Goal: Task Accomplishment & Management: Manage account settings

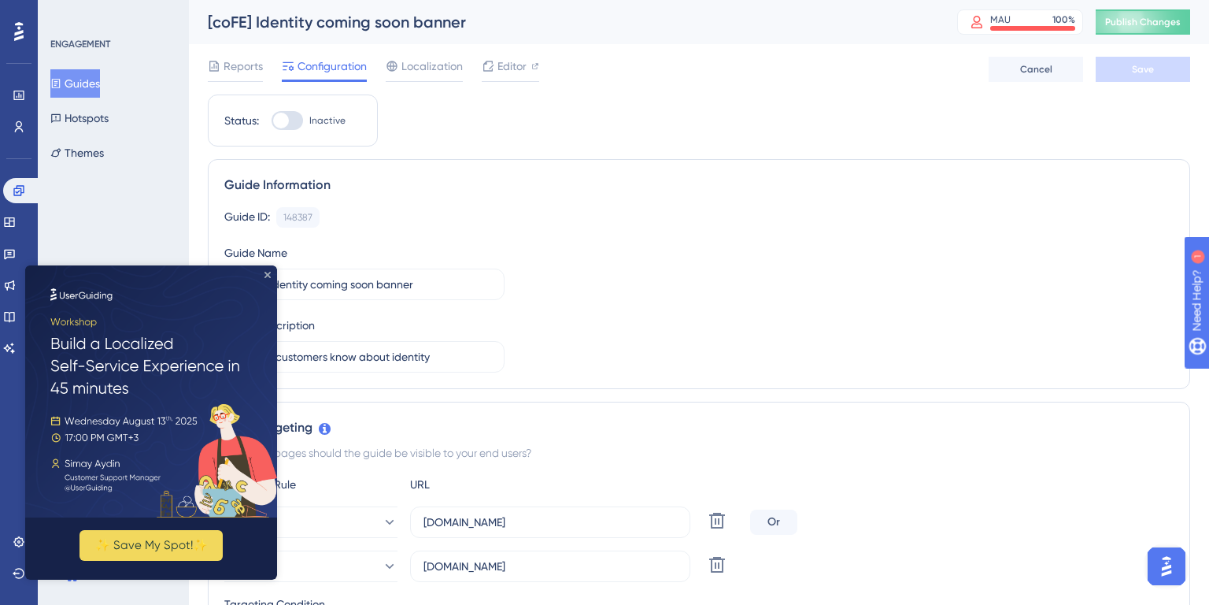
click at [269, 275] on icon "Close Preview" at bounding box center [267, 275] width 6 height 6
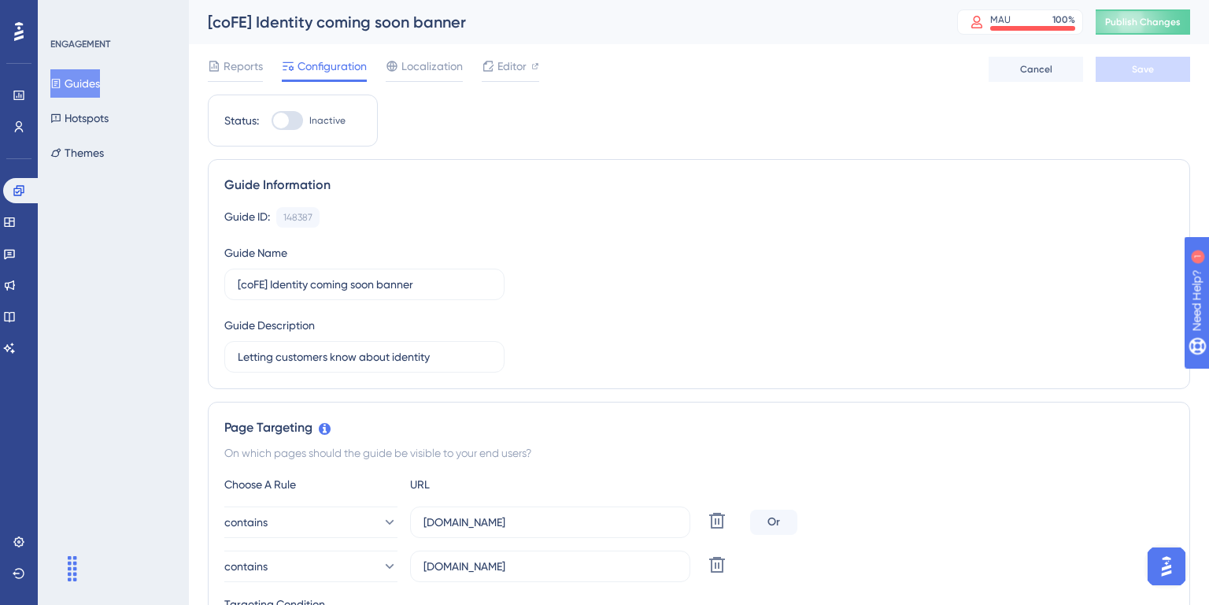
click at [616, 205] on div "Guide Information Guide ID: 148387 Copy Guide Name [coFE] Identity coming soon …" at bounding box center [699, 274] width 982 height 230
click at [13, 186] on icon at bounding box center [19, 190] width 13 height 13
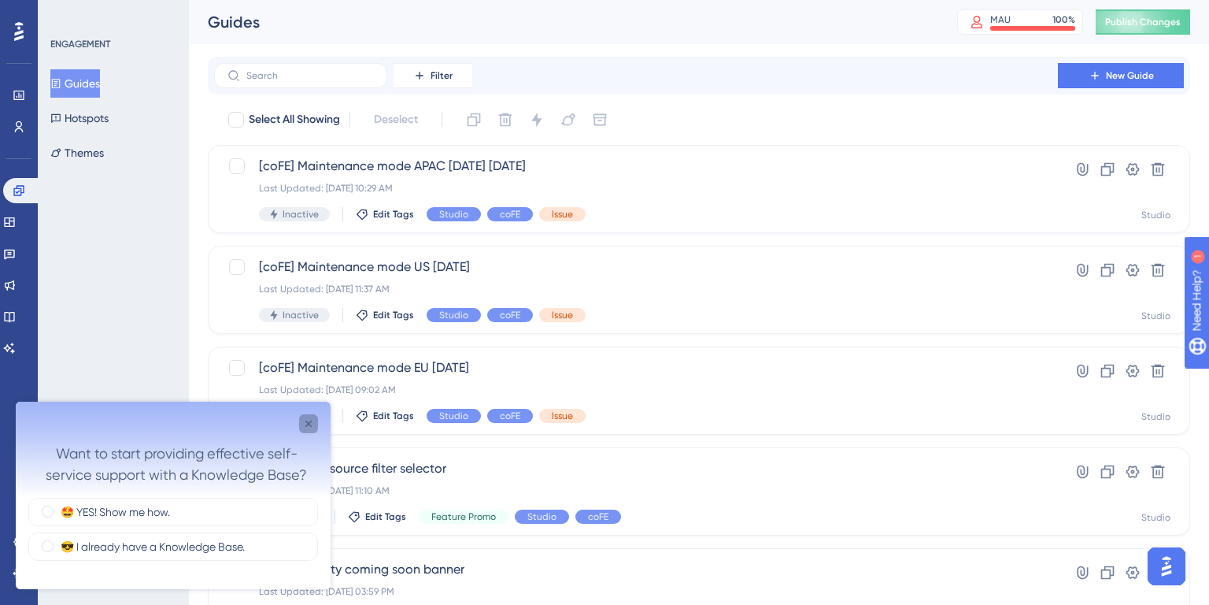
click at [313, 415] on div "Close survey" at bounding box center [308, 423] width 19 height 19
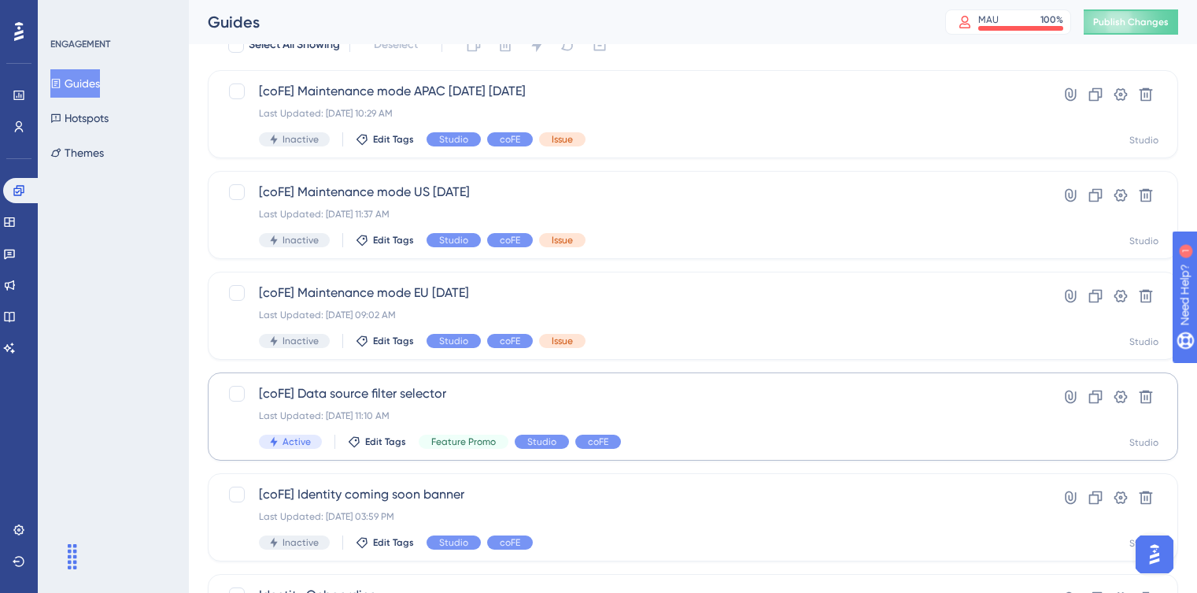
scroll to position [83, 0]
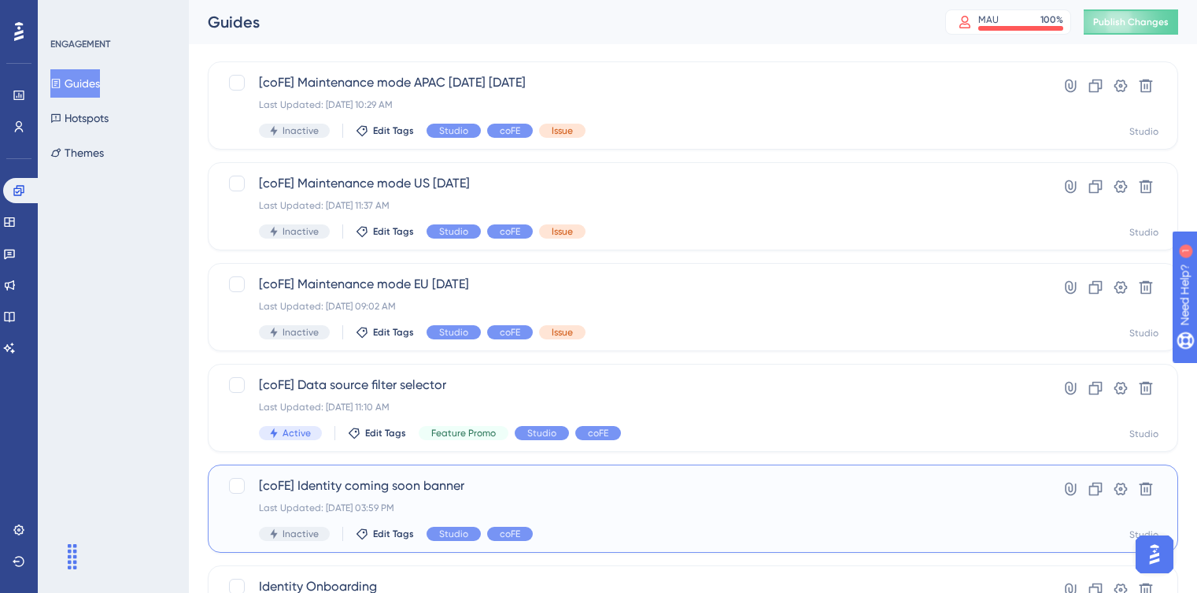
click at [765, 483] on span "[coFE] Identity coming soon banner" at bounding box center [630, 485] width 742 height 19
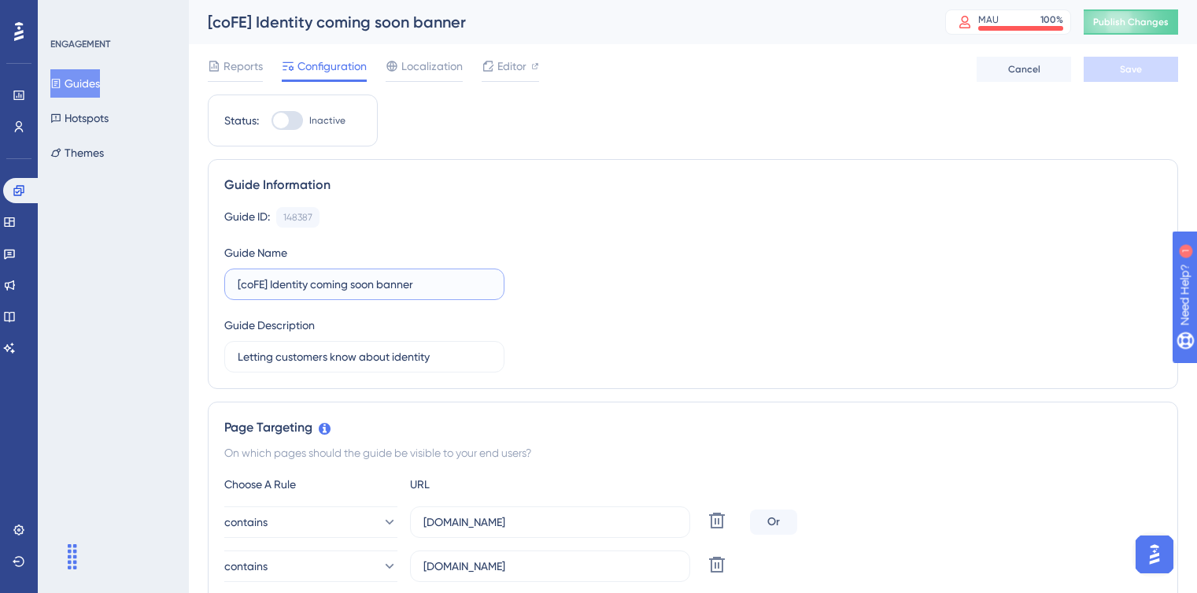
click at [258, 285] on input "[coFE] Identity coming soon banner" at bounding box center [364, 284] width 253 height 17
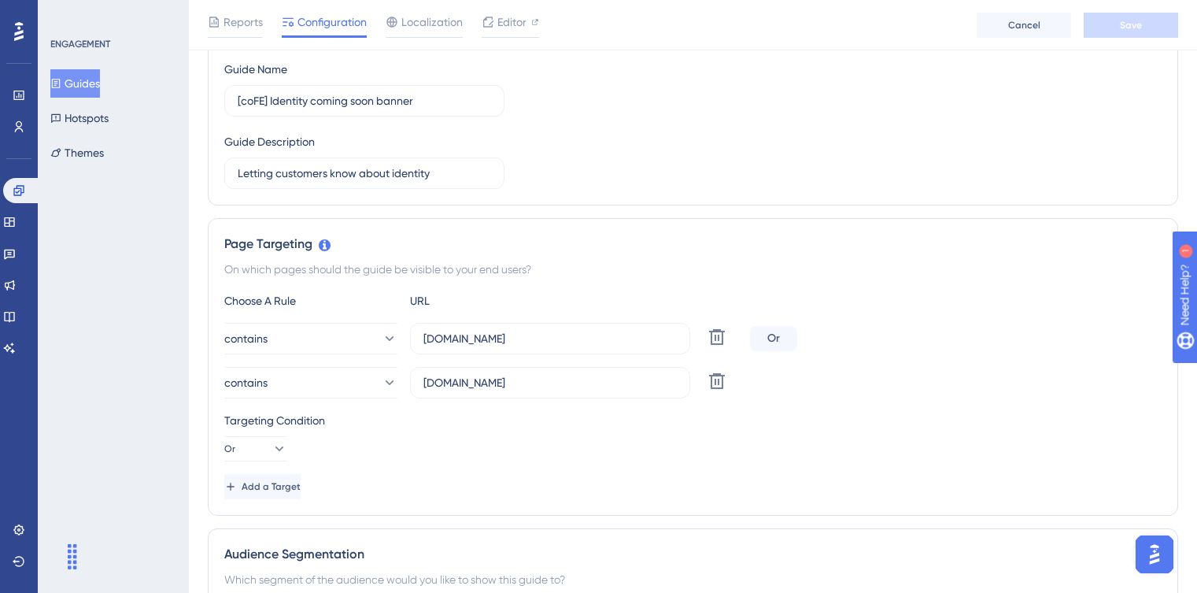
scroll to position [191, 0]
drag, startPoint x: 424, startPoint y: 384, endPoint x: 654, endPoint y: 402, distance: 230.6
click at [654, 402] on div "Choose A Rule URL contains frontastic.io Delete Or contains studio.frontend.com…" at bounding box center [693, 394] width 938 height 208
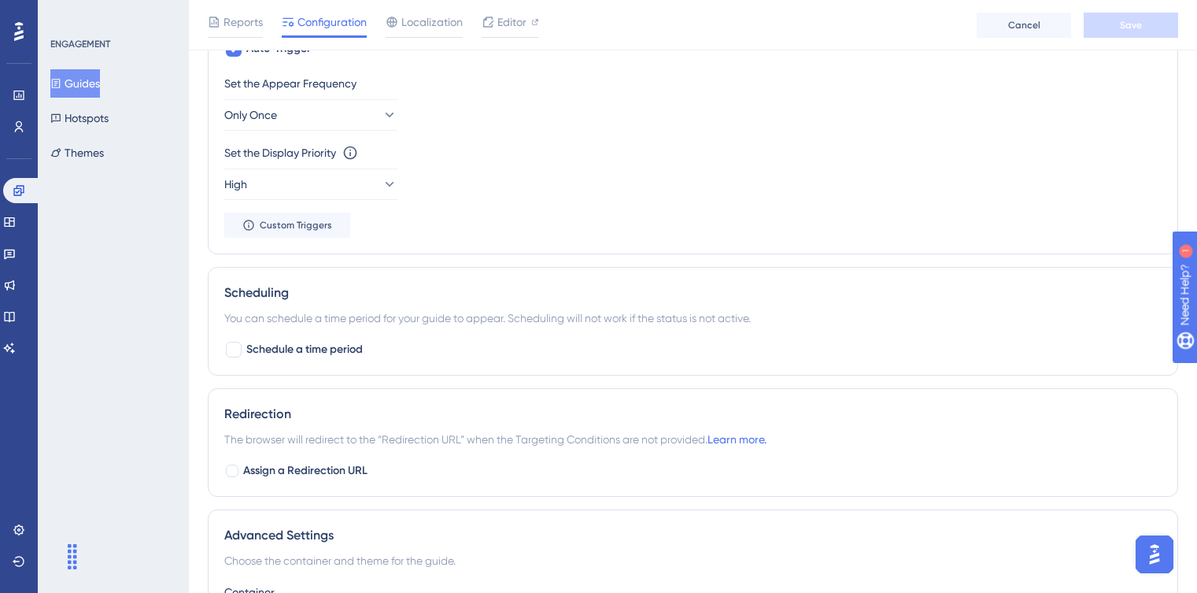
scroll to position [897, 0]
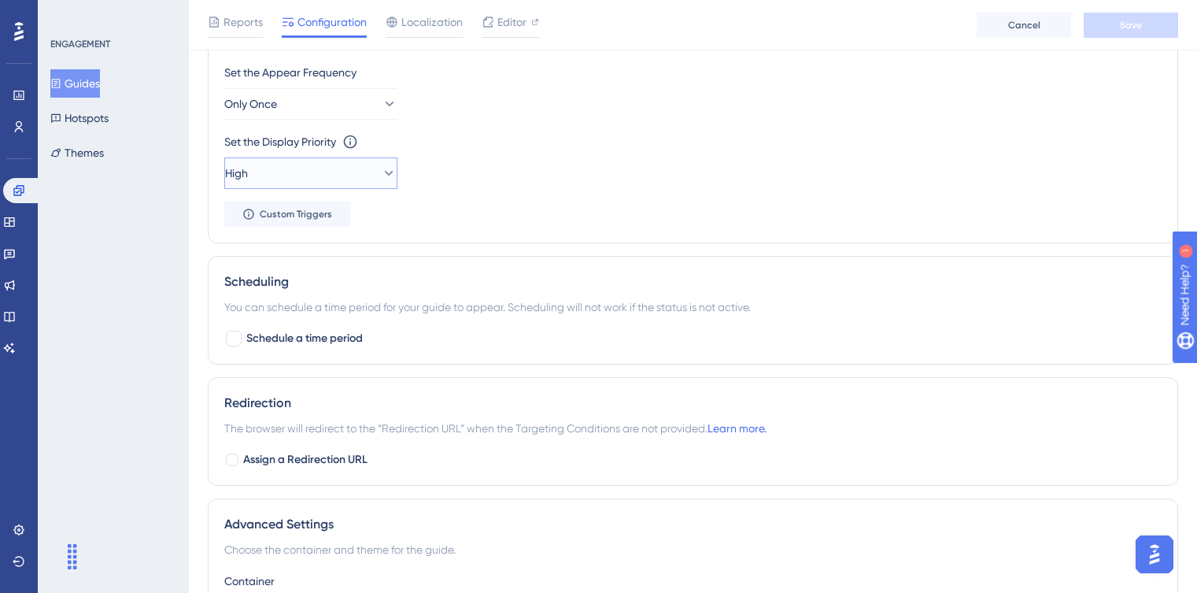
click at [346, 176] on button "High" at bounding box center [310, 172] width 173 height 31
click at [297, 324] on div "Highest Highest" at bounding box center [311, 315] width 128 height 31
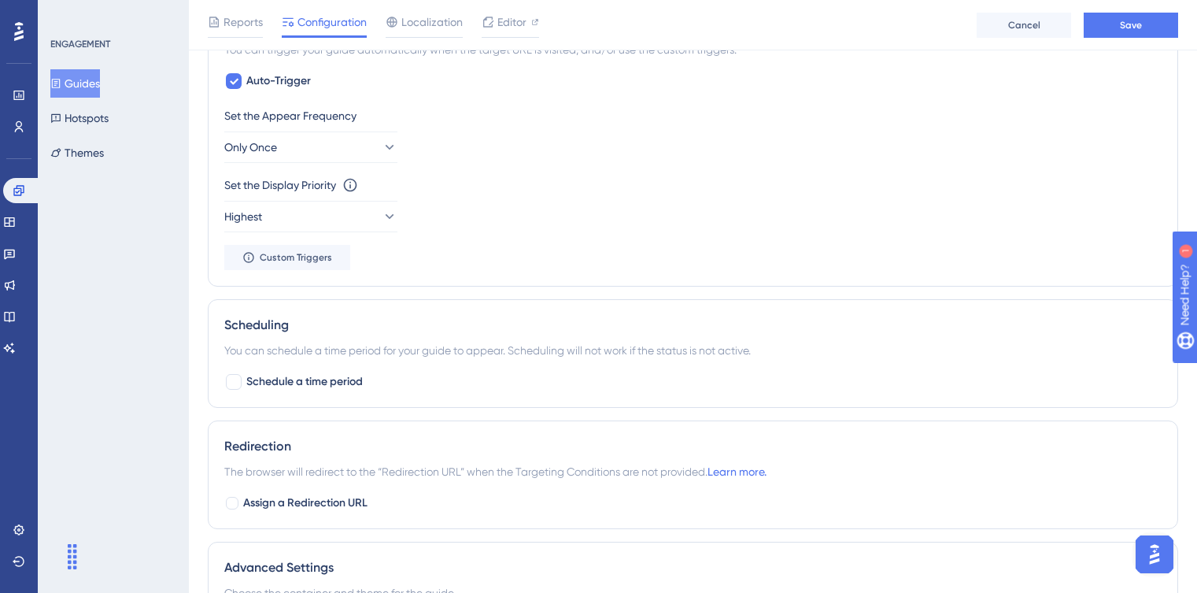
scroll to position [853, 0]
click at [525, 224] on div "Set the Display Priority This option will set the display priority between auto…" at bounding box center [693, 204] width 938 height 57
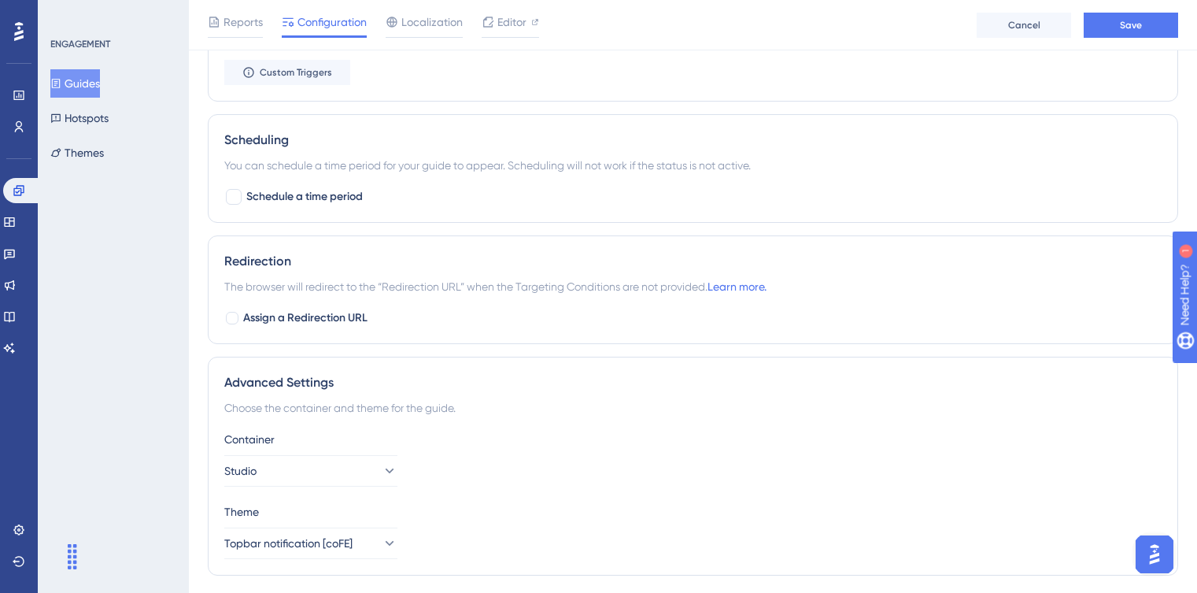
scroll to position [1084, 0]
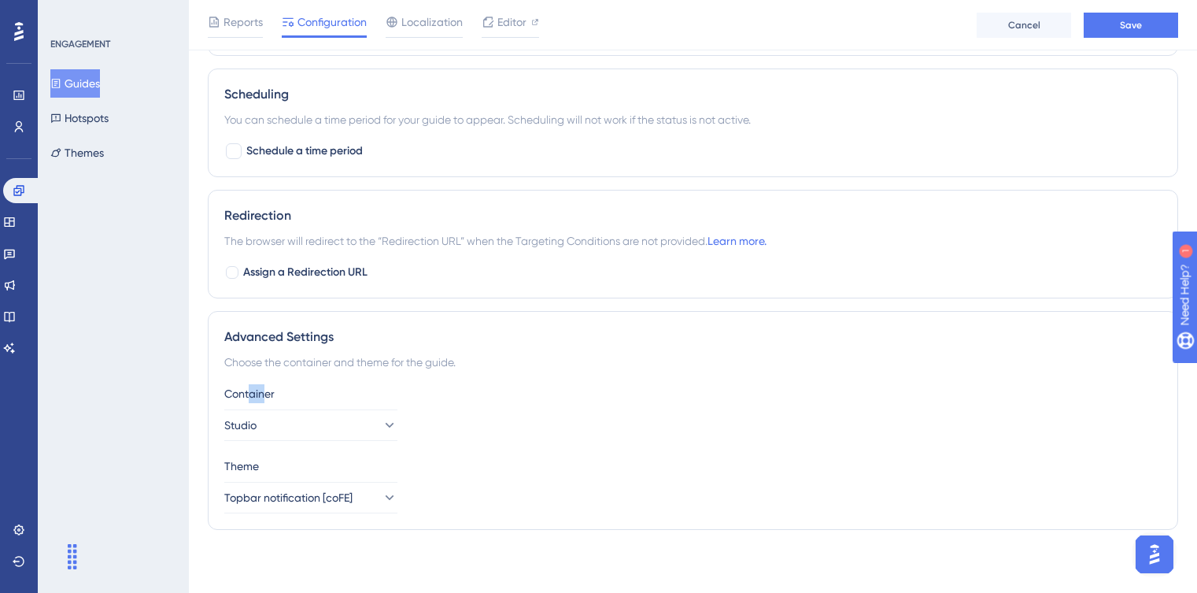
drag, startPoint x: 249, startPoint y: 394, endPoint x: 302, endPoint y: 394, distance: 53.5
click at [300, 394] on div "Container" at bounding box center [693, 393] width 938 height 19
click at [497, 398] on div "Container" at bounding box center [693, 393] width 938 height 19
click at [366, 425] on button "Studio" at bounding box center [310, 424] width 173 height 31
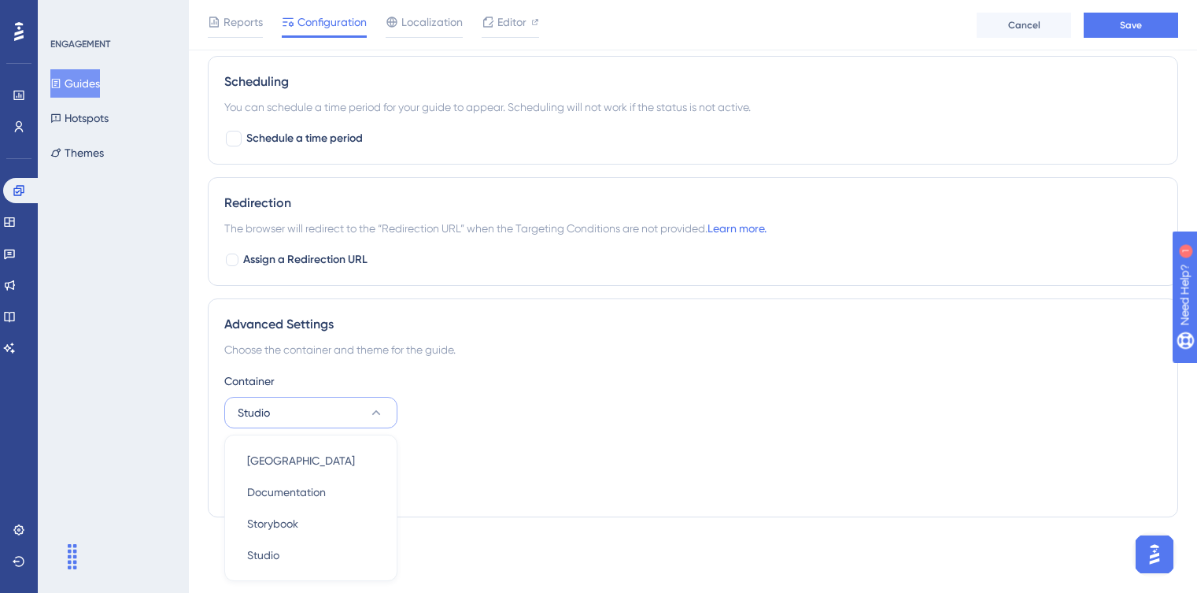
click at [527, 411] on div "Container Studio Merchant Center Merchant Center Documentation Documentation St…" at bounding box center [693, 400] width 938 height 57
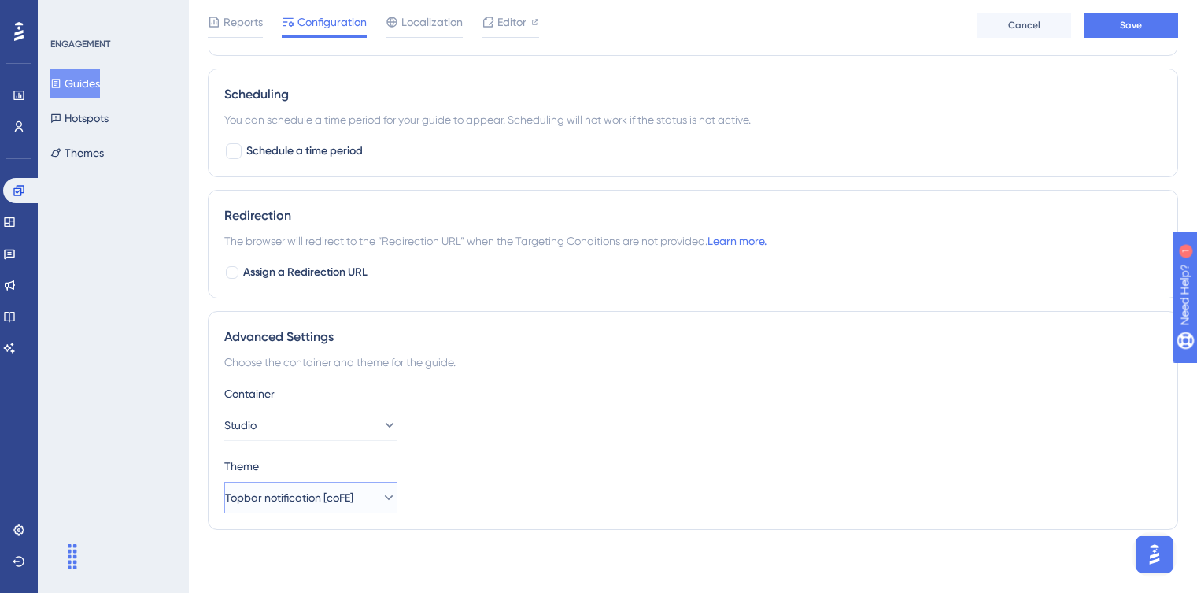
click at [381, 494] on icon at bounding box center [389, 498] width 16 height 16
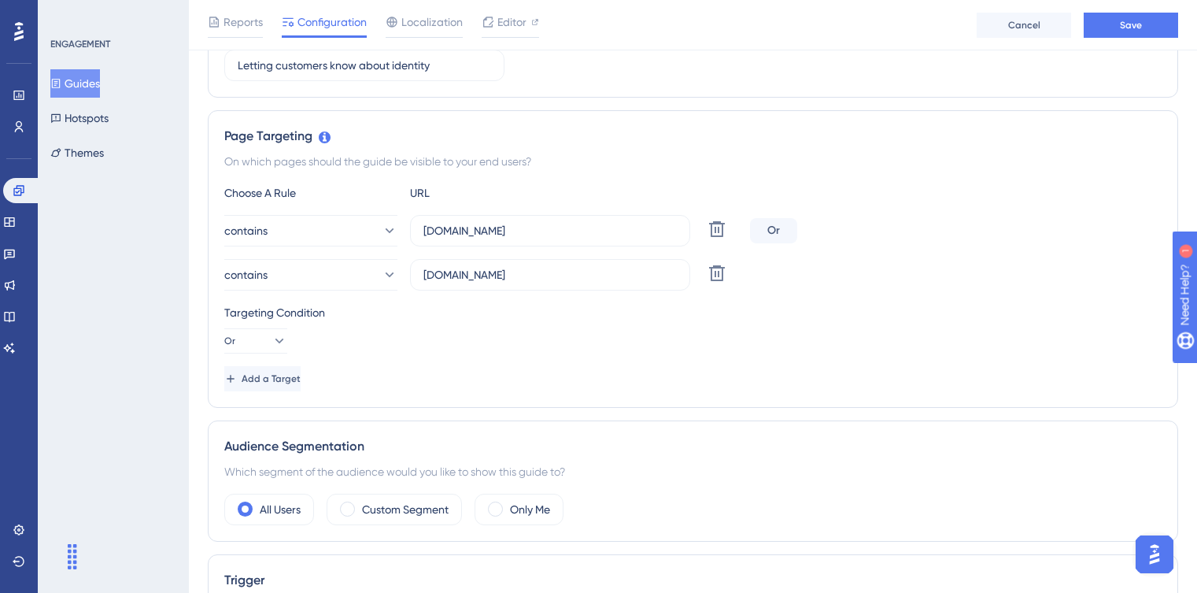
scroll to position [0, 0]
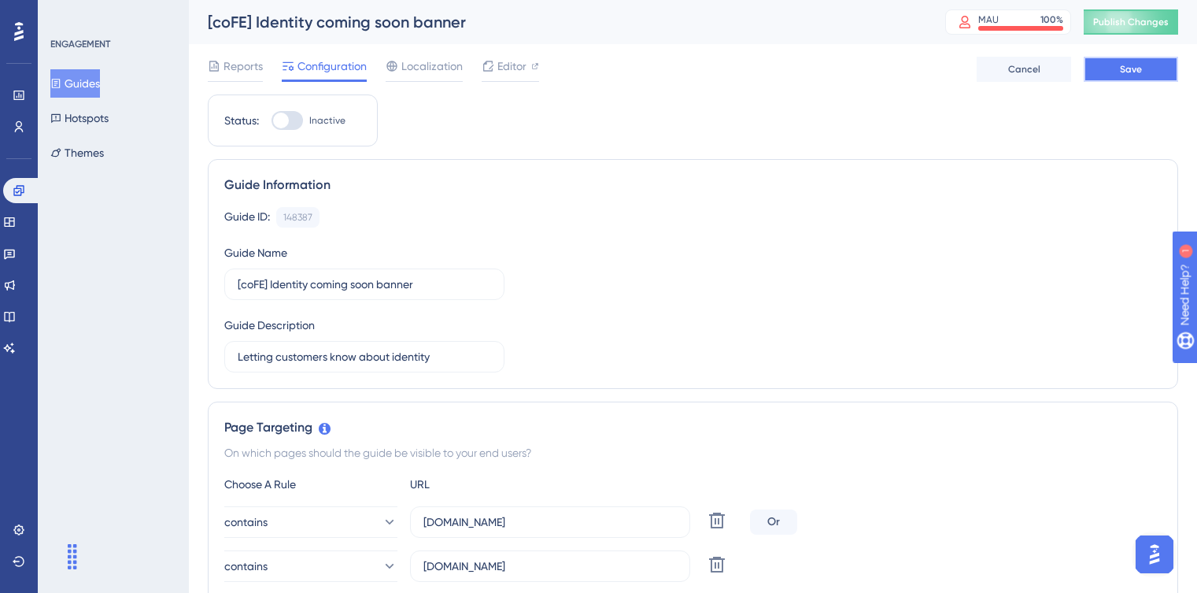
click at [1133, 76] on button "Save" at bounding box center [1131, 69] width 94 height 25
click at [1124, 19] on span "Publish Changes" at bounding box center [1131, 22] width 76 height 13
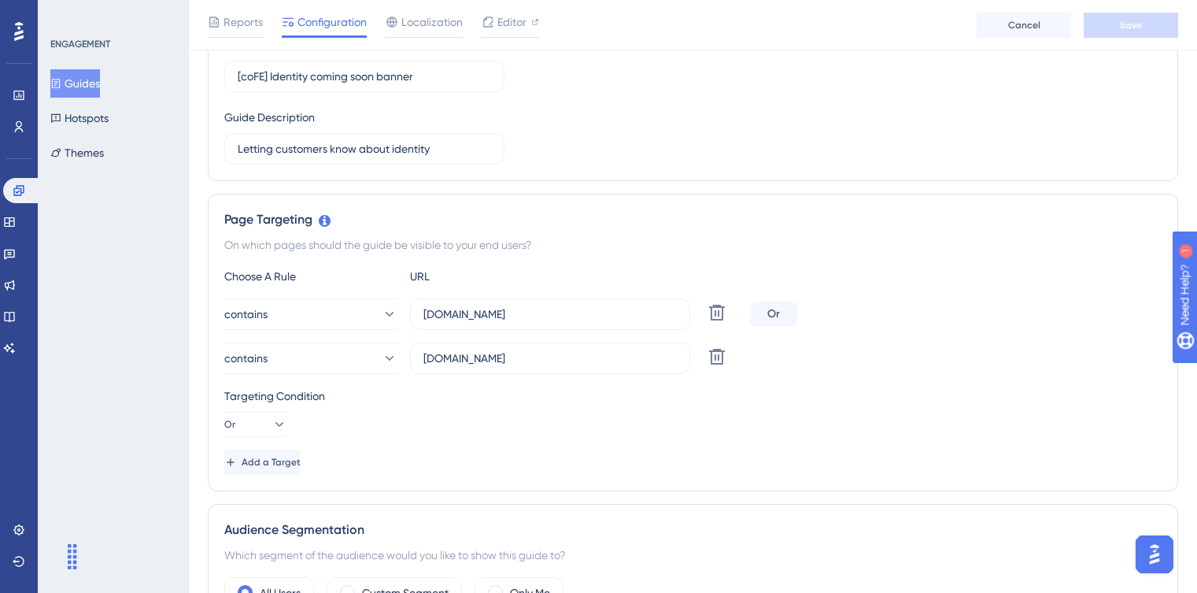
scroll to position [213, 0]
click at [590, 370] on label "studio.frontend.commercetools.com" at bounding box center [550, 358] width 280 height 31
click at [590, 368] on input "studio.frontend.commercetools.com" at bounding box center [549, 358] width 253 height 17
click at [590, 370] on label "studio.frontend.commercetools.com" at bounding box center [550, 358] width 280 height 31
click at [590, 368] on input "studio.frontend.commercetools.com" at bounding box center [549, 358] width 253 height 17
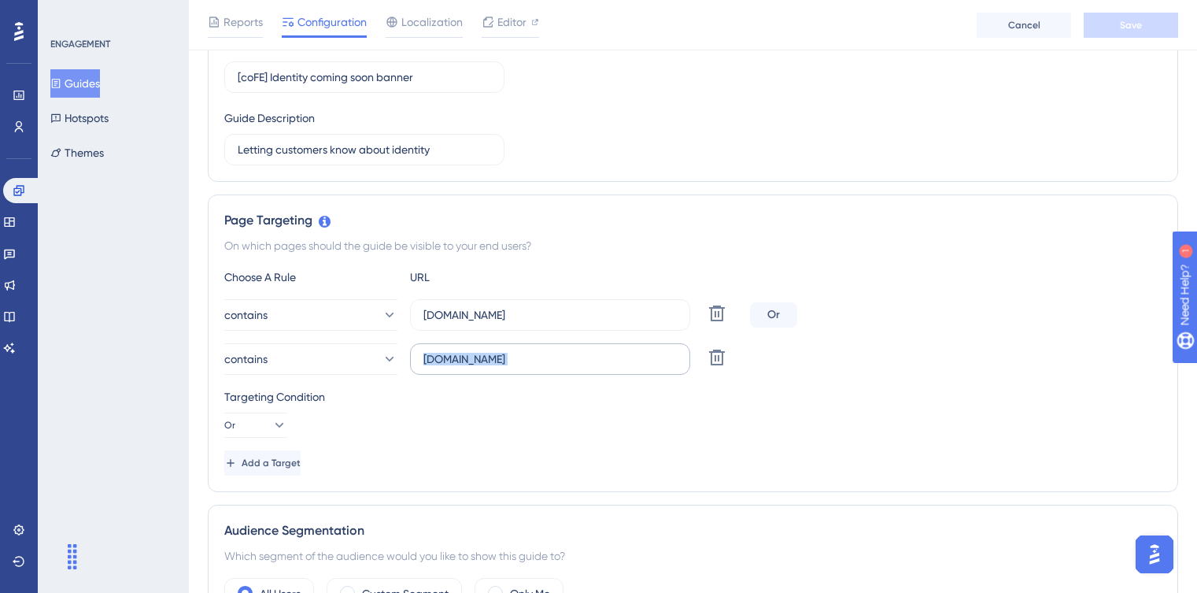
click at [590, 370] on label "studio.frontend.commercetools.com" at bounding box center [550, 358] width 280 height 31
click at [590, 368] on input "studio.frontend.commercetools.com" at bounding box center [549, 358] width 253 height 17
drag, startPoint x: 719, startPoint y: 361, endPoint x: 423, endPoint y: 315, distance: 299.6
click at [422, 315] on label "frontastic.io" at bounding box center [550, 314] width 280 height 31
click at [423, 315] on input "frontastic.io" at bounding box center [549, 314] width 253 height 17
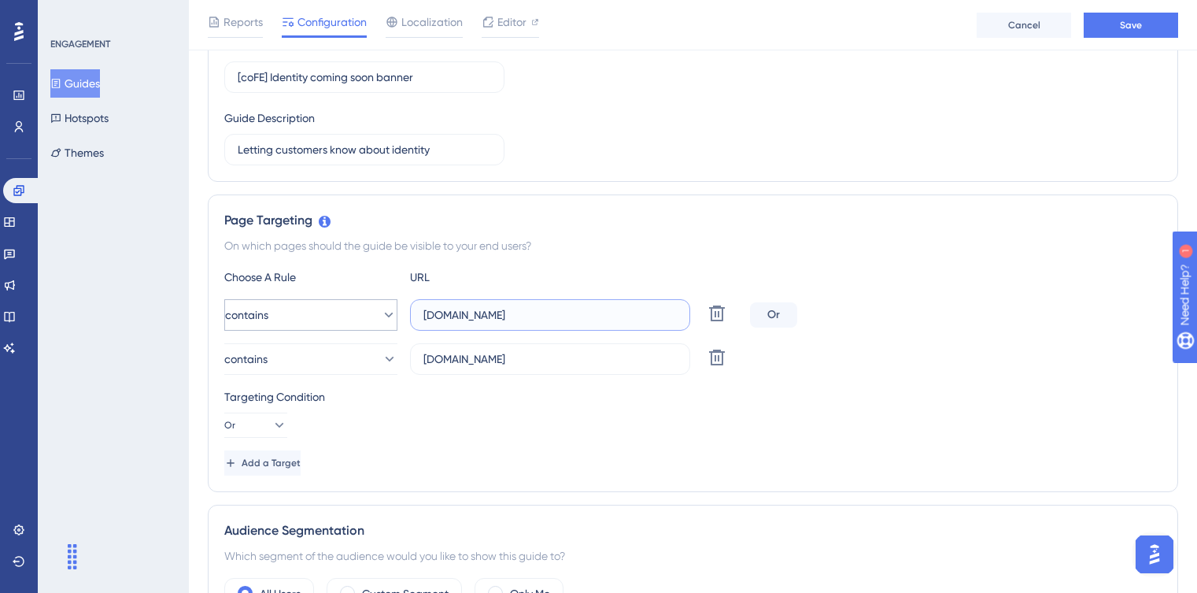
drag, startPoint x: 483, startPoint y: 318, endPoint x: 395, endPoint y: 317, distance: 88.2
click at [395, 317] on div "contains teststudio4.frontastic.io Delete" at bounding box center [484, 314] width 520 height 31
type input "teststudio4.frontastic.io"
click at [423, 362] on input "studio.frontend.commercetools.com" at bounding box center [549, 358] width 253 height 17
paste input "teststudio4."
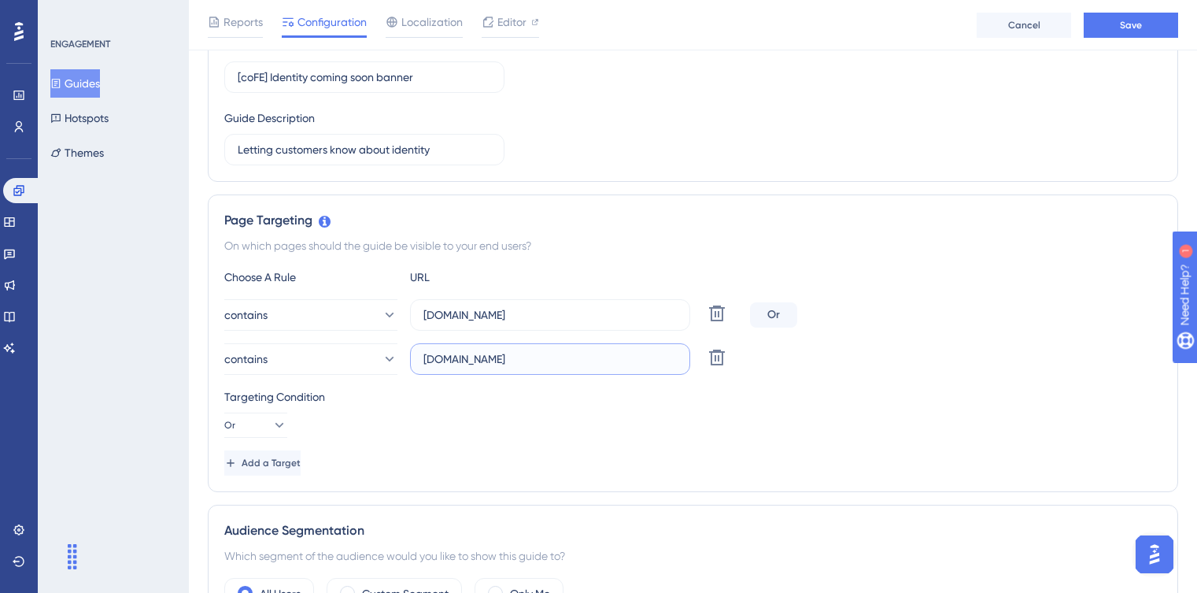
scroll to position [0, 0]
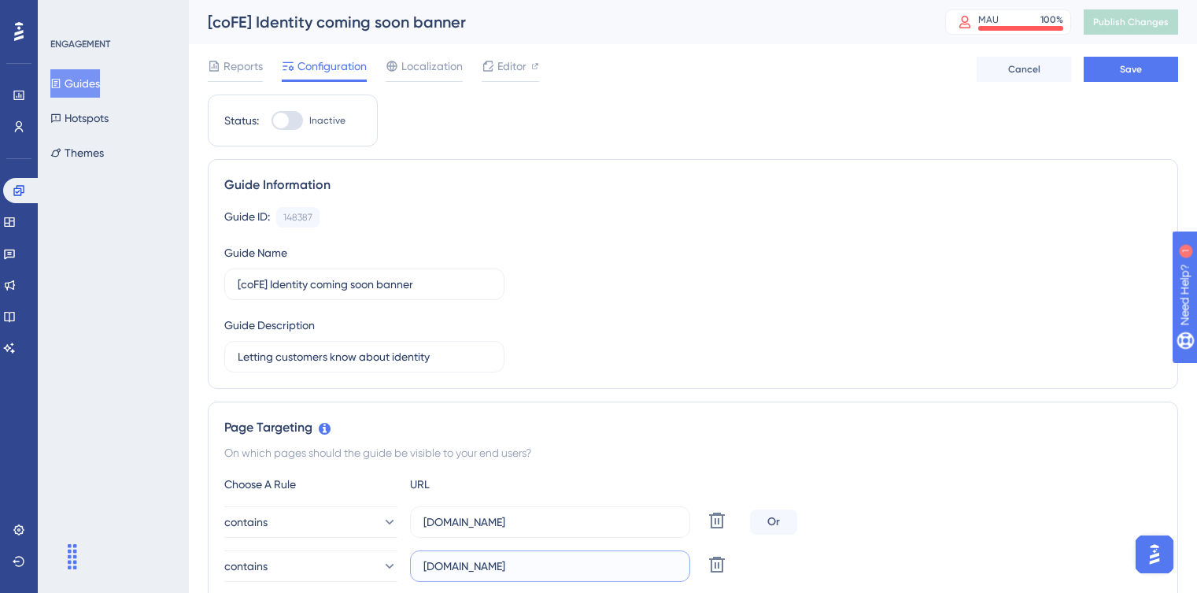
type input "teststudio4.studio.frontend.commercetools.com"
click at [291, 120] on div at bounding box center [287, 120] width 31 height 19
click at [272, 120] on input "Inactive" at bounding box center [271, 120] width 1 height 1
checkbox input "true"
click at [1127, 60] on button "Save" at bounding box center [1131, 69] width 94 height 25
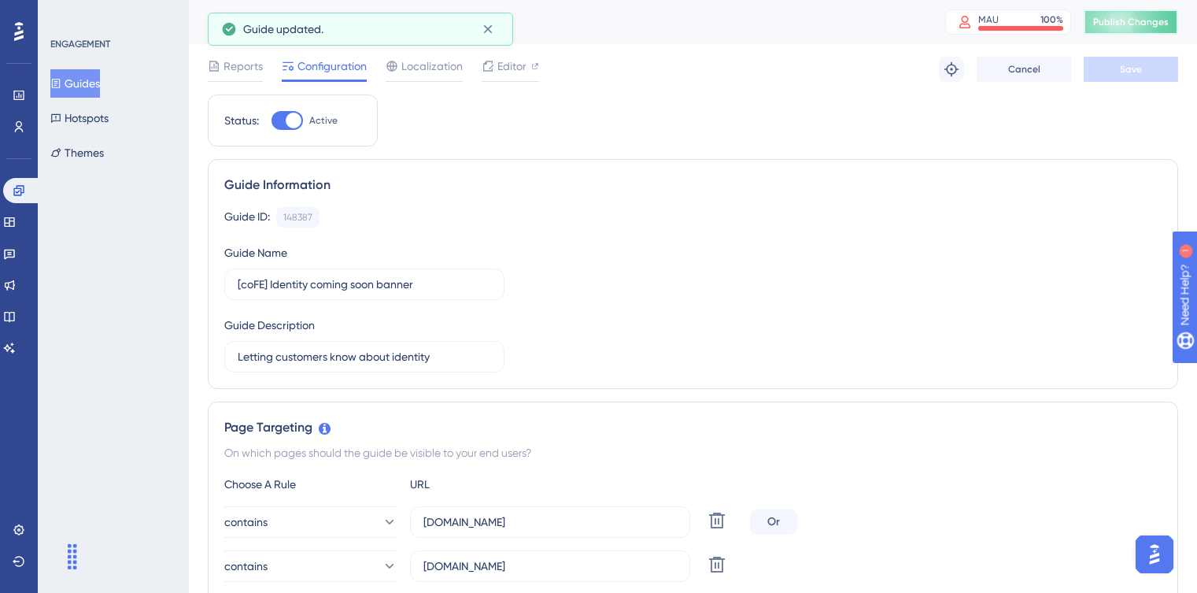
click at [1148, 22] on span "Publish Changes" at bounding box center [1131, 22] width 76 height 13
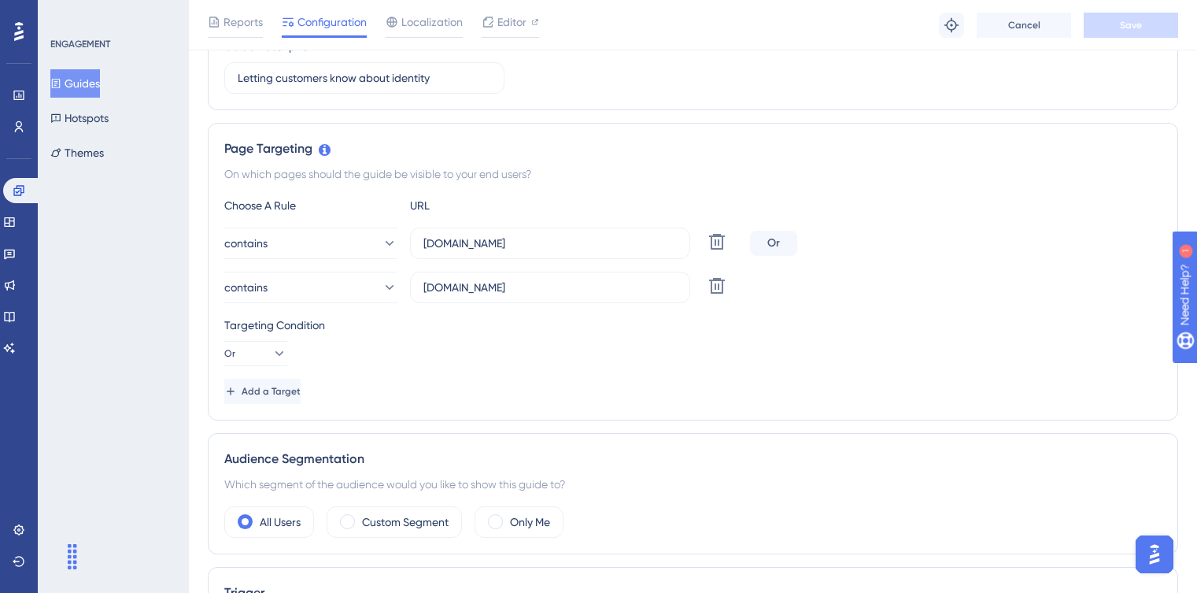
scroll to position [279, 0]
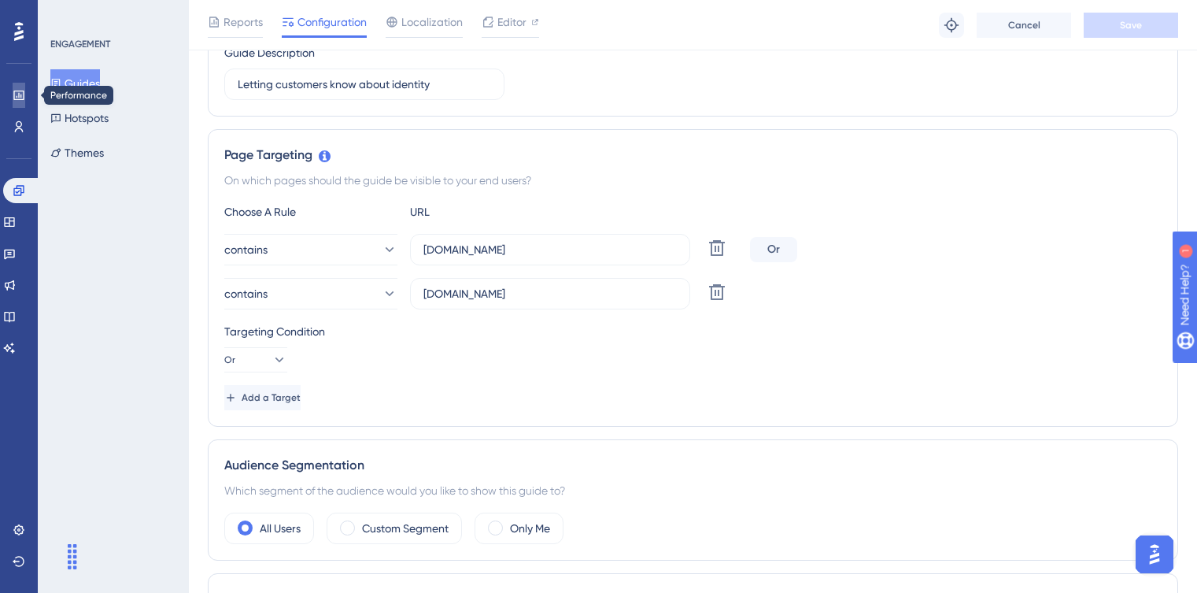
click at [17, 99] on icon at bounding box center [18, 95] width 10 height 9
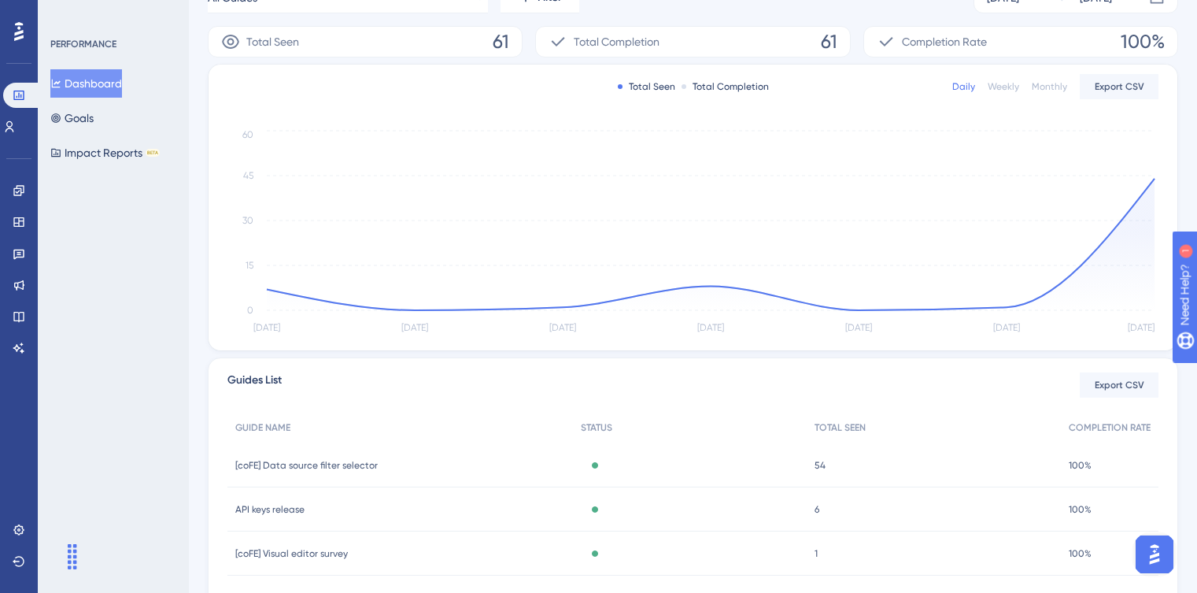
scroll to position [279, 0]
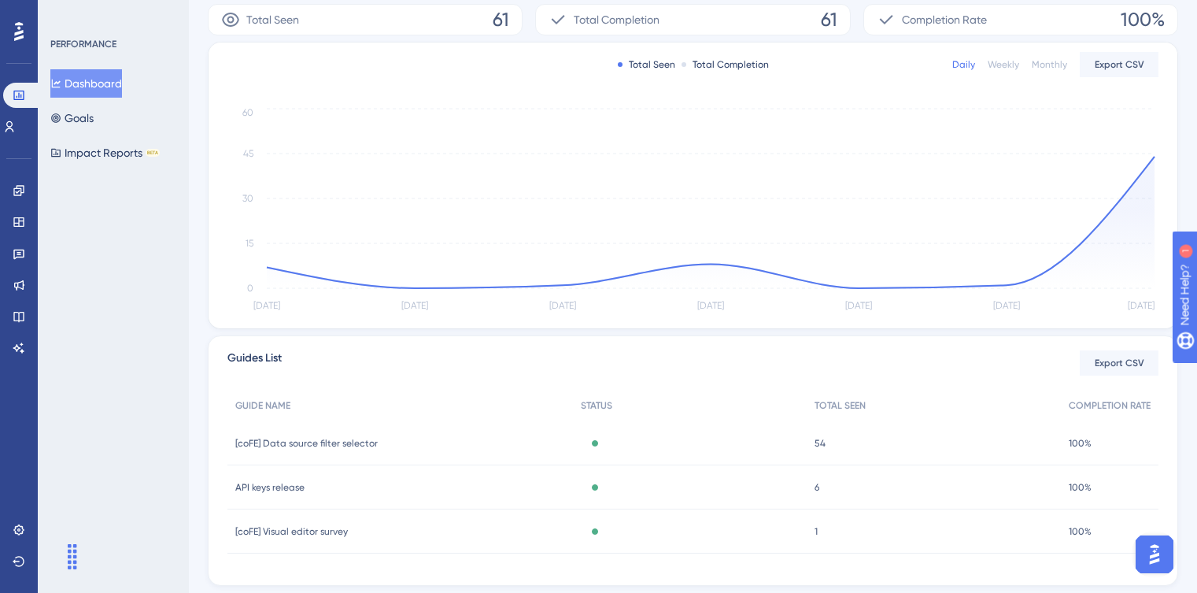
click at [72, 566] on div "Chat Widget" at bounding box center [39, 555] width 79 height 76
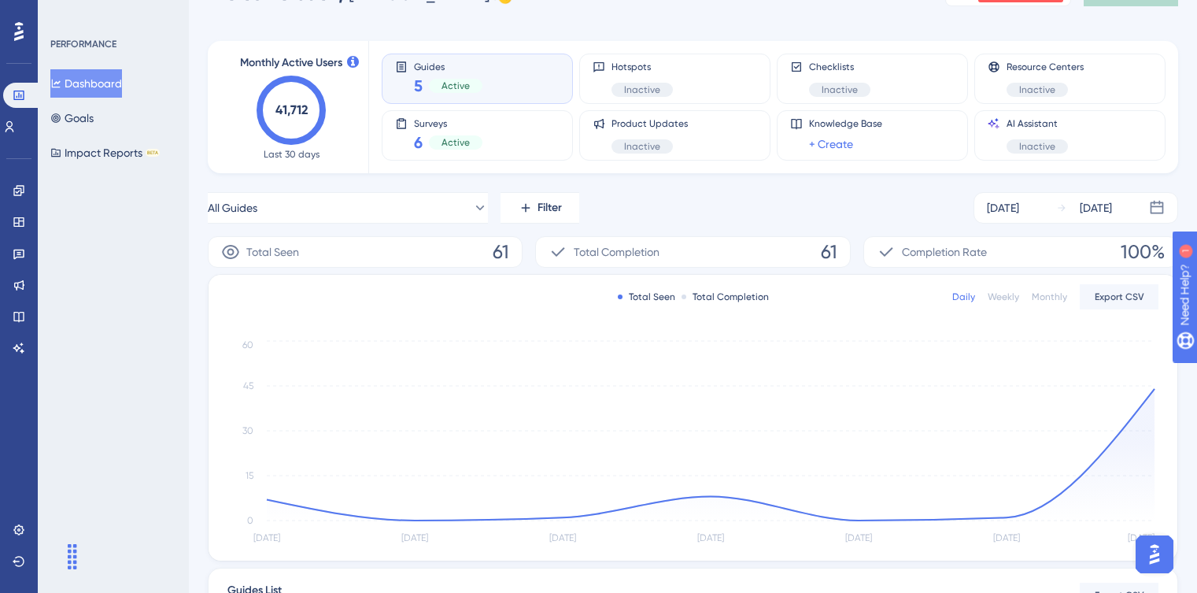
scroll to position [0, 0]
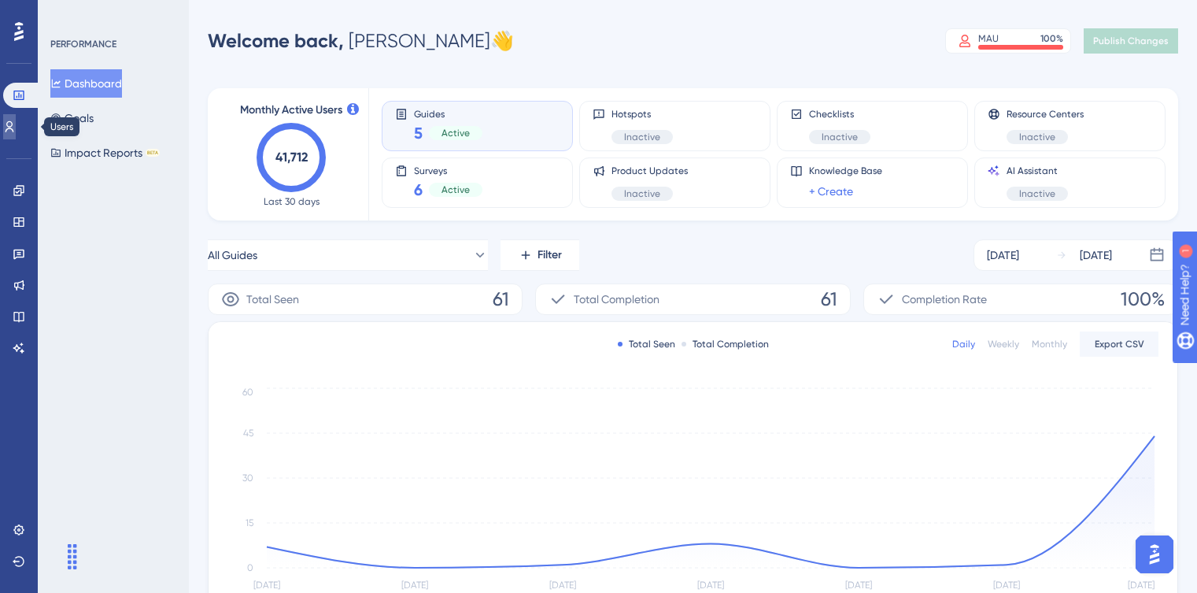
click at [9, 131] on link at bounding box center [9, 126] width 13 height 25
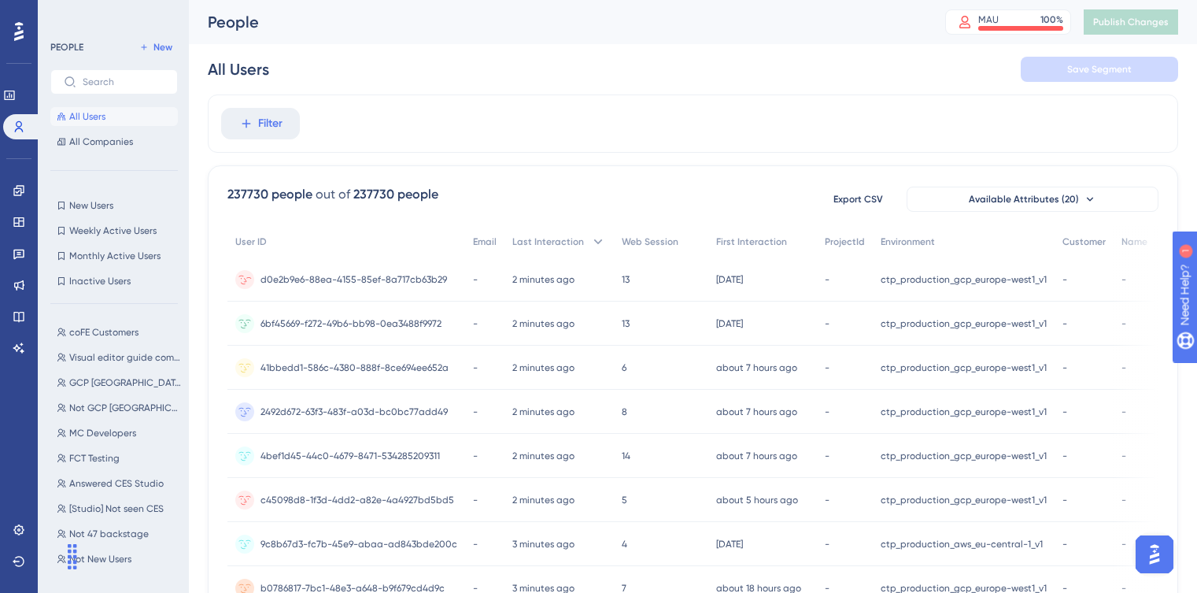
click at [372, 283] on span "d0e2b9e6-88ea-4155-85ef-8a717cb63b29" at bounding box center [354, 279] width 187 height 13
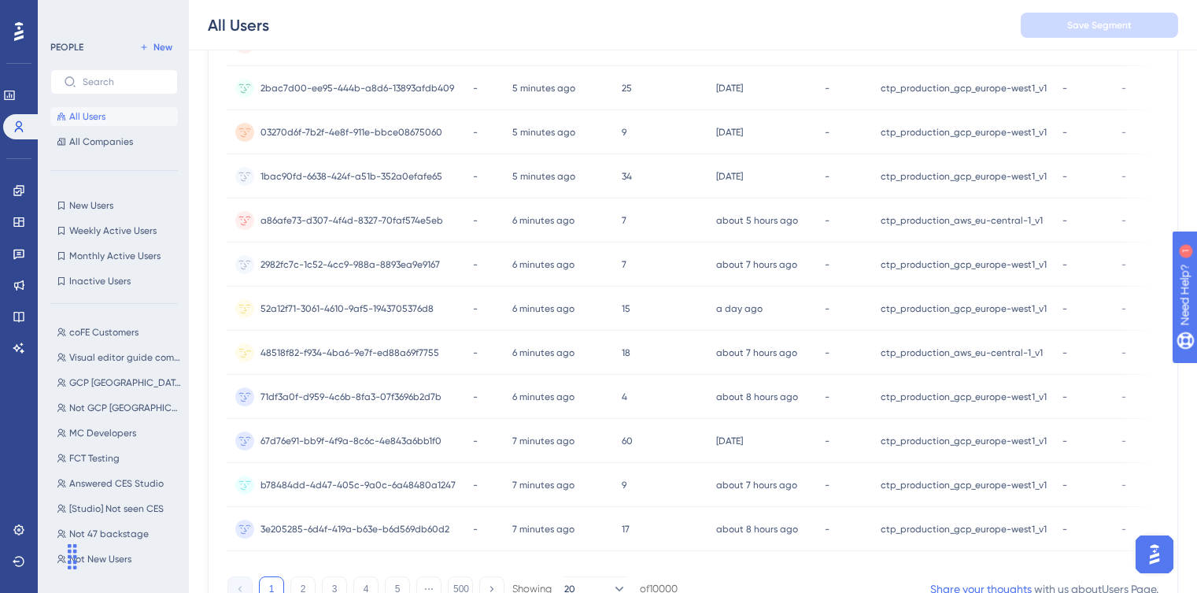
scroll to position [679, 0]
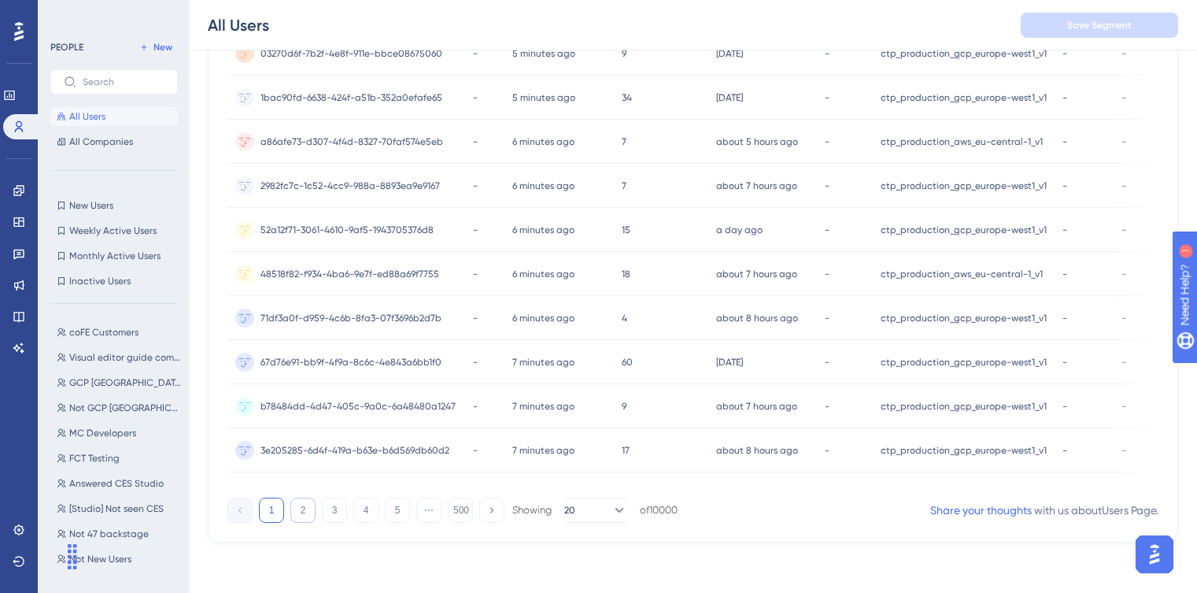
click at [290, 505] on button "2" at bounding box center [302, 509] width 25 height 25
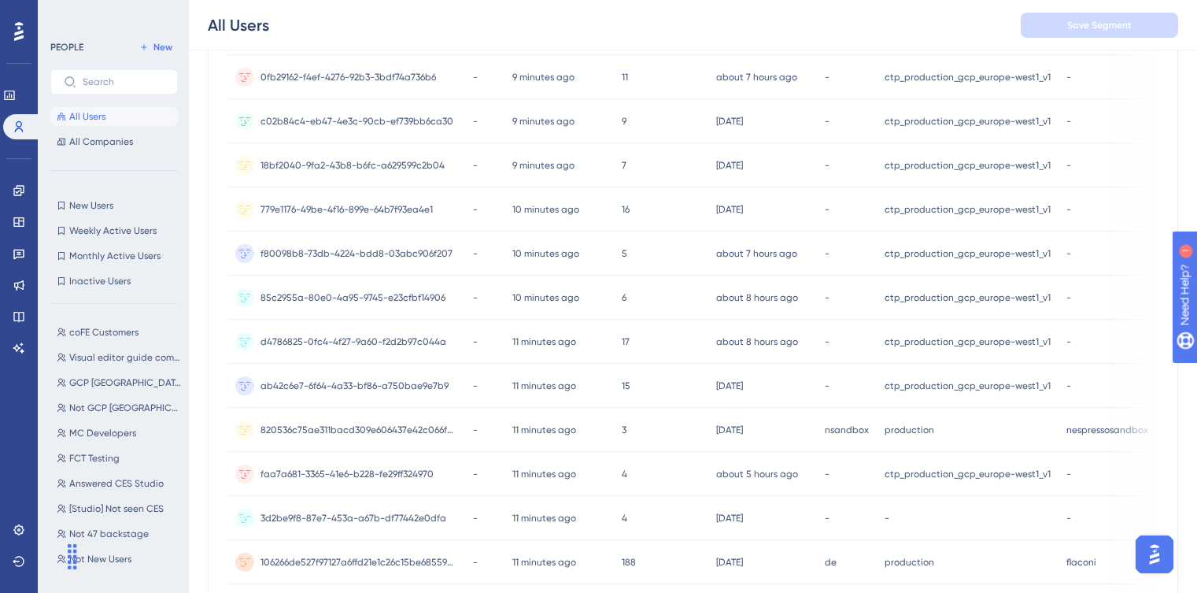
scroll to position [545, 0]
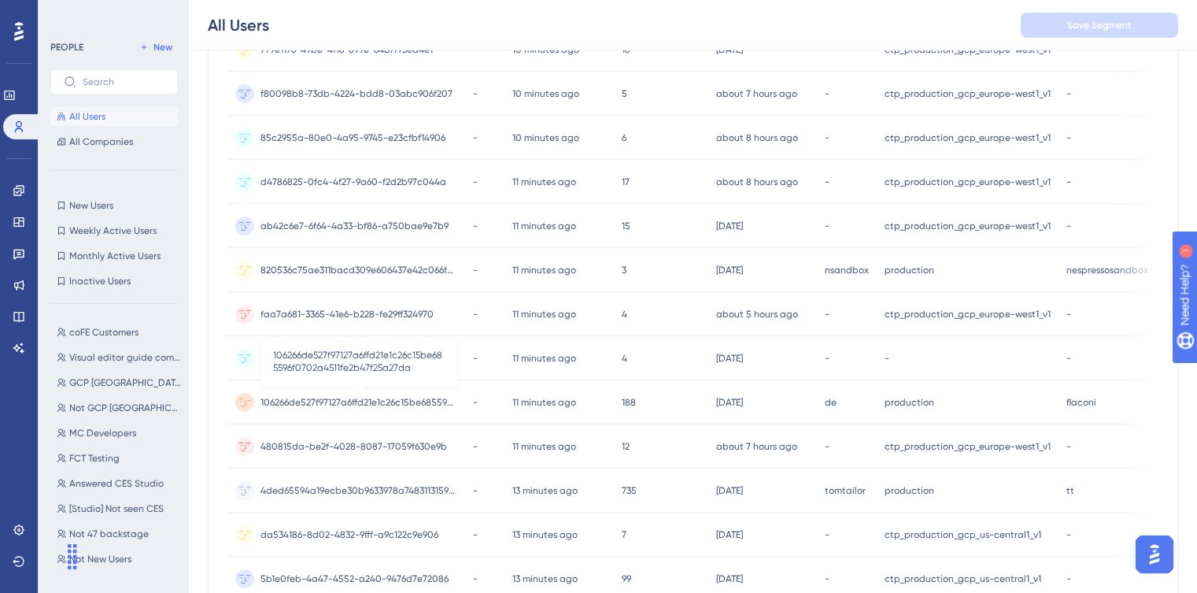
click at [341, 397] on span "106266de527f97127a6ffd21e1c26c15be685596f0702a4511fe2b47f25a27da" at bounding box center [359, 402] width 197 height 13
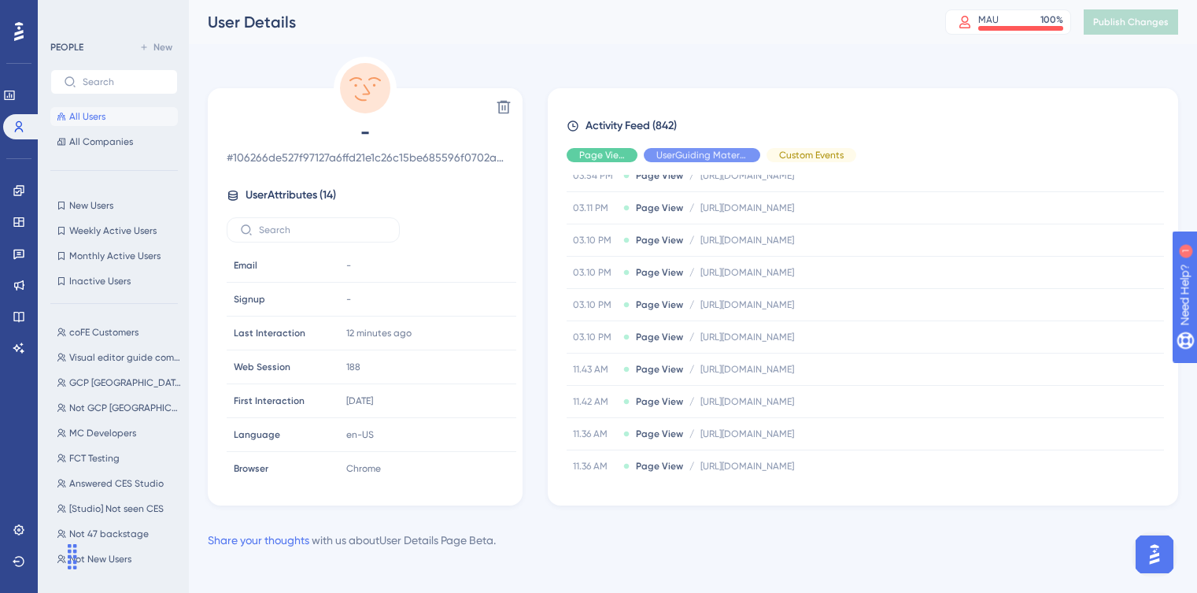
scroll to position [7, 0]
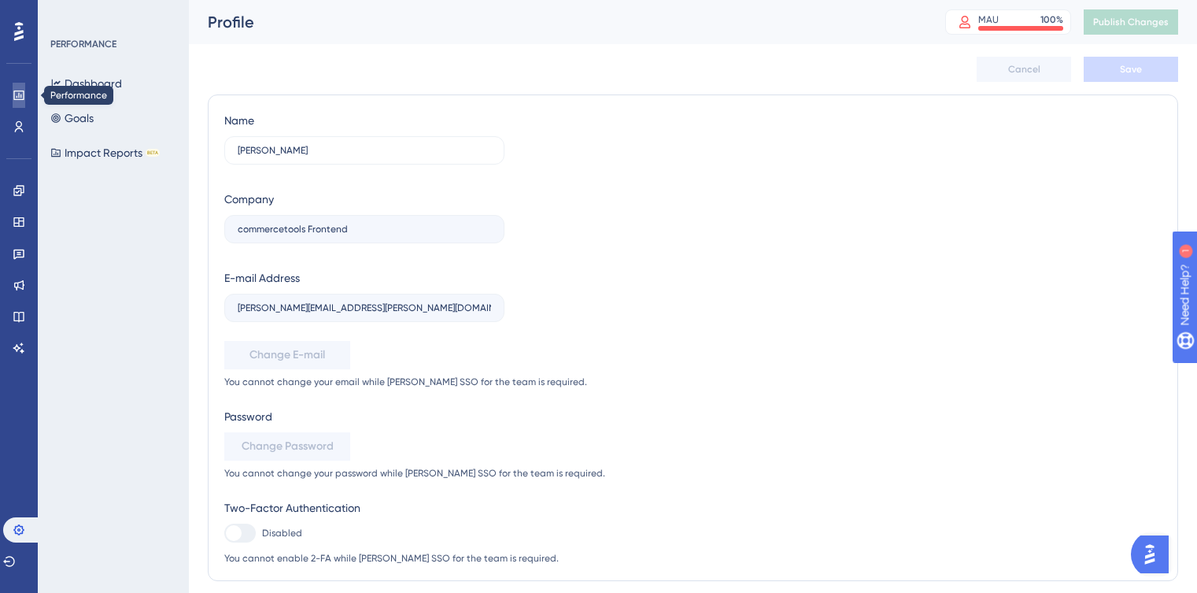
click at [19, 105] on link at bounding box center [19, 95] width 13 height 25
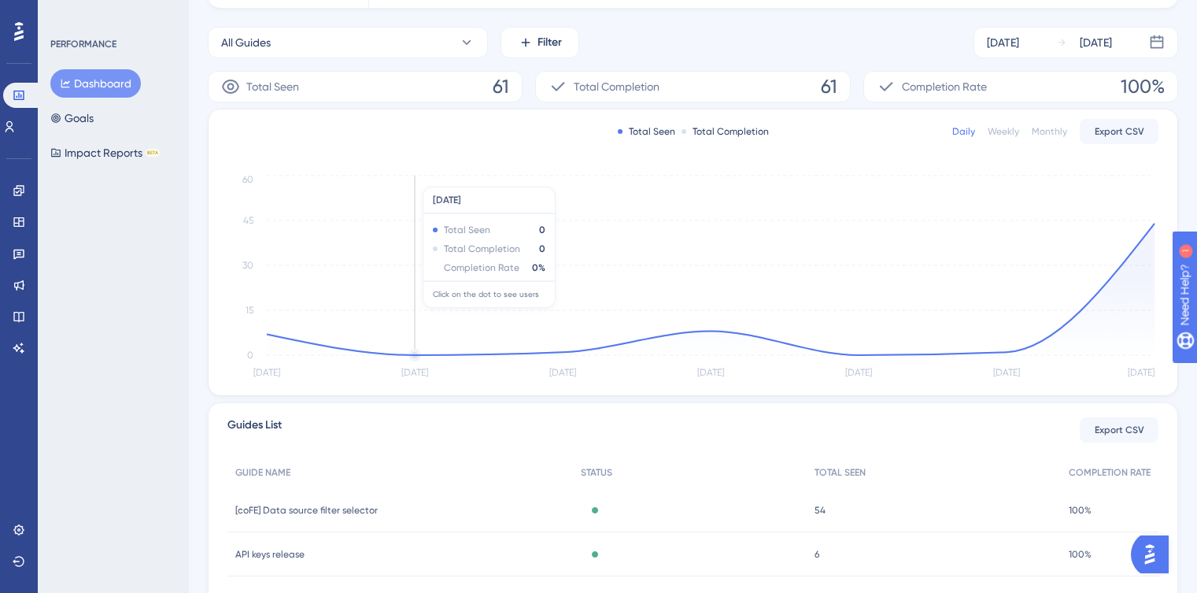
scroll to position [323, 0]
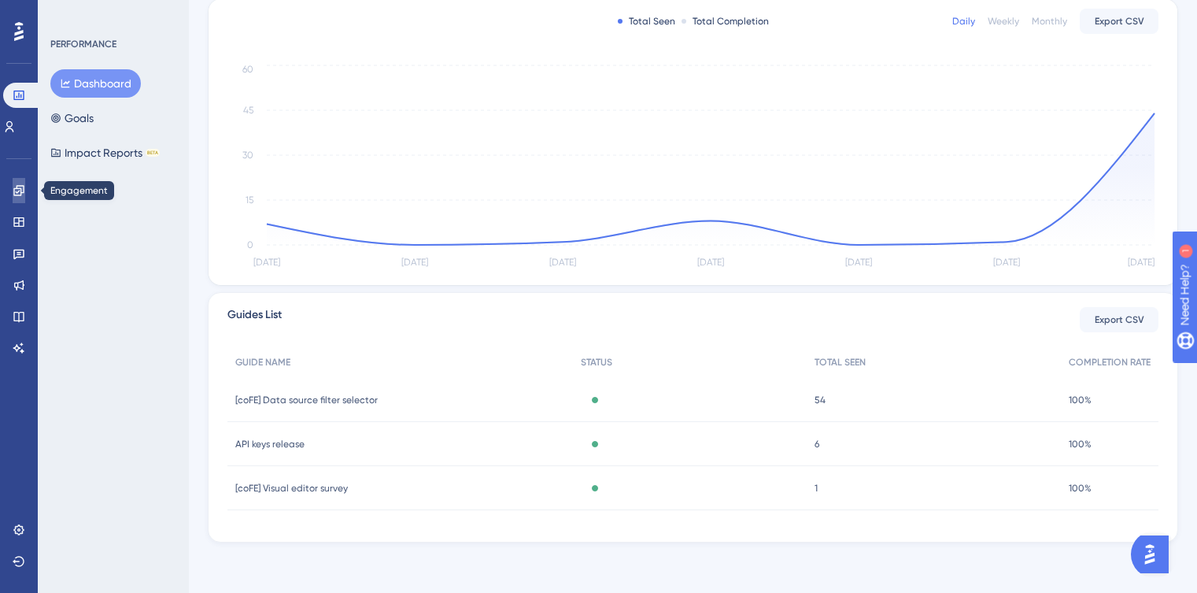
click at [17, 192] on icon at bounding box center [18, 190] width 10 height 10
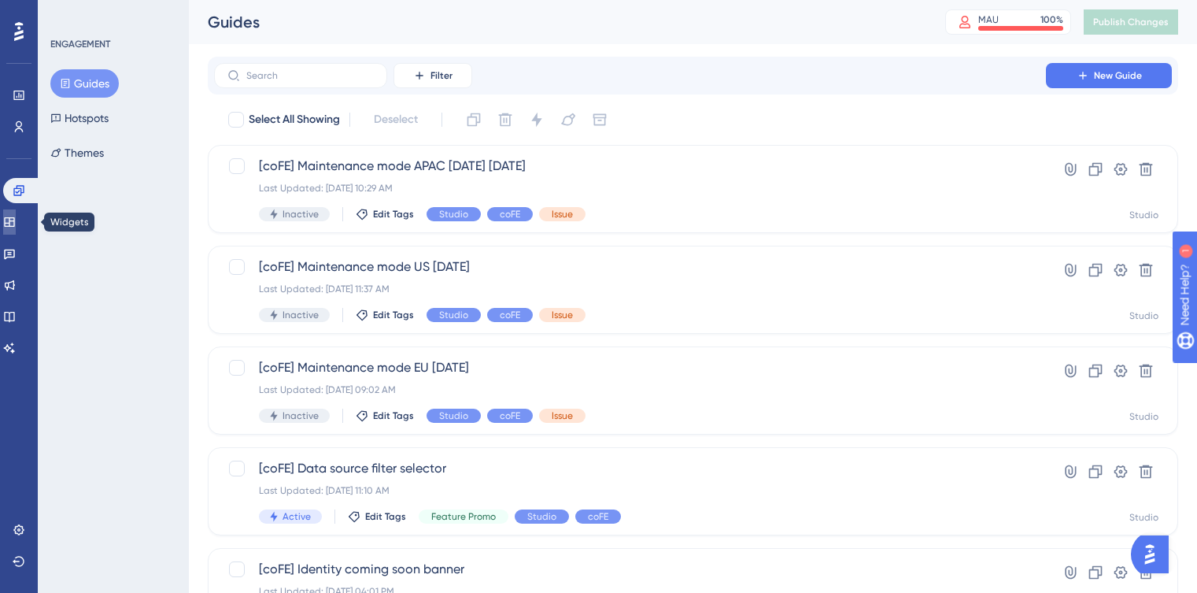
click at [16, 216] on icon at bounding box center [9, 222] width 13 height 13
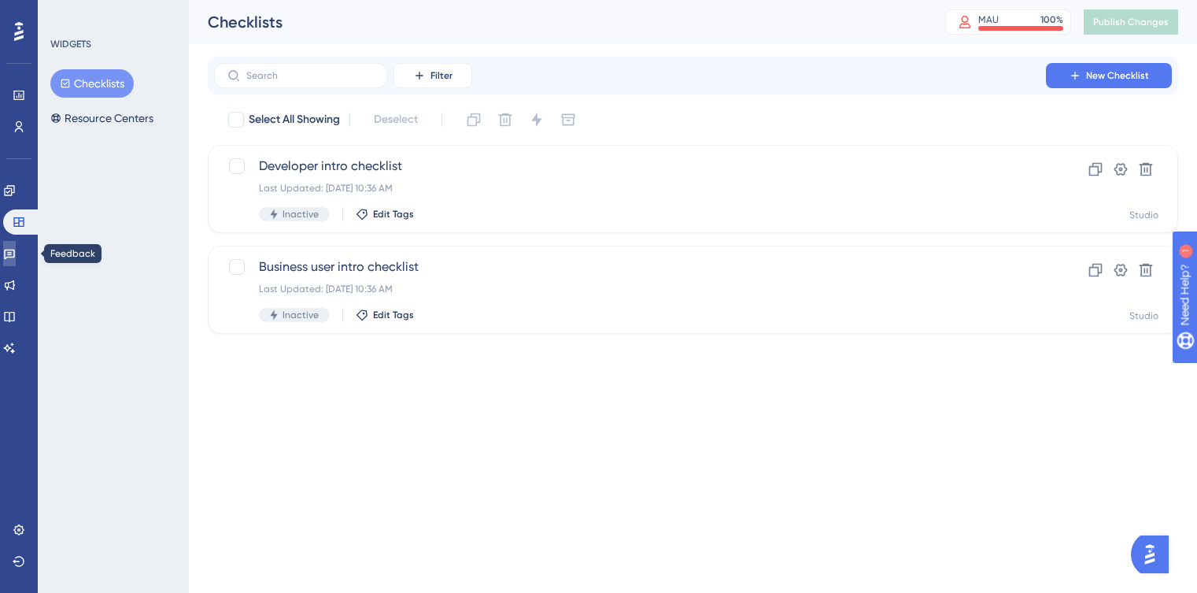
click at [16, 249] on link at bounding box center [9, 253] width 13 height 25
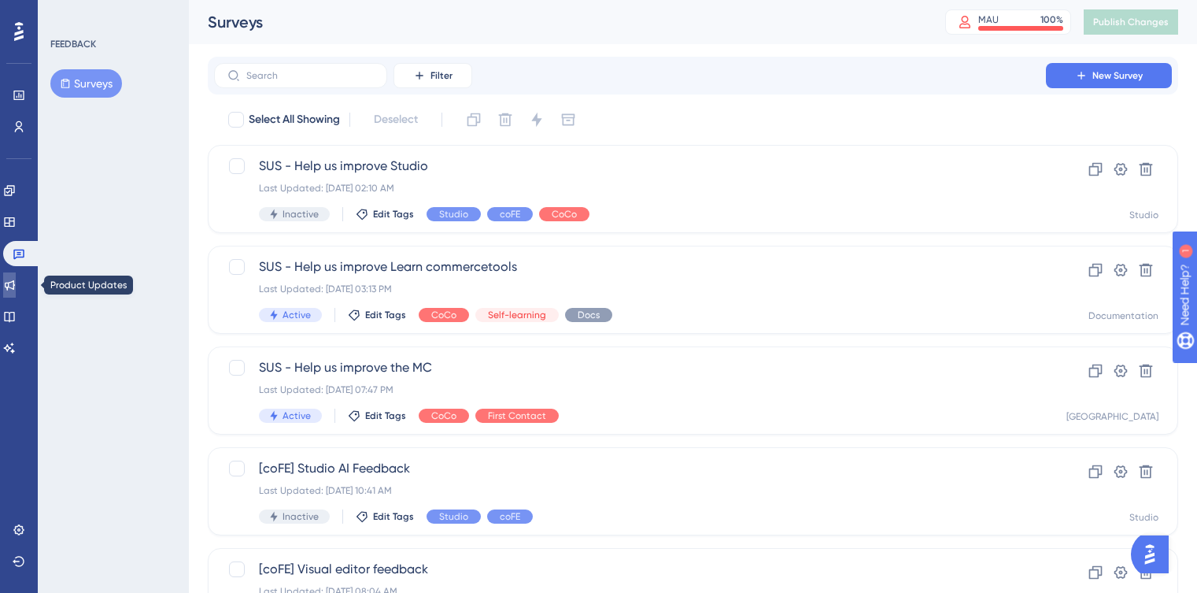
click at [16, 288] on icon at bounding box center [9, 285] width 13 height 13
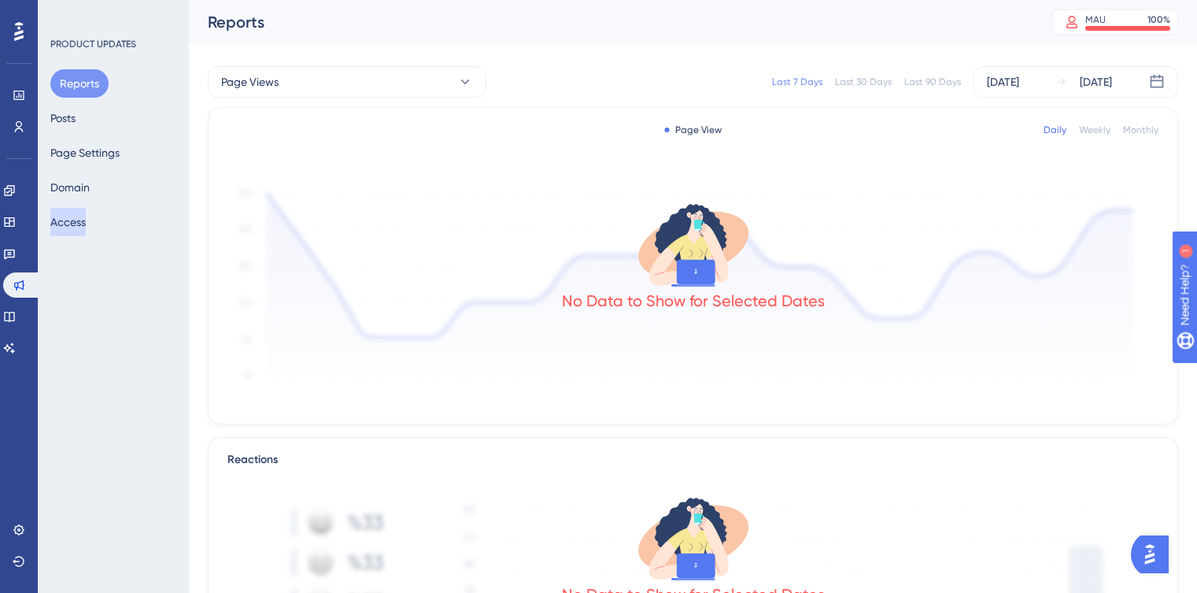
click at [86, 223] on button "Access" at bounding box center [67, 222] width 35 height 28
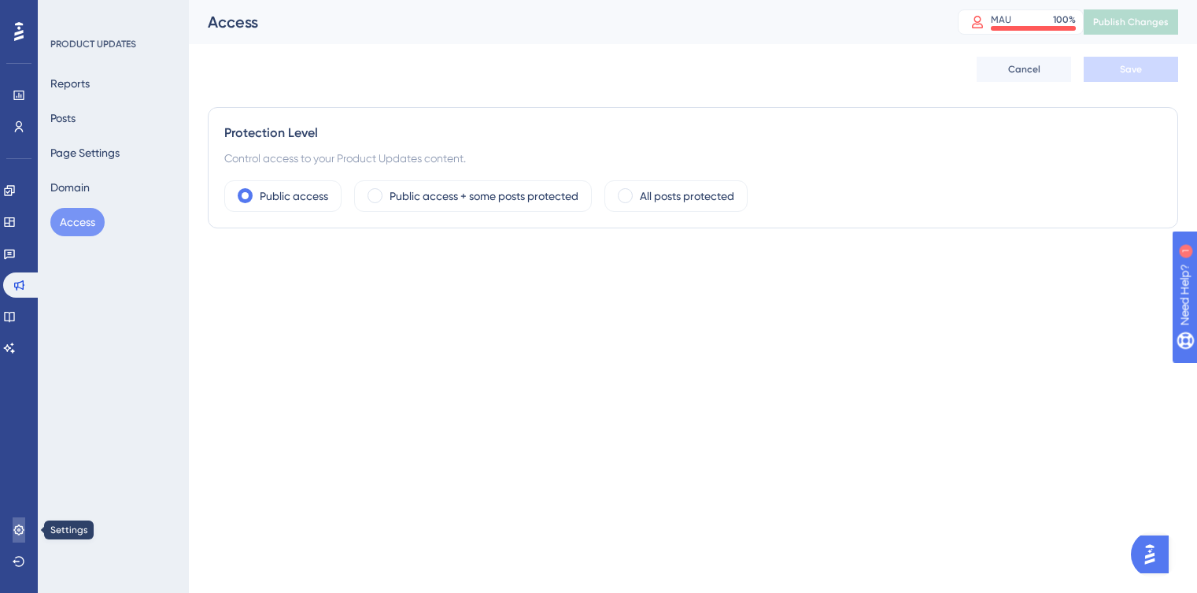
click at [25, 520] on link at bounding box center [19, 529] width 13 height 25
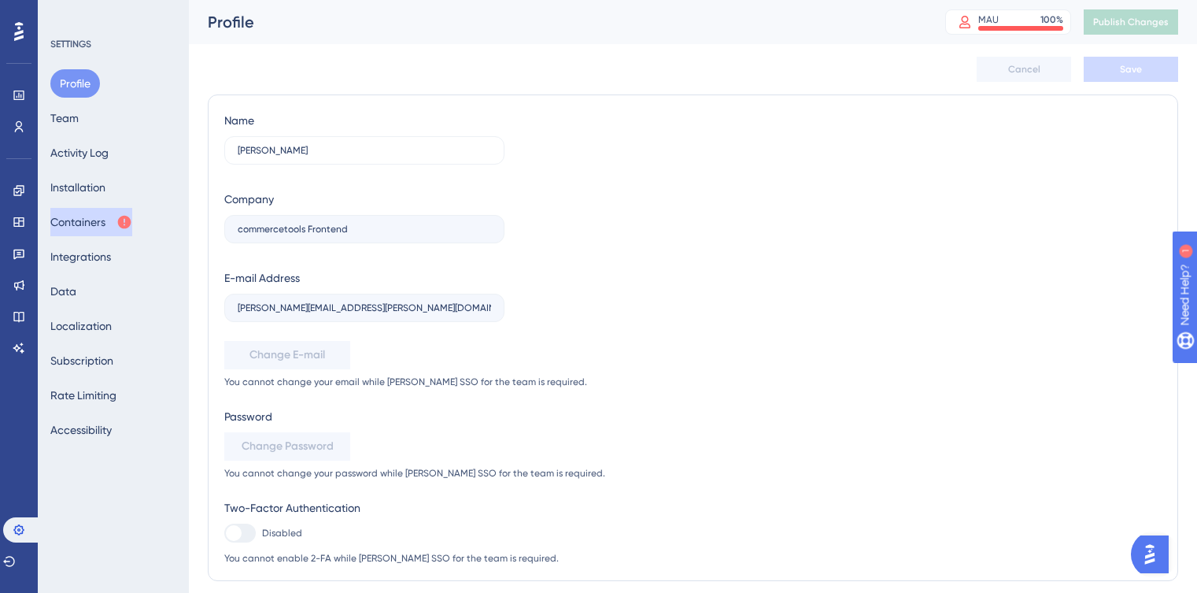
click at [99, 220] on button "Containers" at bounding box center [91, 222] width 82 height 28
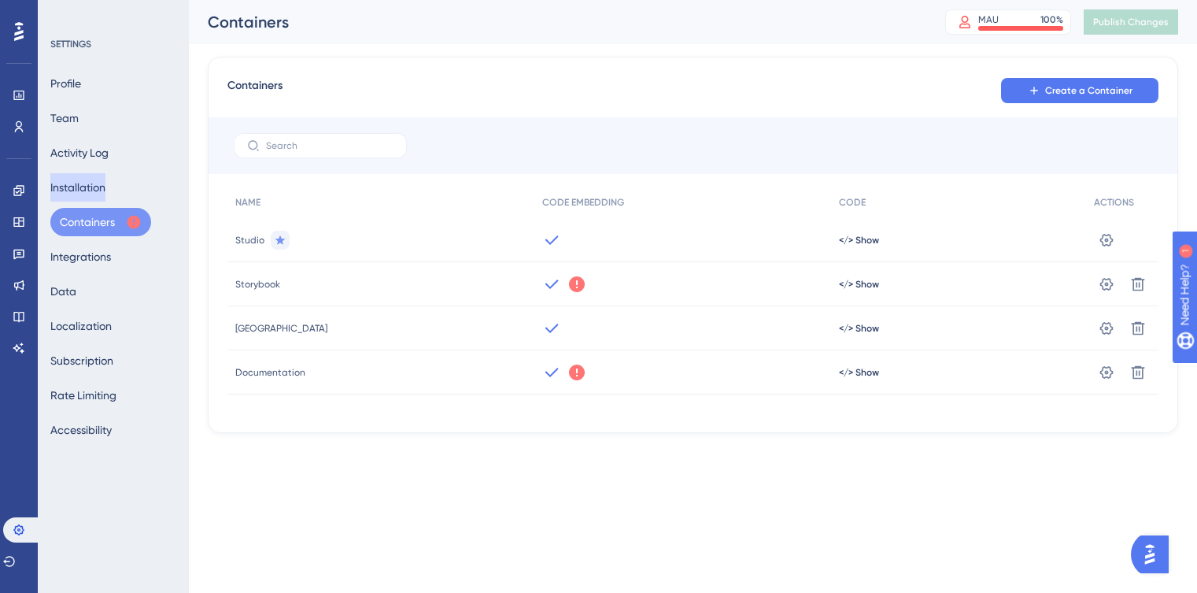
click at [80, 190] on button "Installation" at bounding box center [77, 187] width 55 height 28
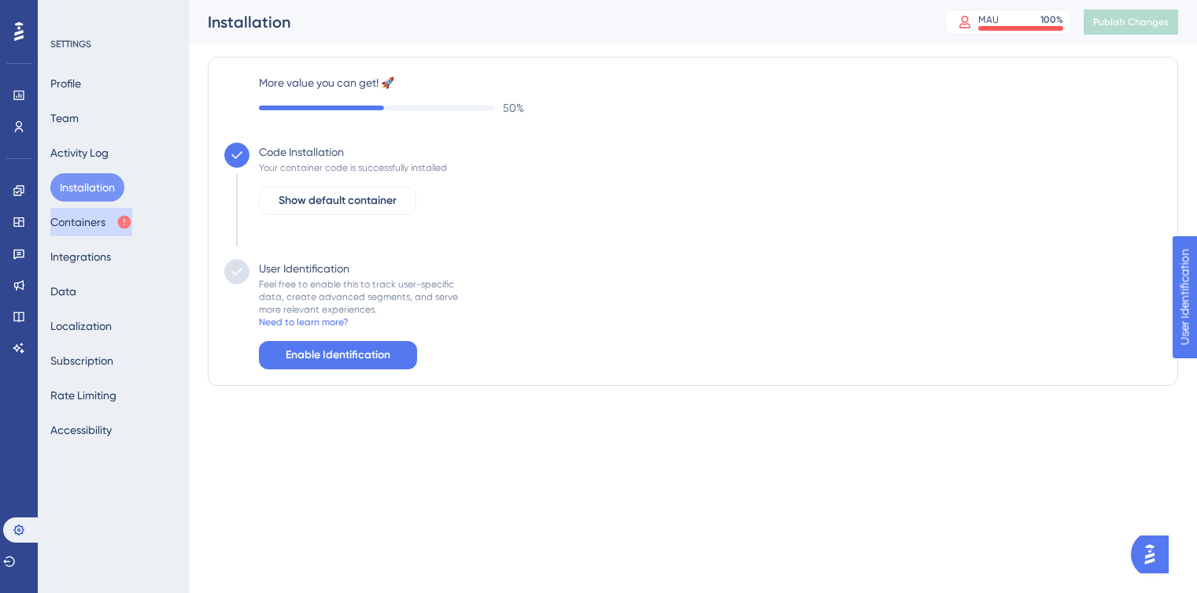
click at [68, 225] on button "Containers" at bounding box center [91, 222] width 82 height 28
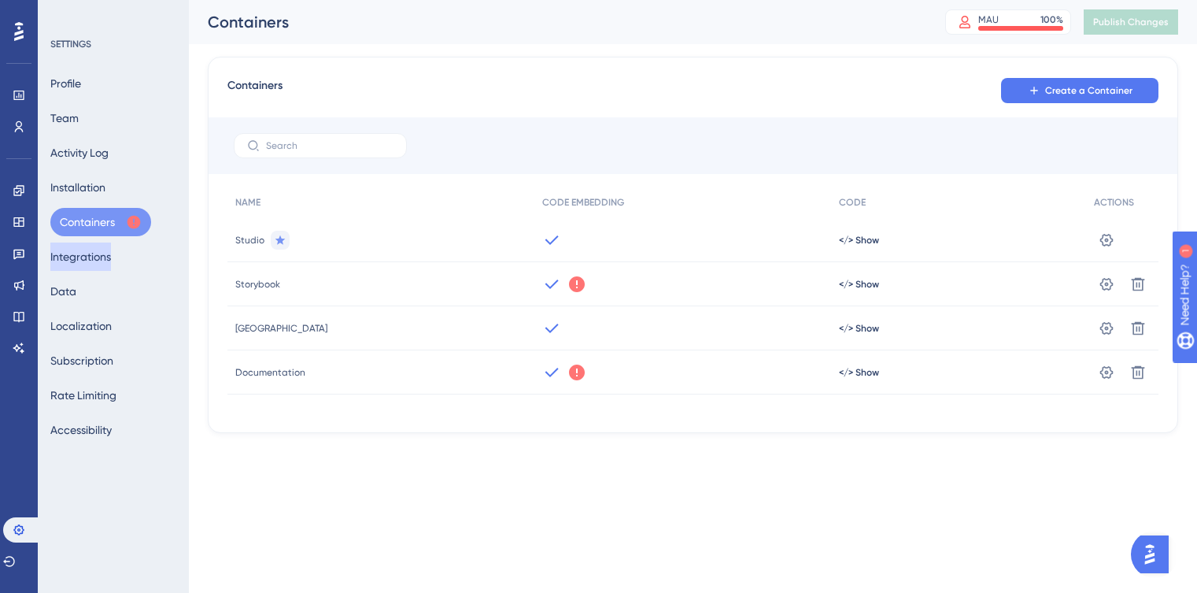
click at [108, 253] on button "Integrations" at bounding box center [80, 256] width 61 height 28
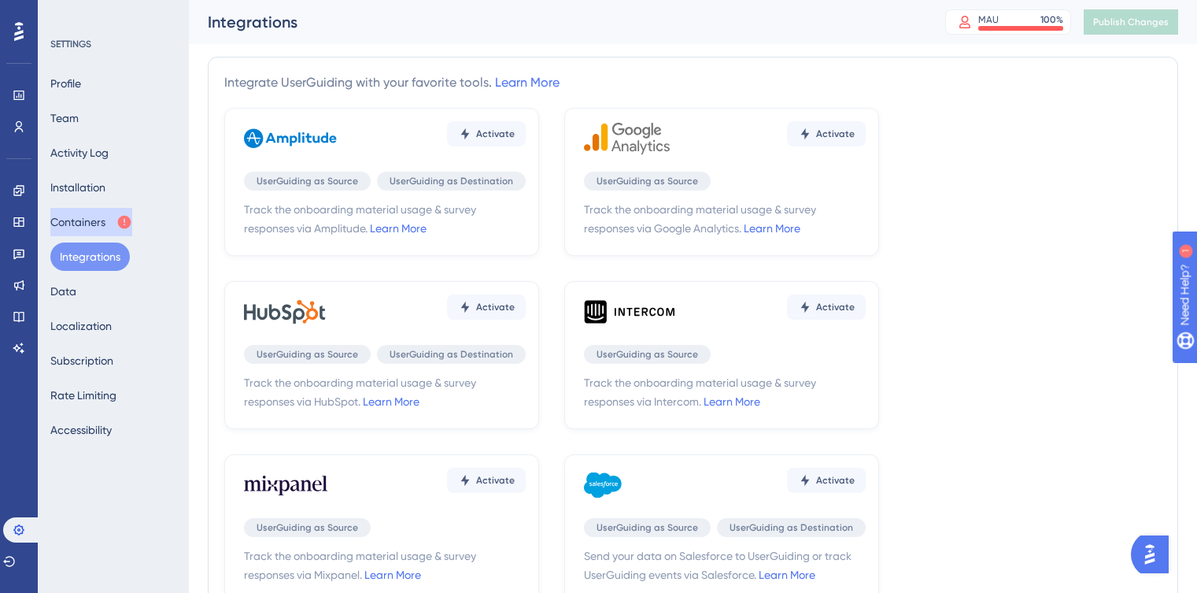
click at [85, 222] on button "Containers" at bounding box center [91, 222] width 82 height 28
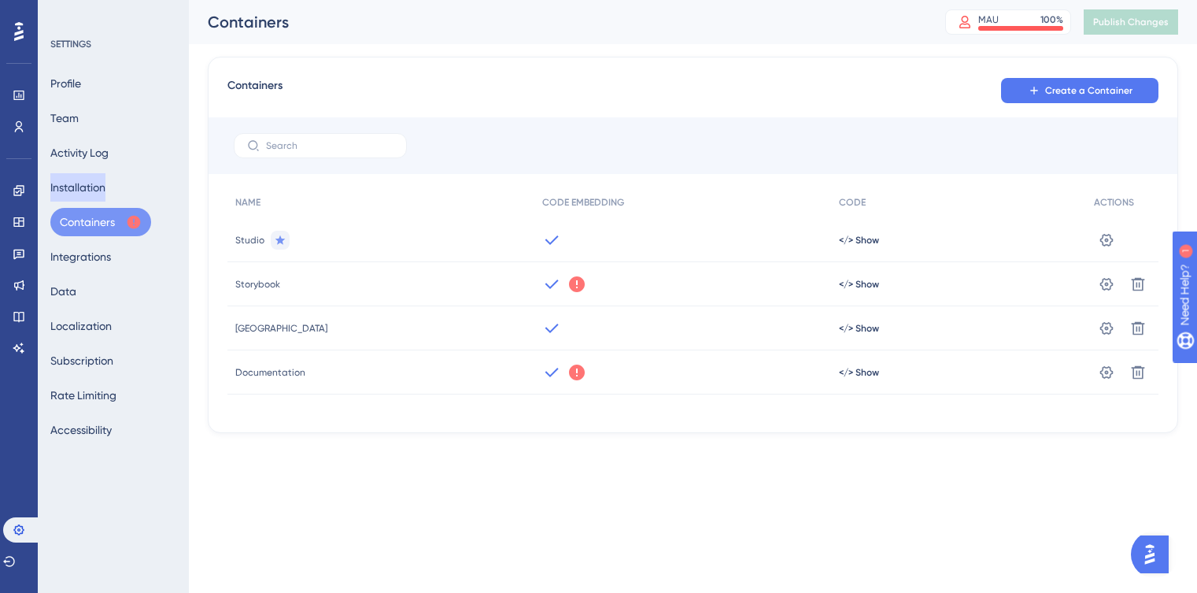
click at [60, 190] on button "Installation" at bounding box center [77, 187] width 55 height 28
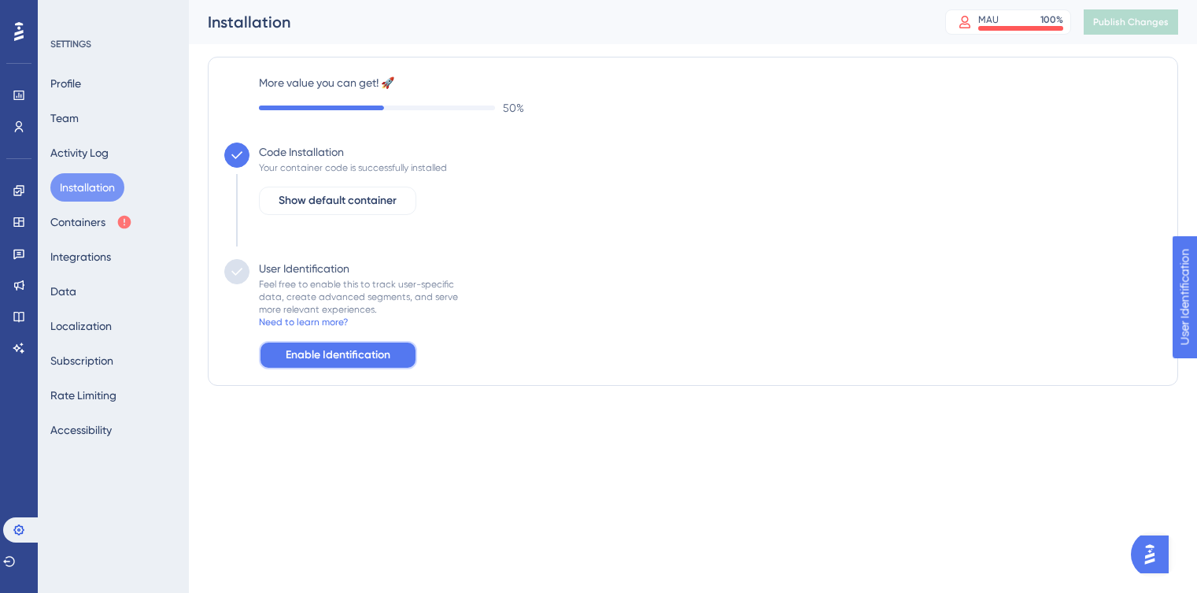
click at [346, 354] on span "Enable Identification" at bounding box center [338, 355] width 105 height 19
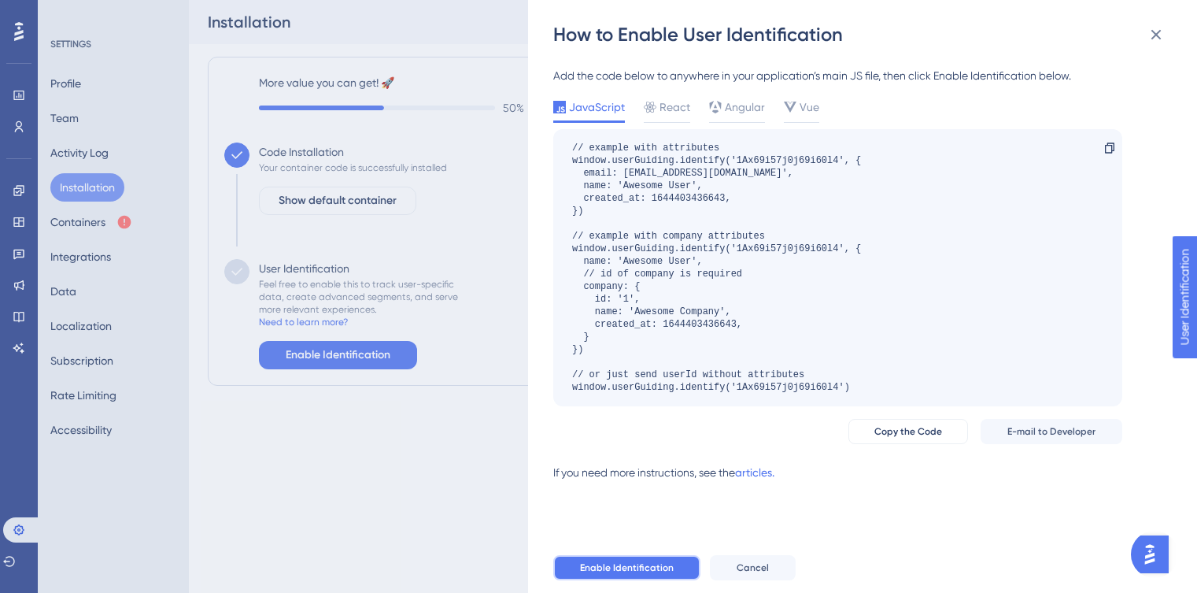
click at [660, 571] on span "Enable Identification" at bounding box center [627, 567] width 94 height 13
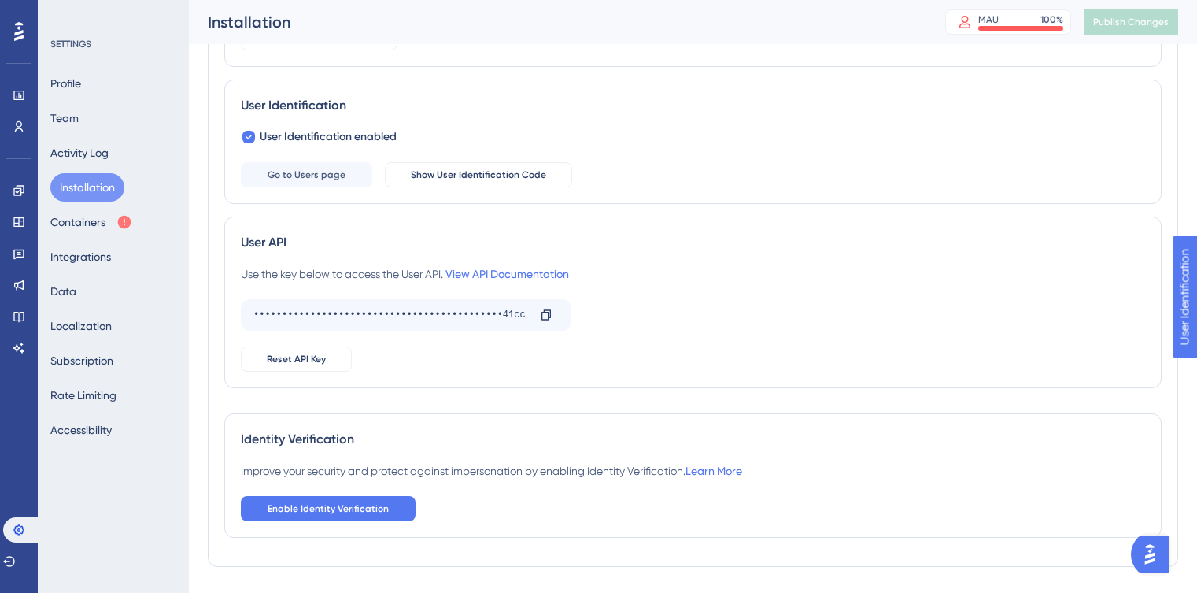
scroll to position [237, 0]
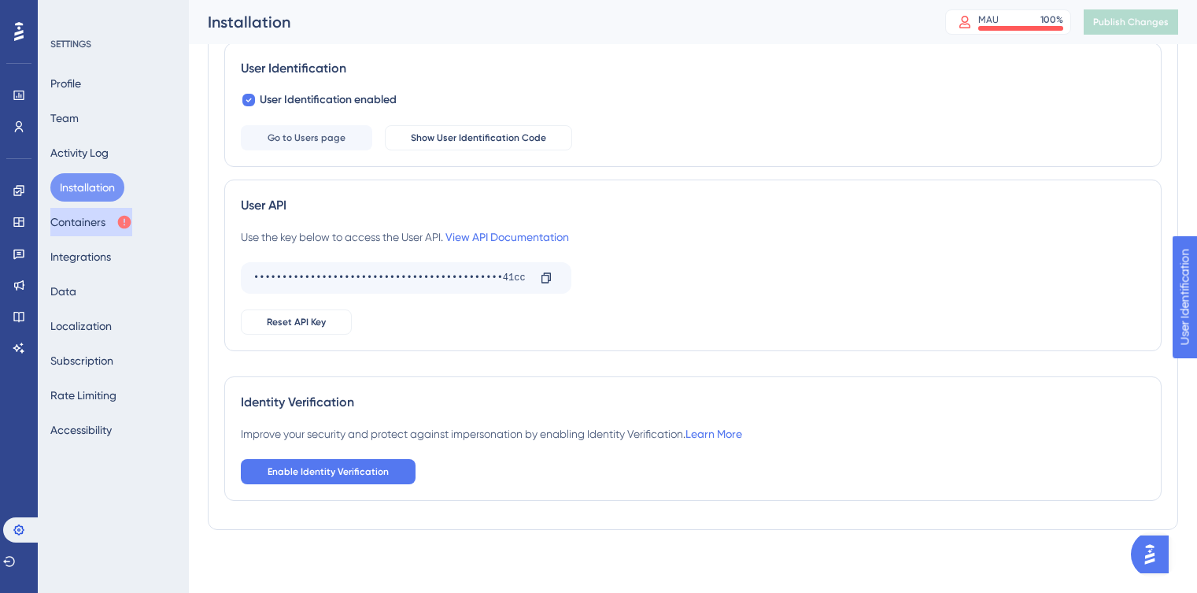
click at [98, 224] on button "Containers" at bounding box center [91, 222] width 82 height 28
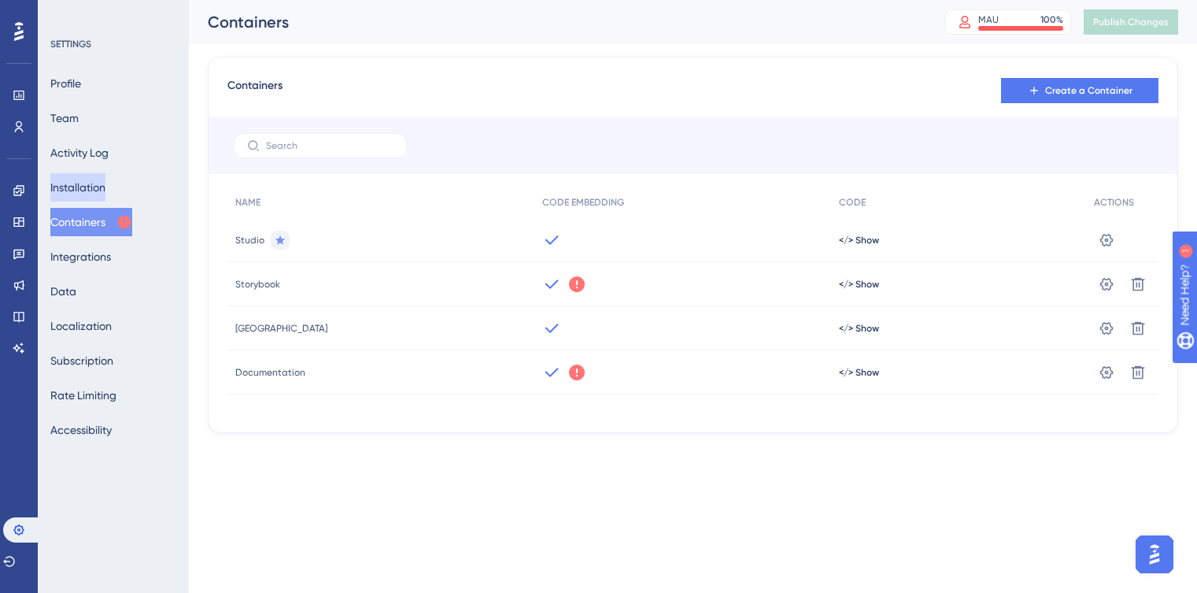
click at [76, 190] on button "Installation" at bounding box center [77, 187] width 55 height 28
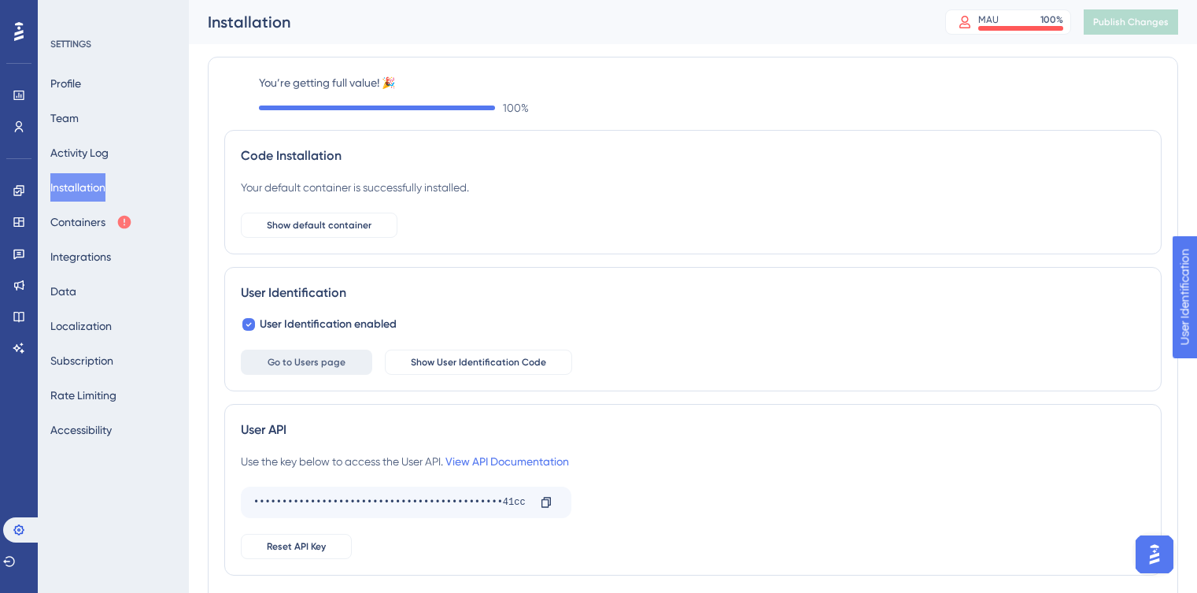
click at [287, 352] on button "Go to Users page" at bounding box center [306, 362] width 131 height 25
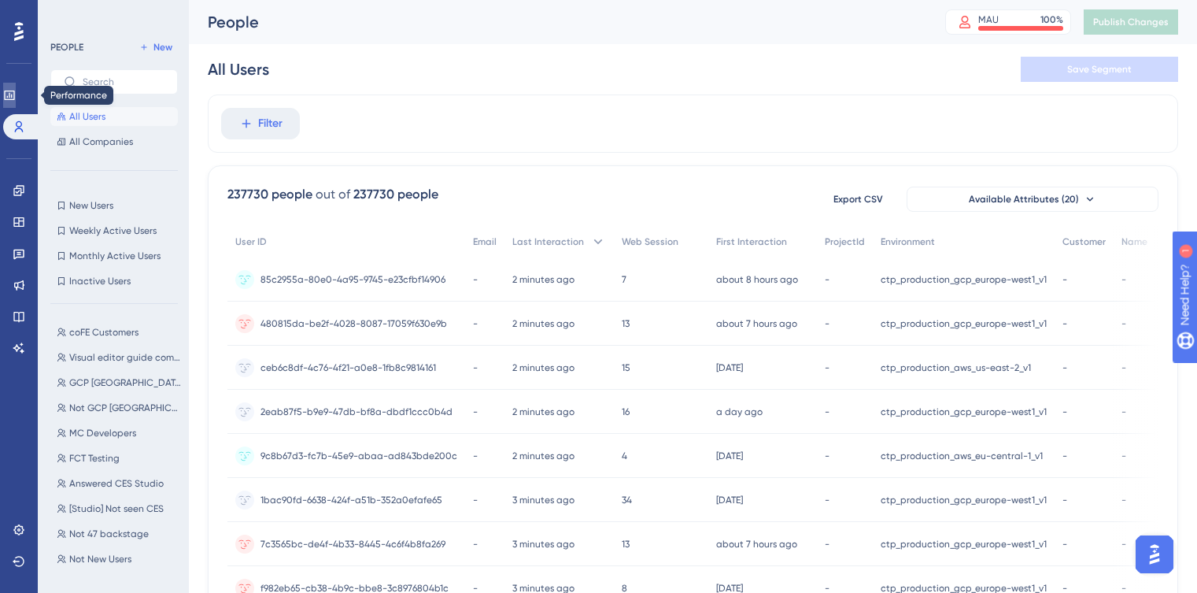
click at [16, 100] on icon at bounding box center [9, 95] width 13 height 13
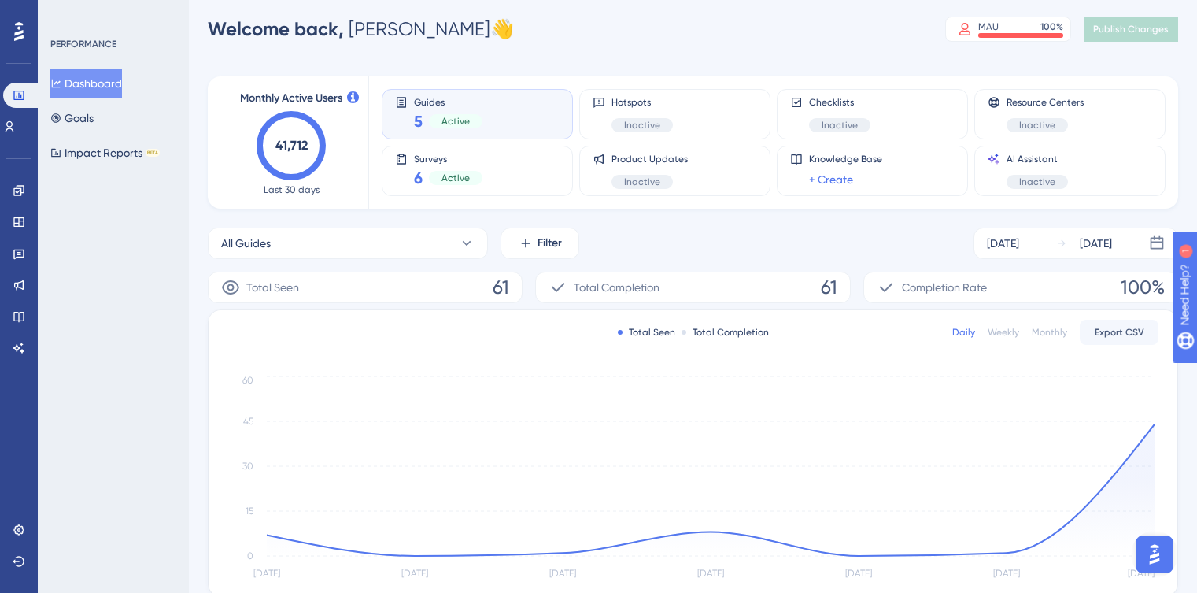
scroll to position [15, 0]
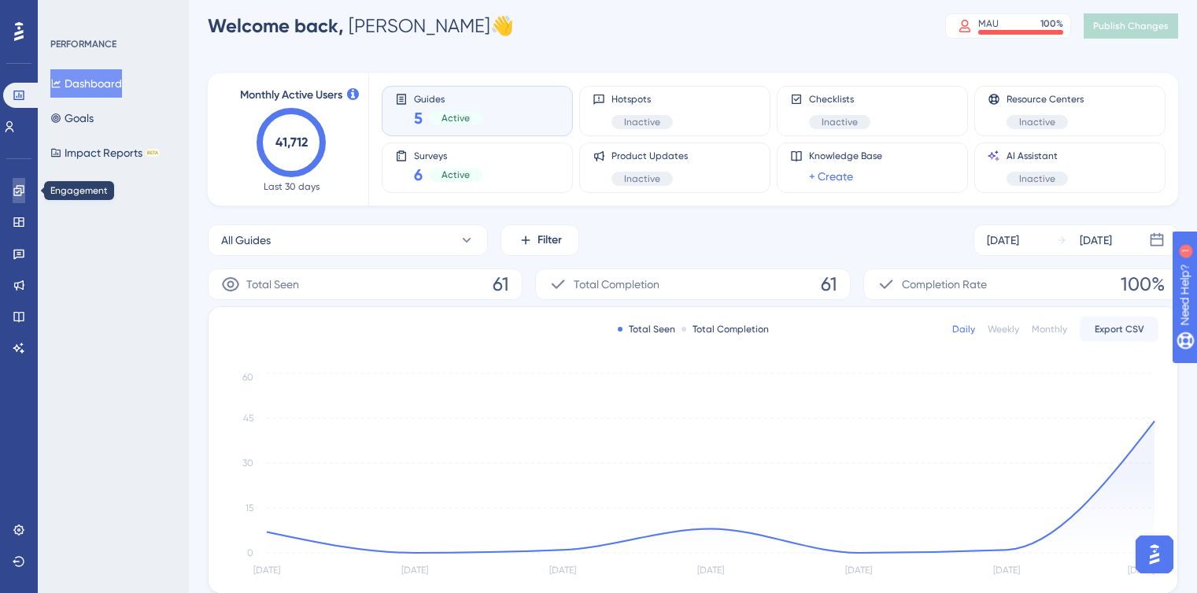
click at [16, 202] on link at bounding box center [19, 190] width 13 height 25
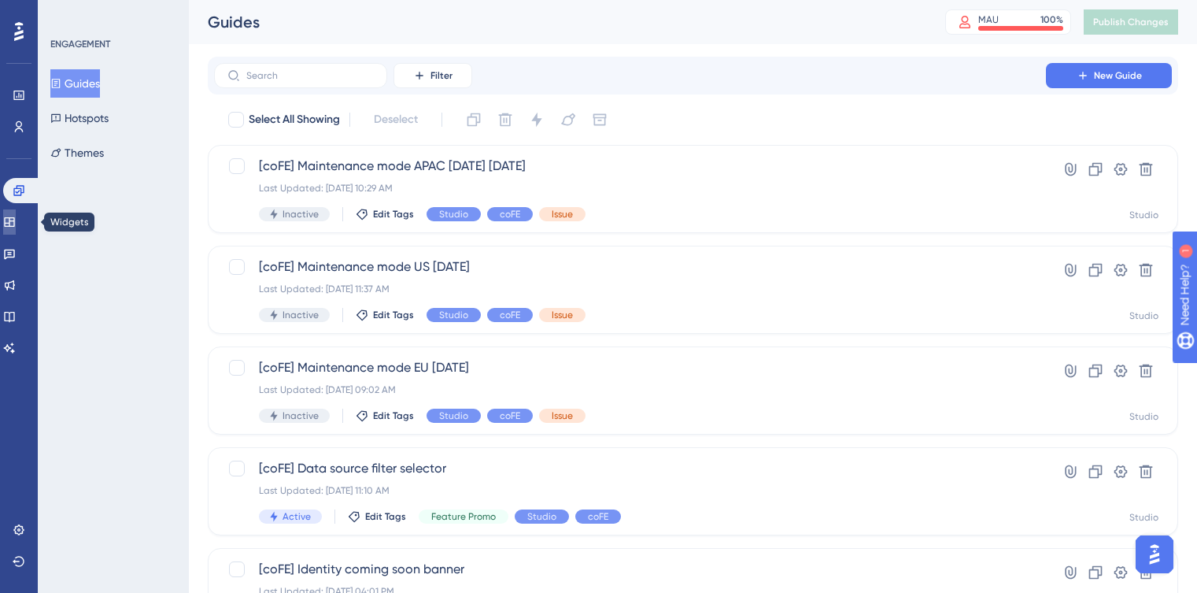
click at [16, 226] on link at bounding box center [9, 221] width 13 height 25
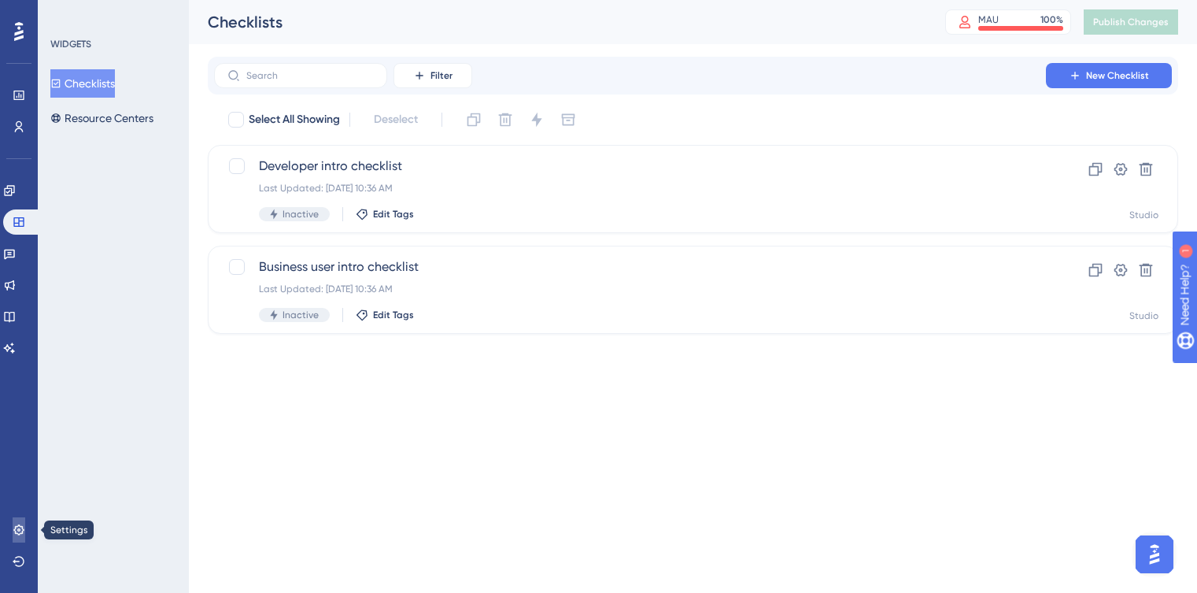
click at [18, 532] on icon at bounding box center [19, 529] width 13 height 13
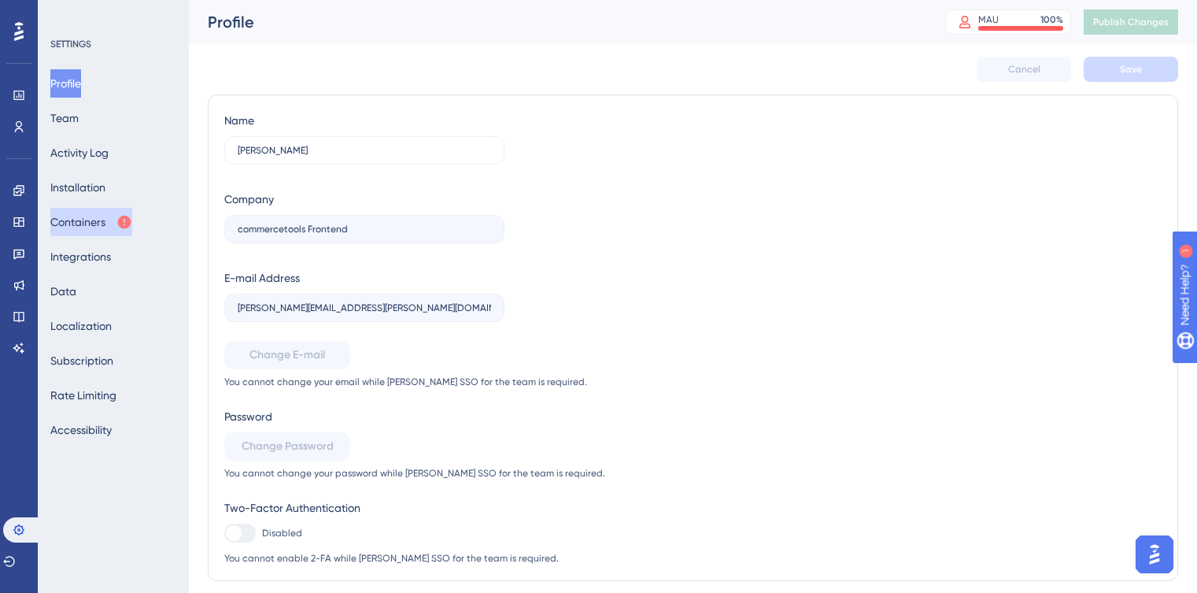
click at [78, 219] on button "Containers" at bounding box center [91, 222] width 82 height 28
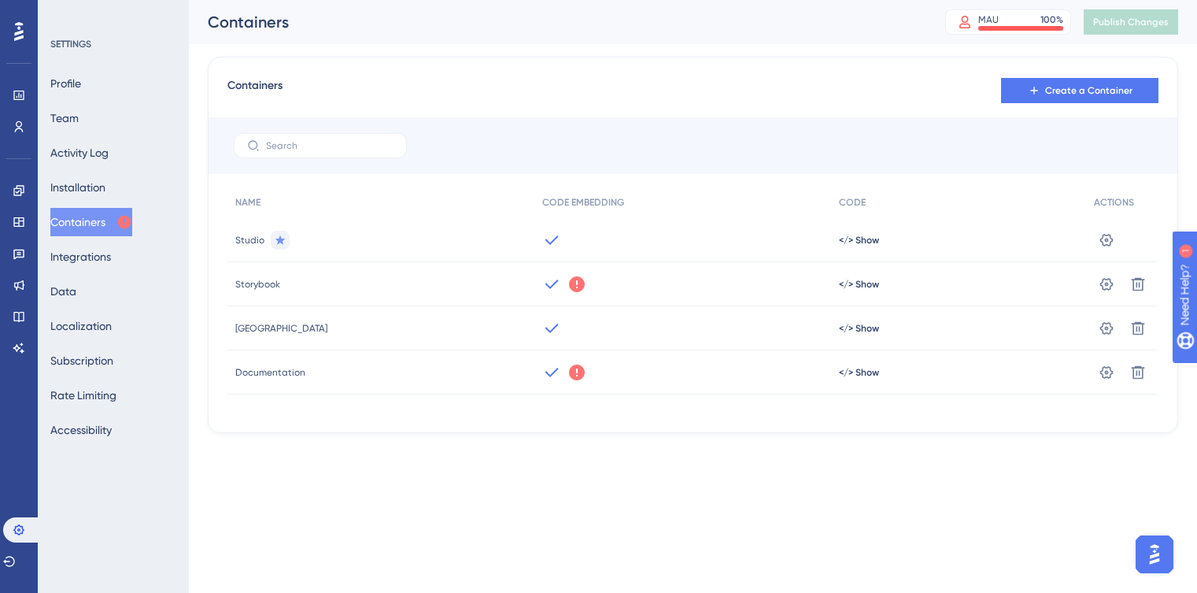
click at [569, 282] on icon at bounding box center [577, 284] width 16 height 16
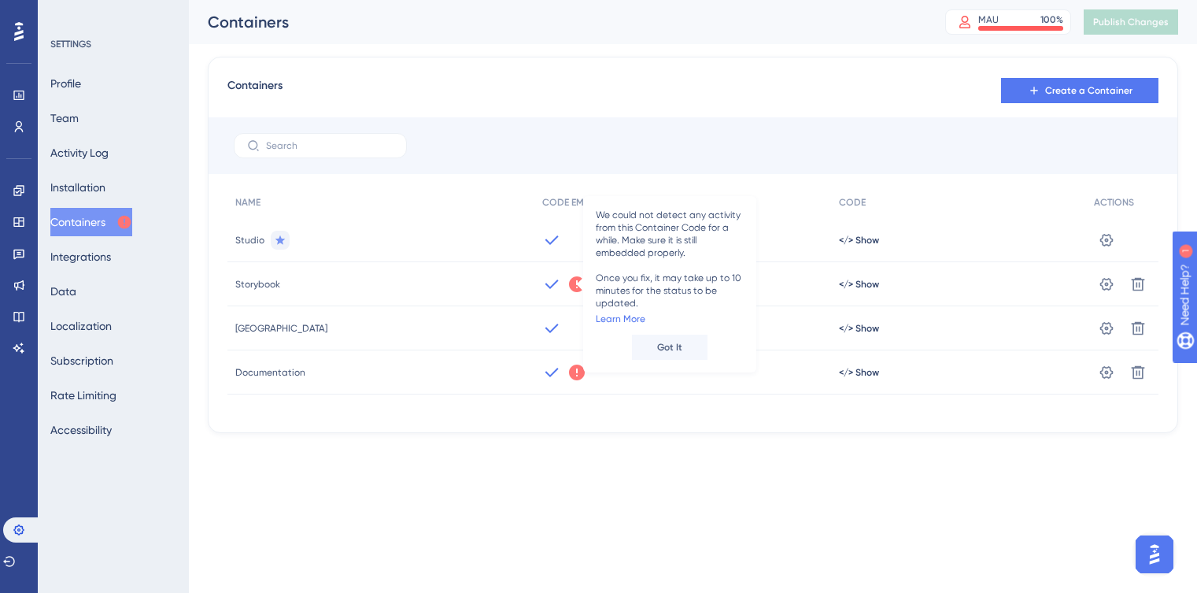
click at [569, 375] on icon at bounding box center [577, 372] width 16 height 16
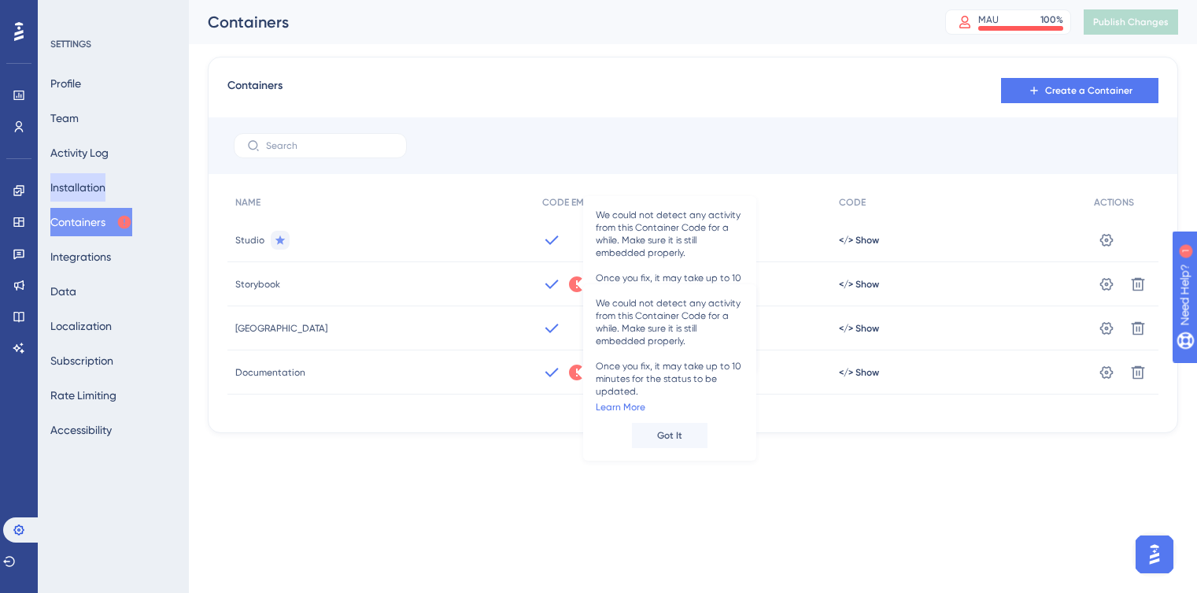
click at [76, 187] on button "Installation" at bounding box center [77, 187] width 55 height 28
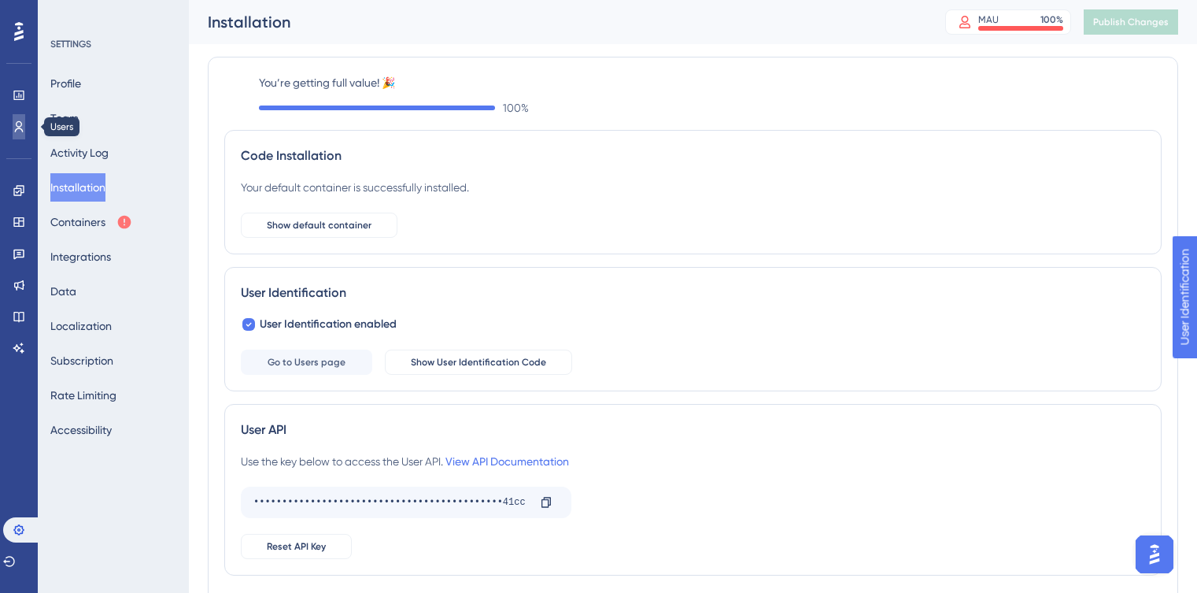
click at [25, 119] on link at bounding box center [19, 126] width 13 height 25
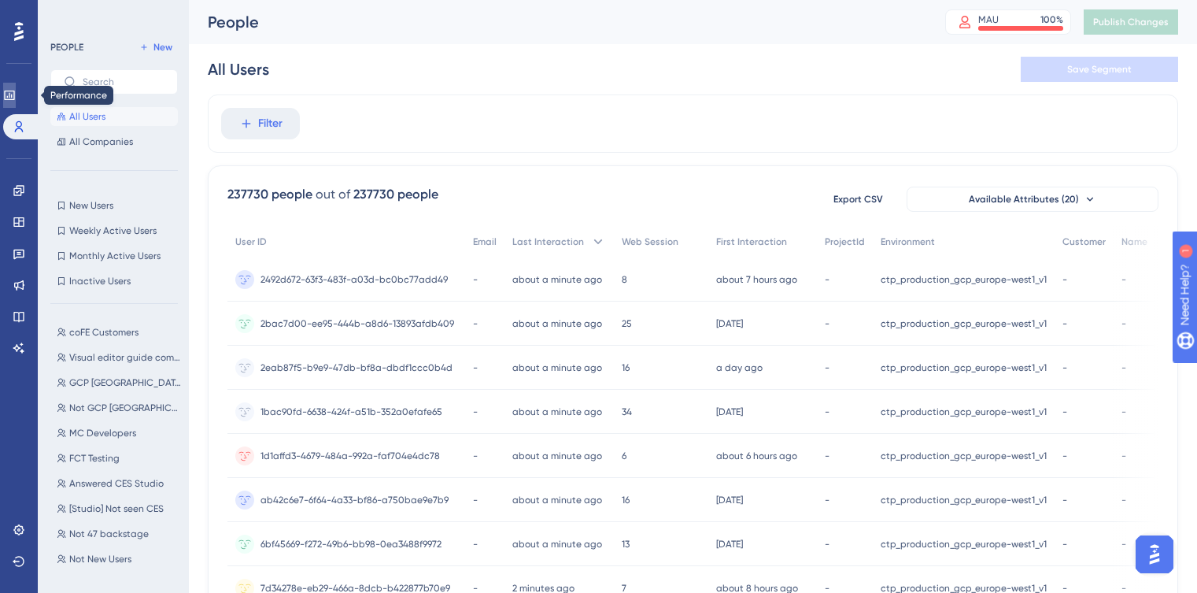
click at [16, 102] on link at bounding box center [9, 95] width 13 height 25
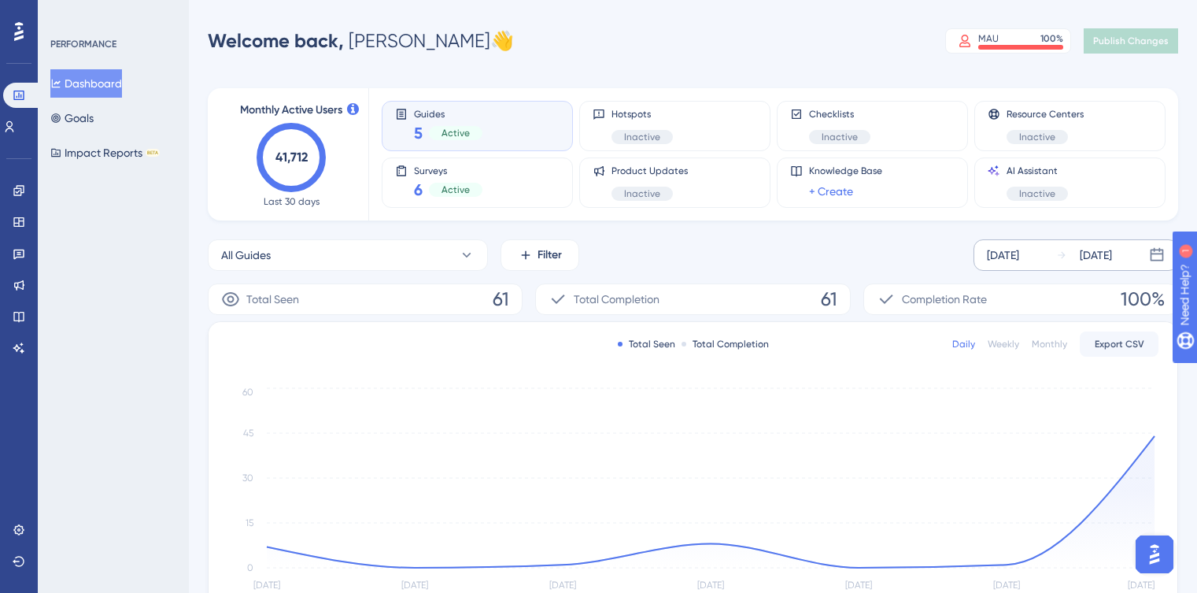
click at [1078, 255] on div "[DATE]" at bounding box center [1084, 255] width 56 height 19
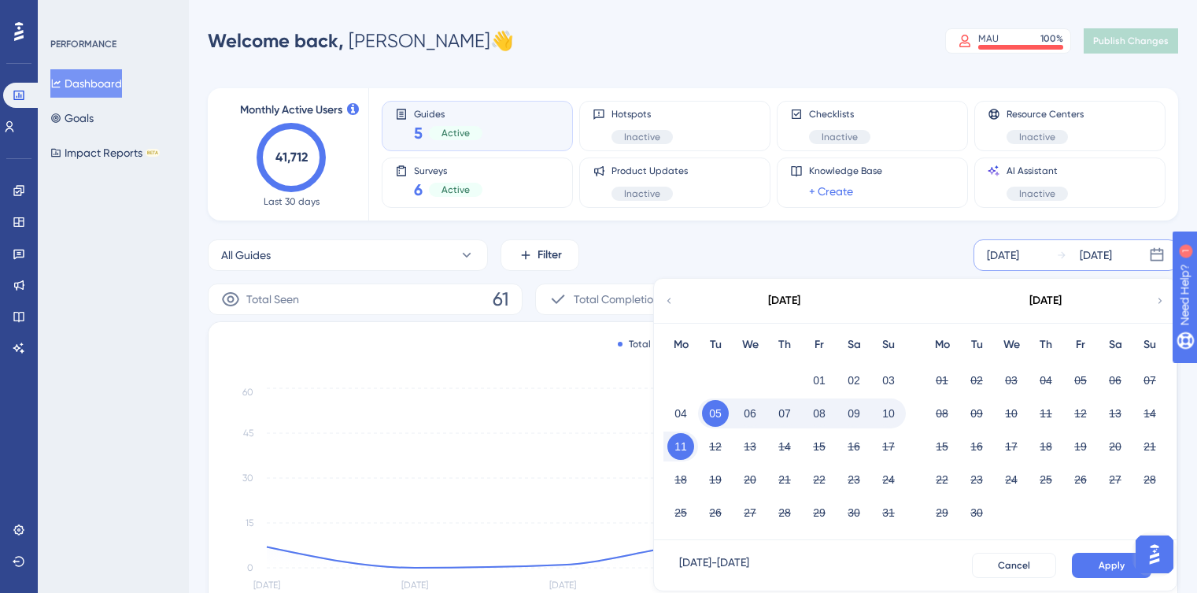
click at [1078, 255] on div "[DATE]" at bounding box center [1084, 255] width 56 height 19
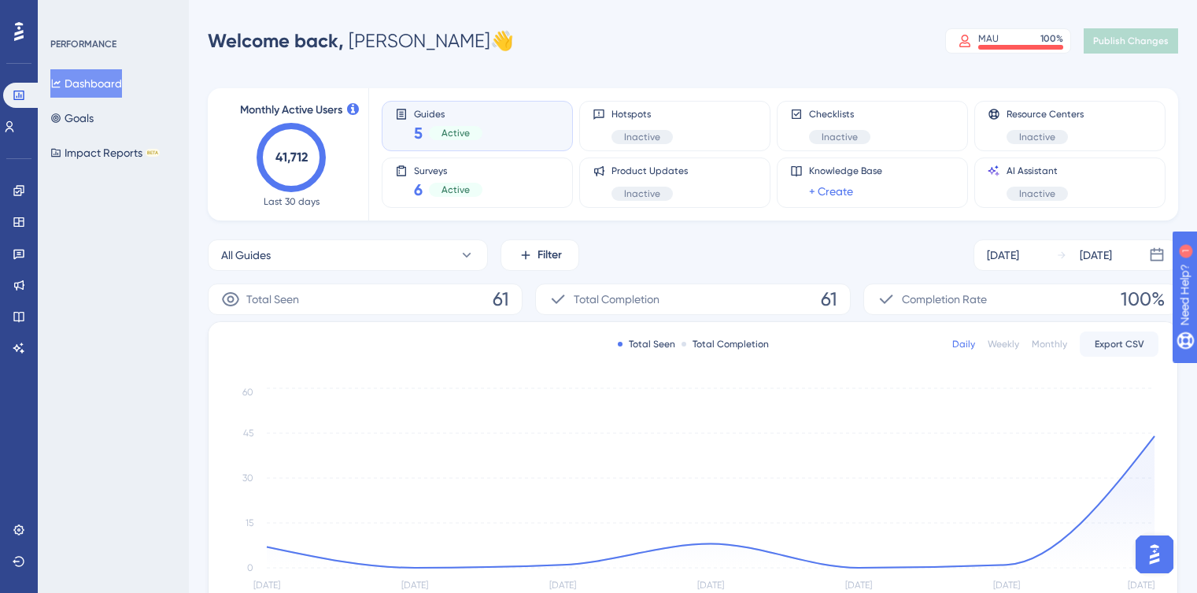
click at [938, 233] on div "Monthly Active Users 41,712 Last 30 days Guides 5 Active Hotspots Inactive Chec…" at bounding box center [693, 467] width 971 height 796
click at [13, 131] on icon at bounding box center [9, 126] width 13 height 13
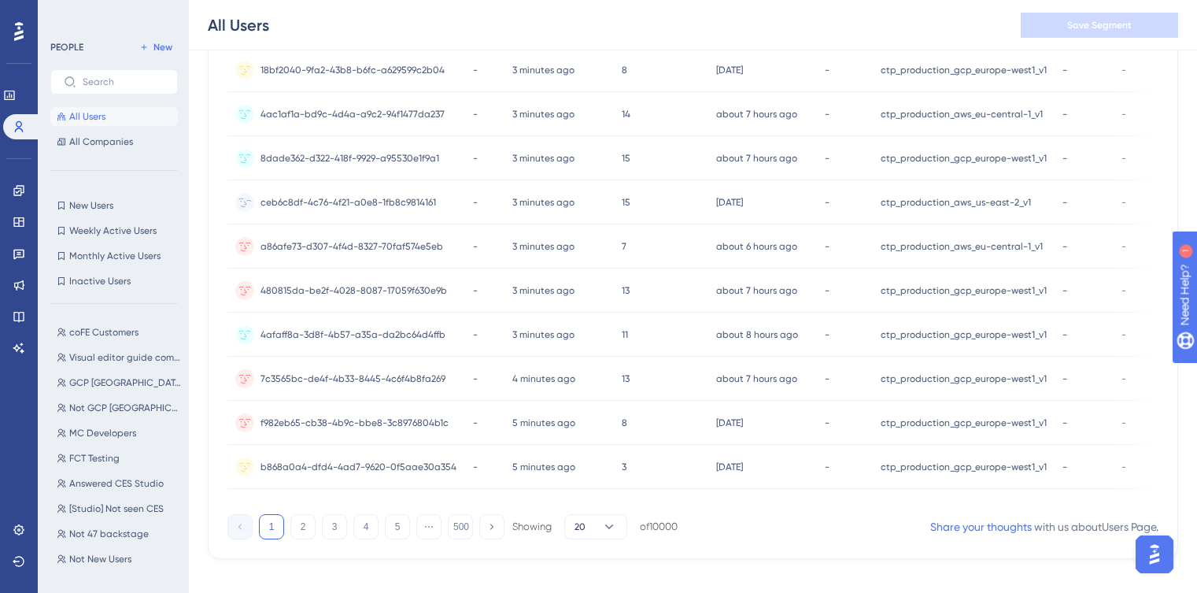
scroll to position [657, 0]
click at [299, 537] on button "2" at bounding box center [302, 525] width 25 height 25
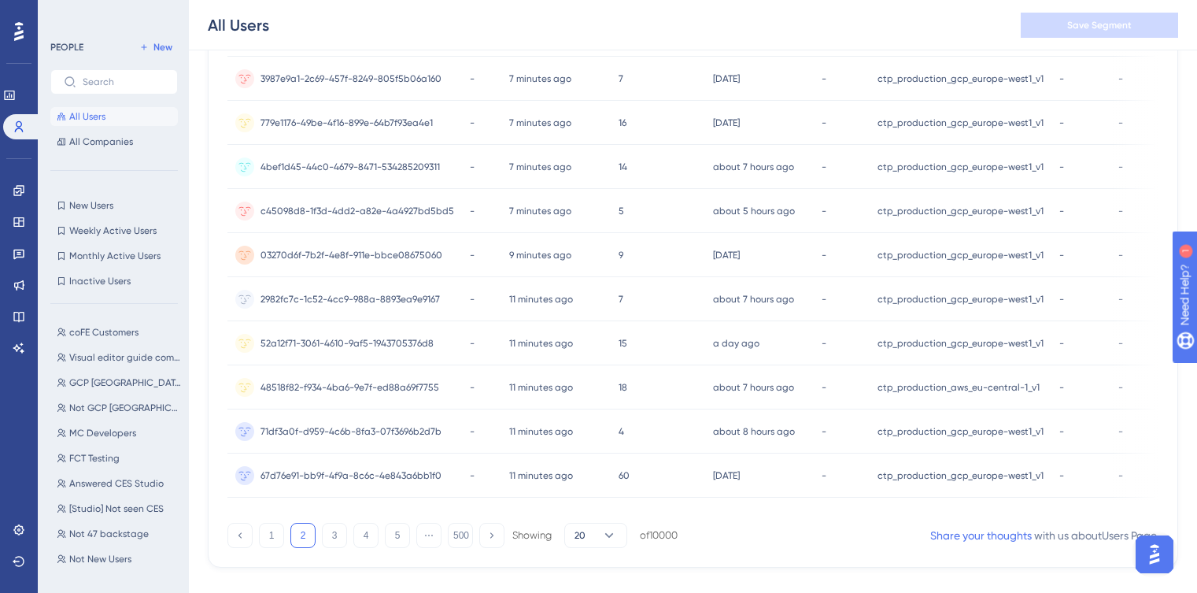
scroll to position [649, 0]
click at [328, 542] on button "3" at bounding box center [334, 533] width 25 height 25
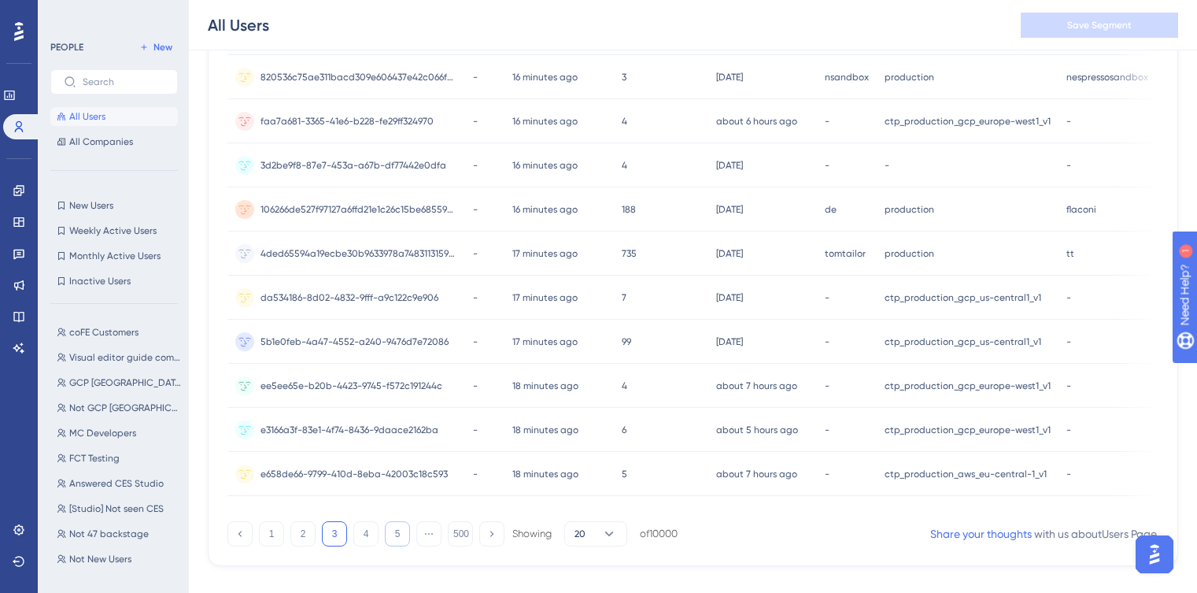
click at [395, 546] on button "5" at bounding box center [397, 533] width 25 height 25
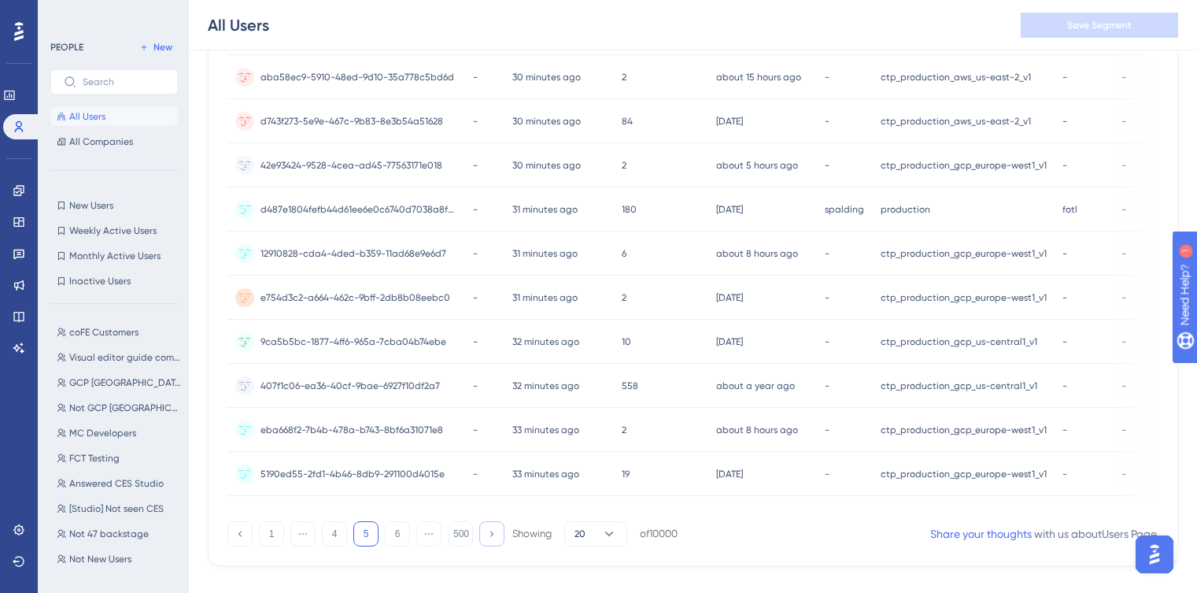
click at [488, 538] on icon at bounding box center [491, 533] width 10 height 10
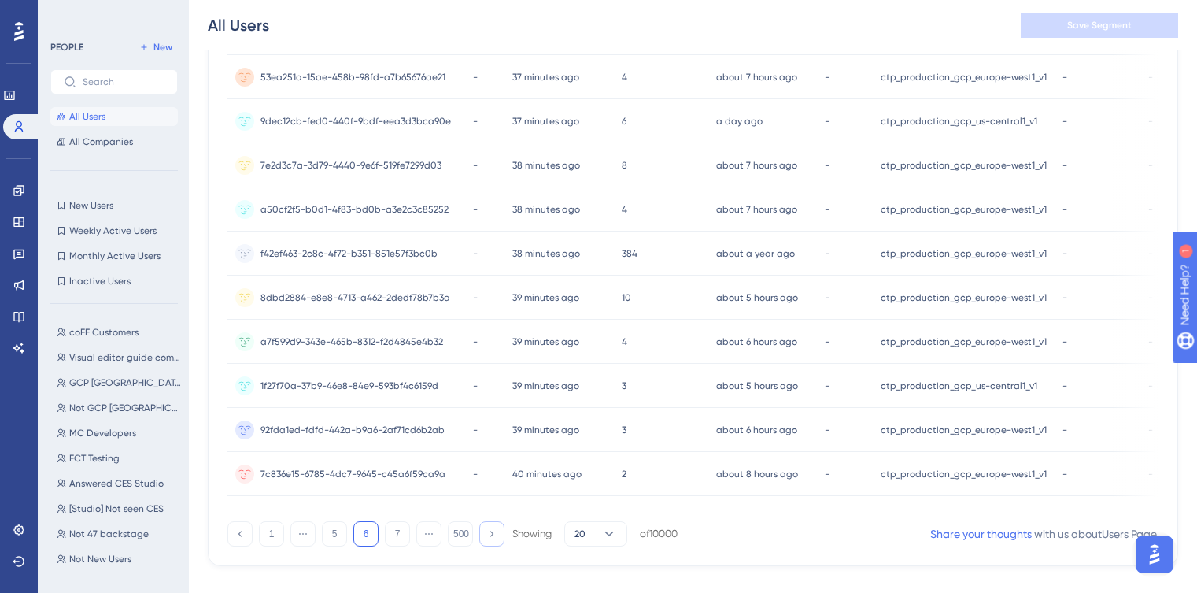
click at [487, 538] on icon at bounding box center [491, 533] width 10 height 10
click at [487, 540] on div at bounding box center [677, 352] width 1040 height 479
click at [487, 538] on icon at bounding box center [491, 533] width 10 height 10
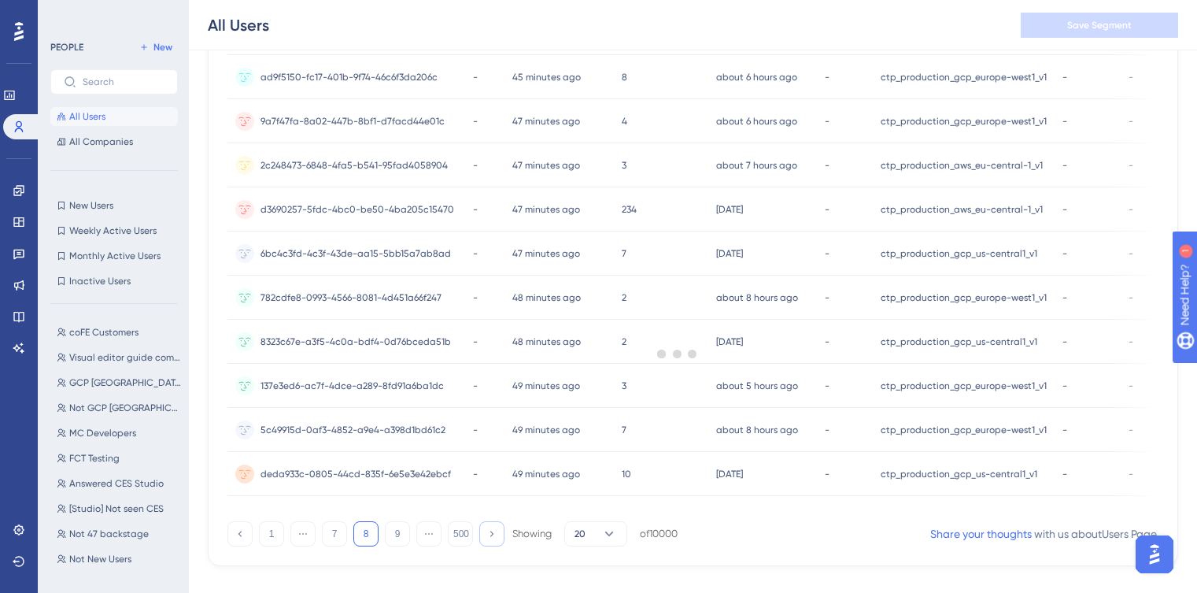
click at [487, 540] on div "Filter 237730 people out of 237730 people Export CSV Available Attributes (20) …" at bounding box center [693, 8] width 971 height 1115
click at [487, 538] on icon at bounding box center [491, 533] width 10 height 10
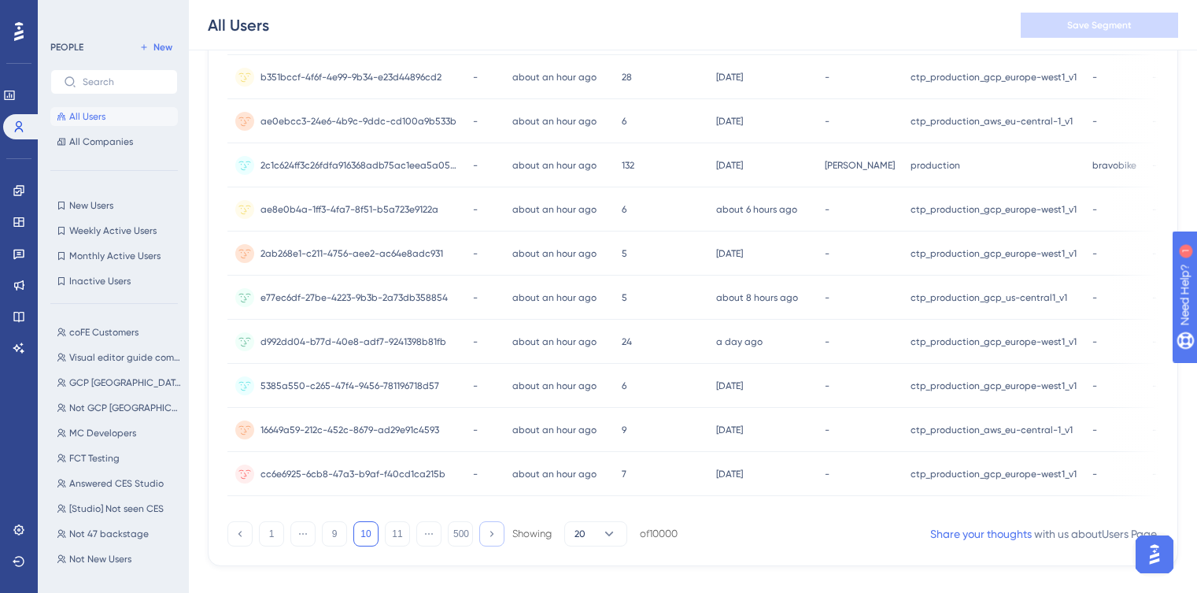
click at [487, 538] on icon at bounding box center [491, 533] width 10 height 10
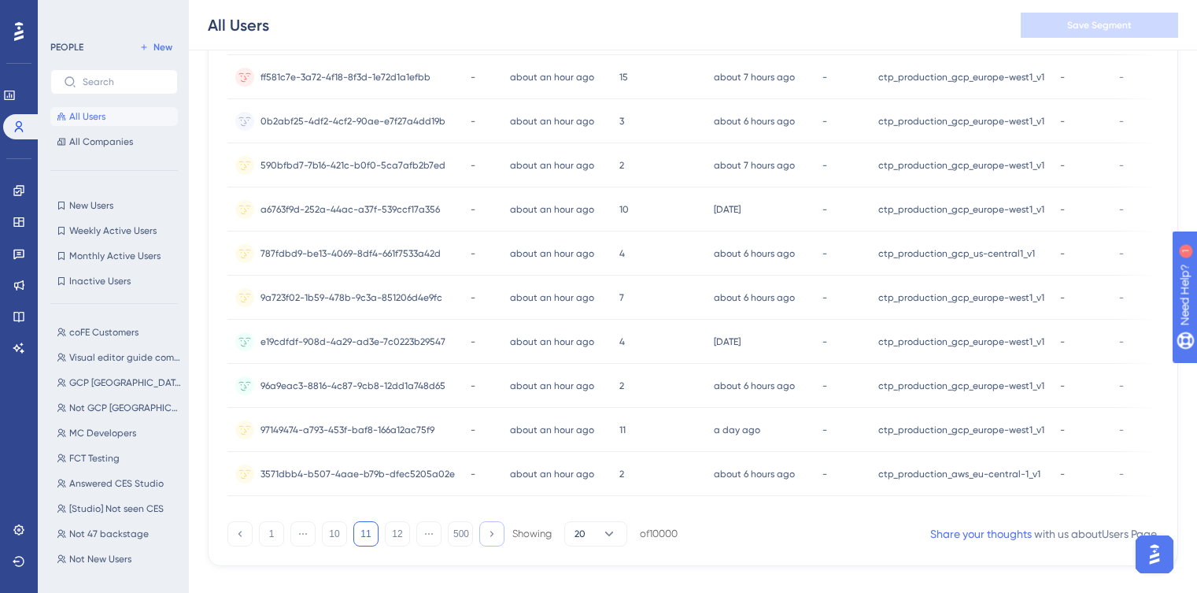
click at [487, 538] on icon at bounding box center [491, 533] width 10 height 10
click at [487, 540] on div at bounding box center [677, 352] width 1040 height 479
click at [487, 538] on icon at bounding box center [491, 533] width 10 height 10
click at [487, 540] on div at bounding box center [677, 352] width 1040 height 479
click at [487, 538] on icon at bounding box center [491, 533] width 10 height 10
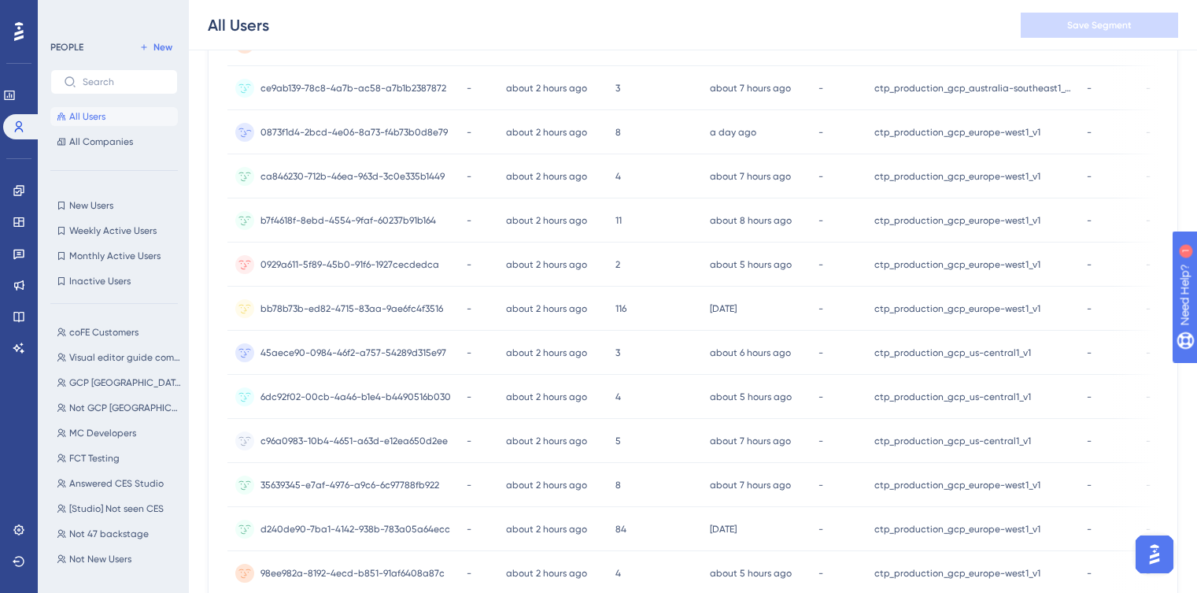
scroll to position [0, 0]
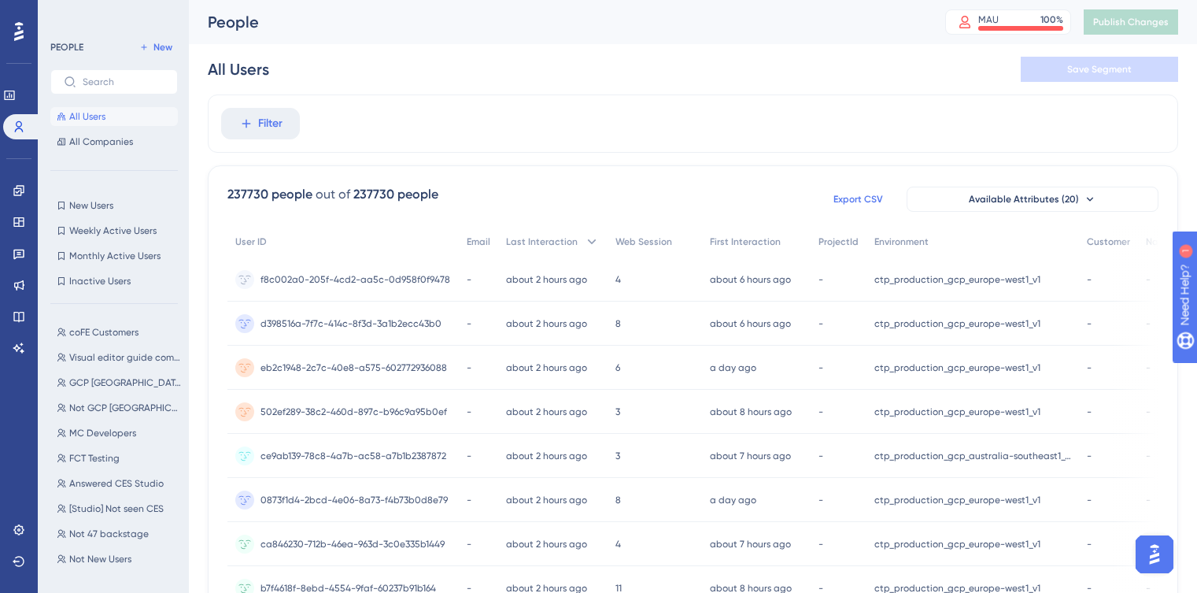
click at [869, 196] on span "Export CSV" at bounding box center [859, 199] width 50 height 13
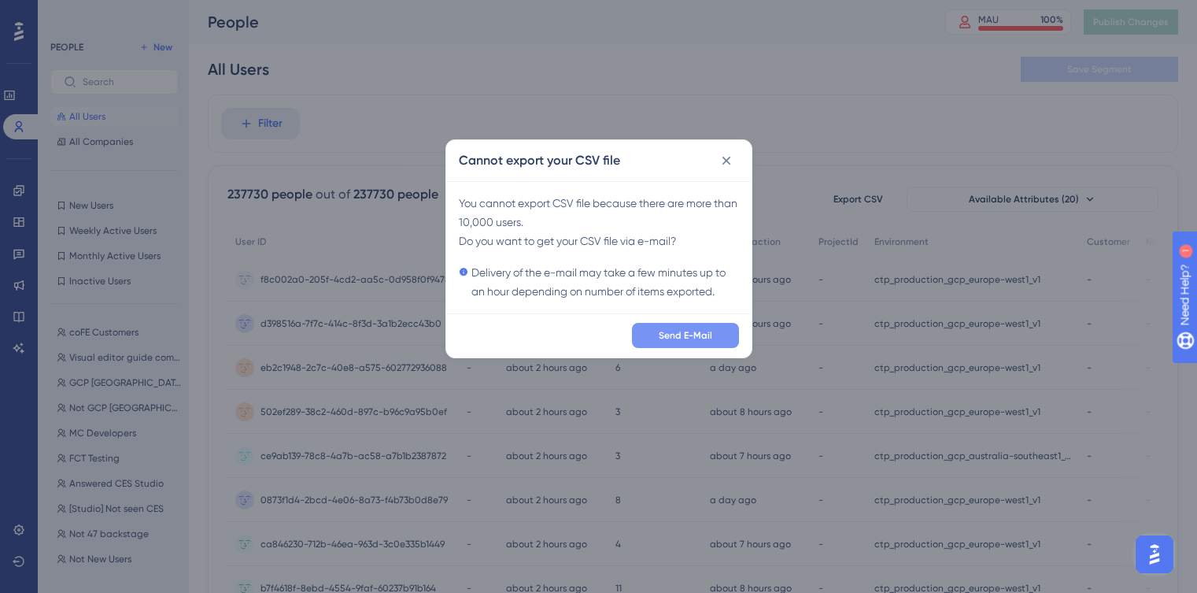
click at [689, 342] on button "Send E-Mail" at bounding box center [685, 335] width 107 height 25
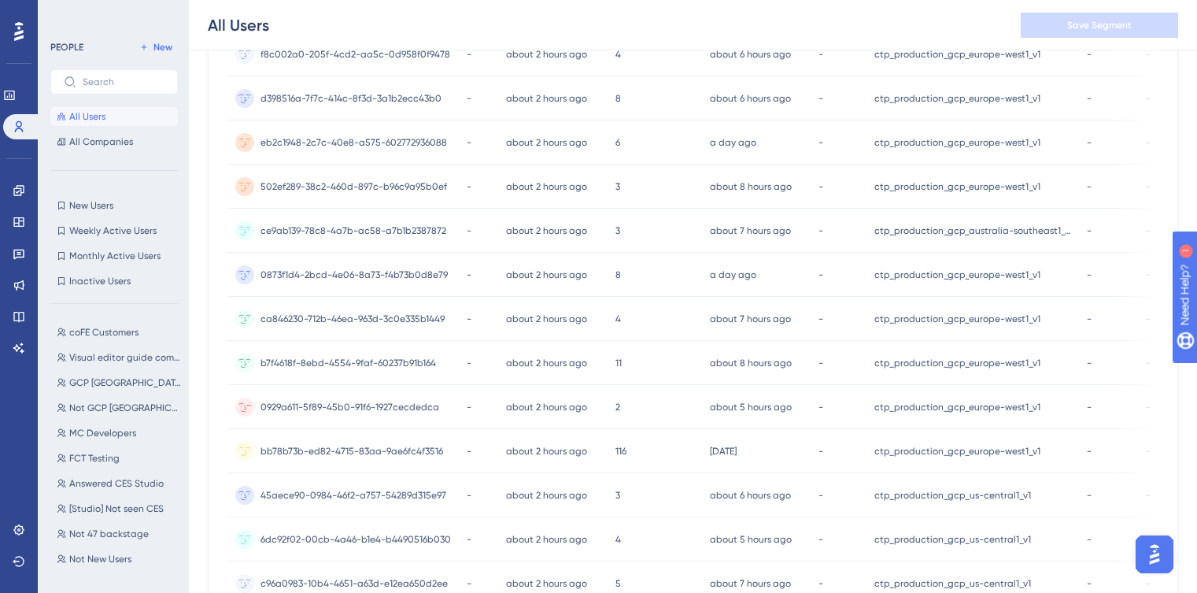
scroll to position [679, 0]
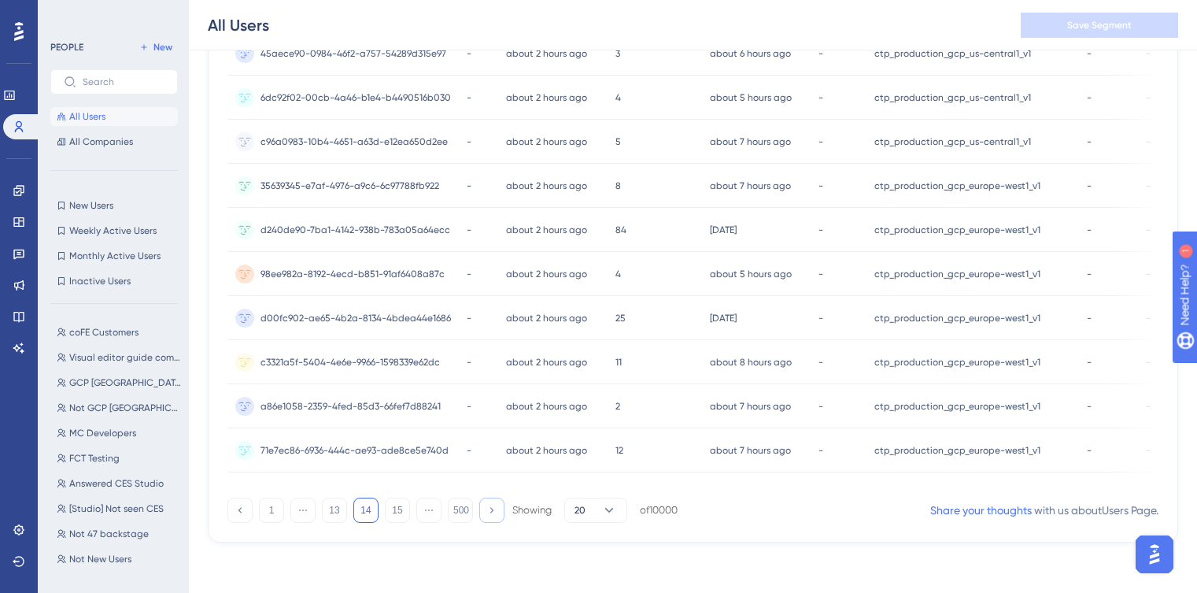
click at [494, 509] on icon at bounding box center [491, 510] width 10 height 10
click at [494, 509] on div at bounding box center [677, 352] width 1040 height 479
click at [494, 509] on icon at bounding box center [491, 510] width 10 height 10
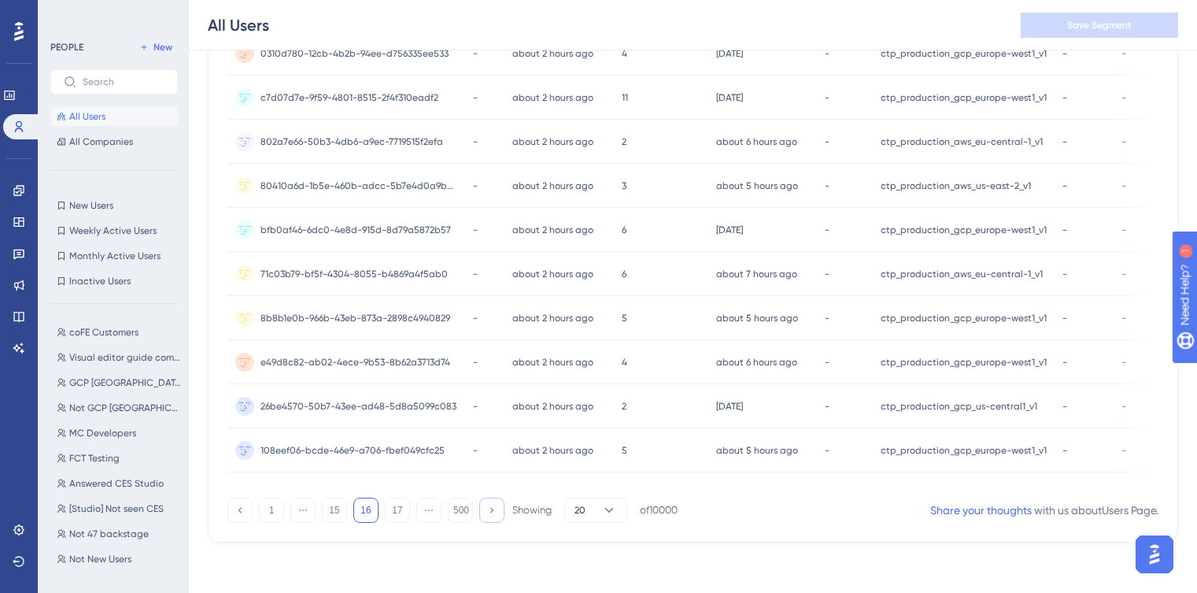
click at [494, 509] on icon at bounding box center [491, 510] width 10 height 10
click at [494, 509] on div at bounding box center [677, 352] width 1040 height 479
click at [494, 509] on icon at bounding box center [491, 510] width 10 height 10
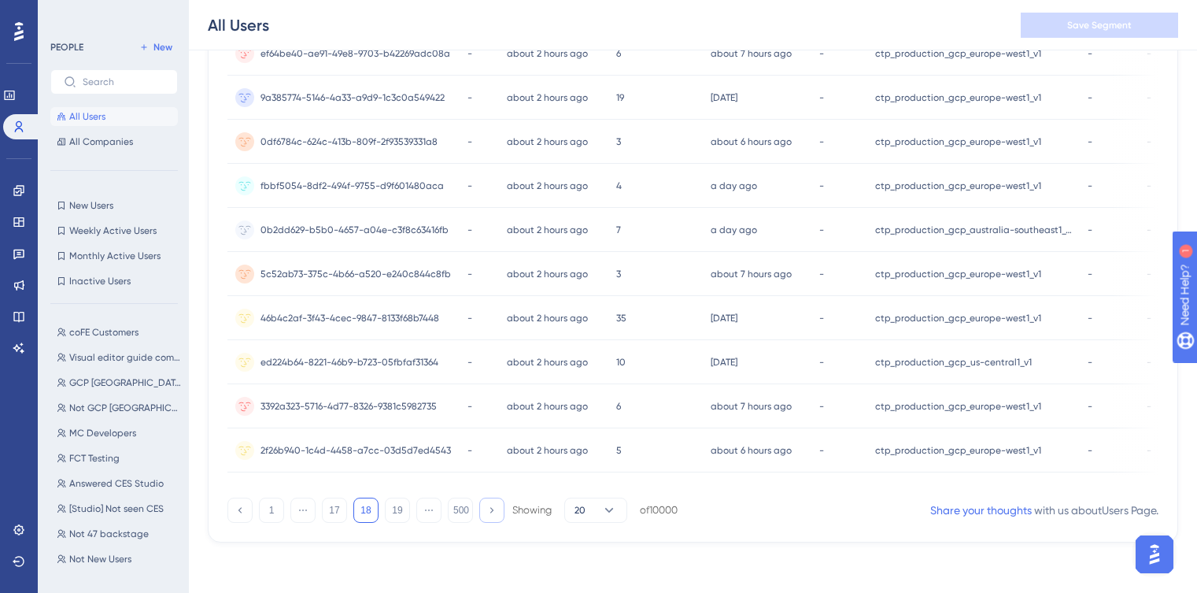
click at [486, 511] on button at bounding box center [491, 509] width 25 height 25
click at [486, 511] on div at bounding box center [677, 352] width 1040 height 479
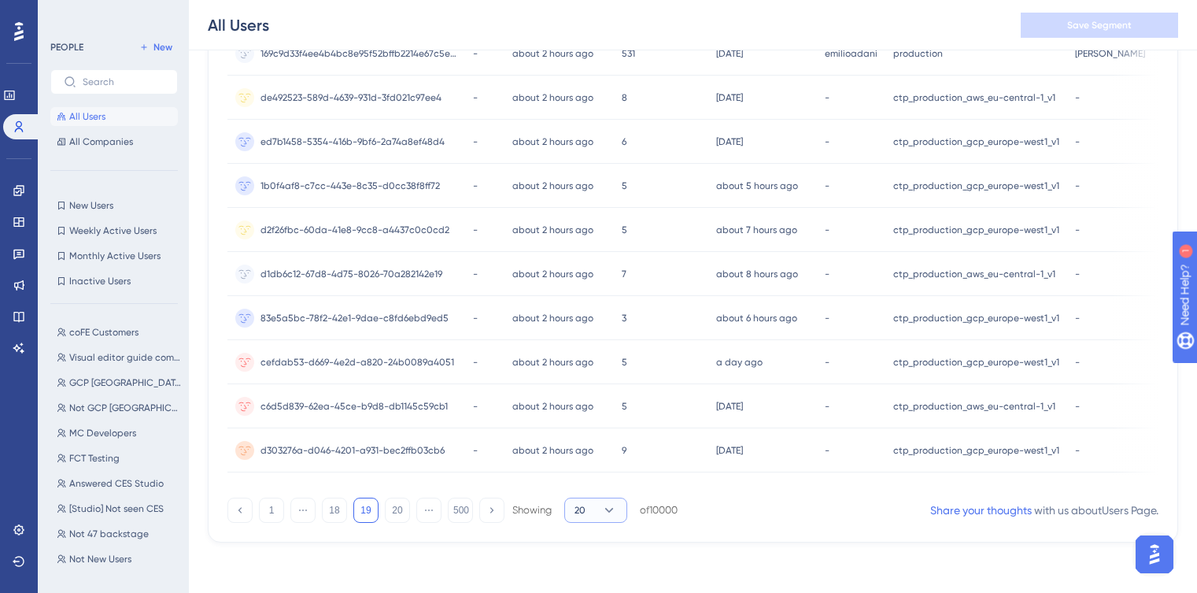
click at [623, 513] on button "20" at bounding box center [595, 509] width 63 height 25
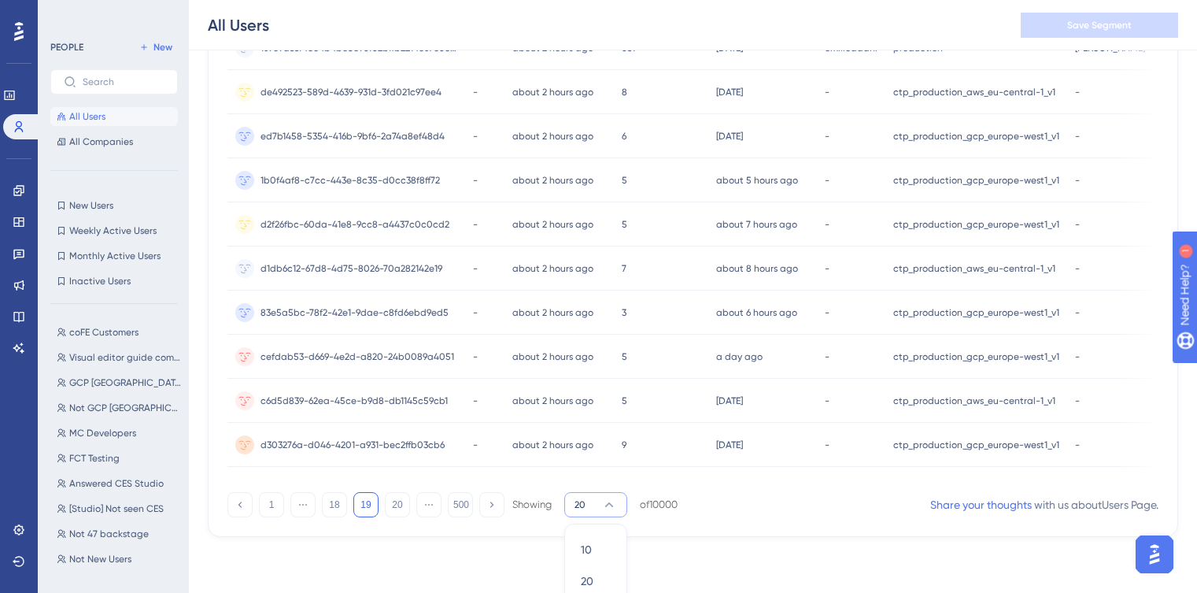
scroll to position [761, 0]
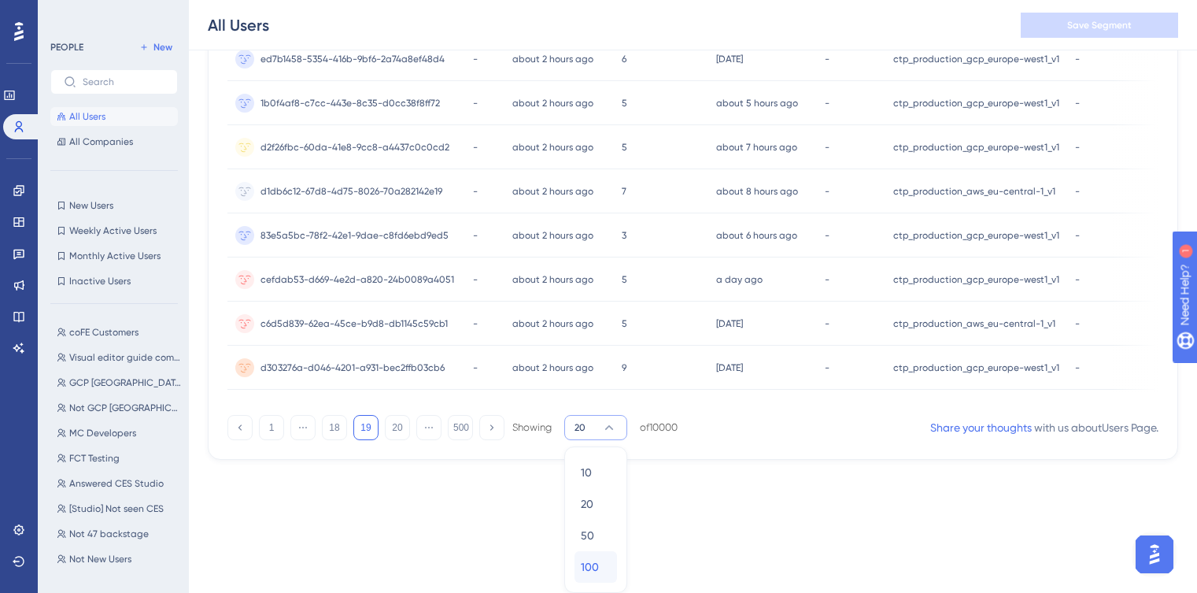
click at [602, 555] on div "100 100" at bounding box center [596, 566] width 30 height 31
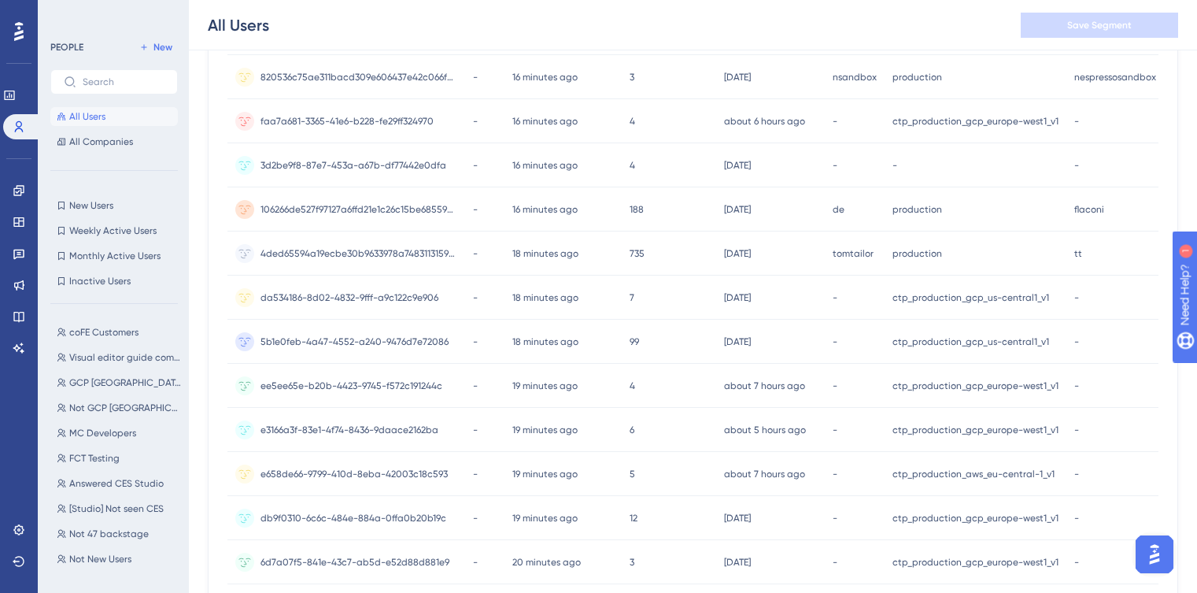
scroll to position [4205, 0]
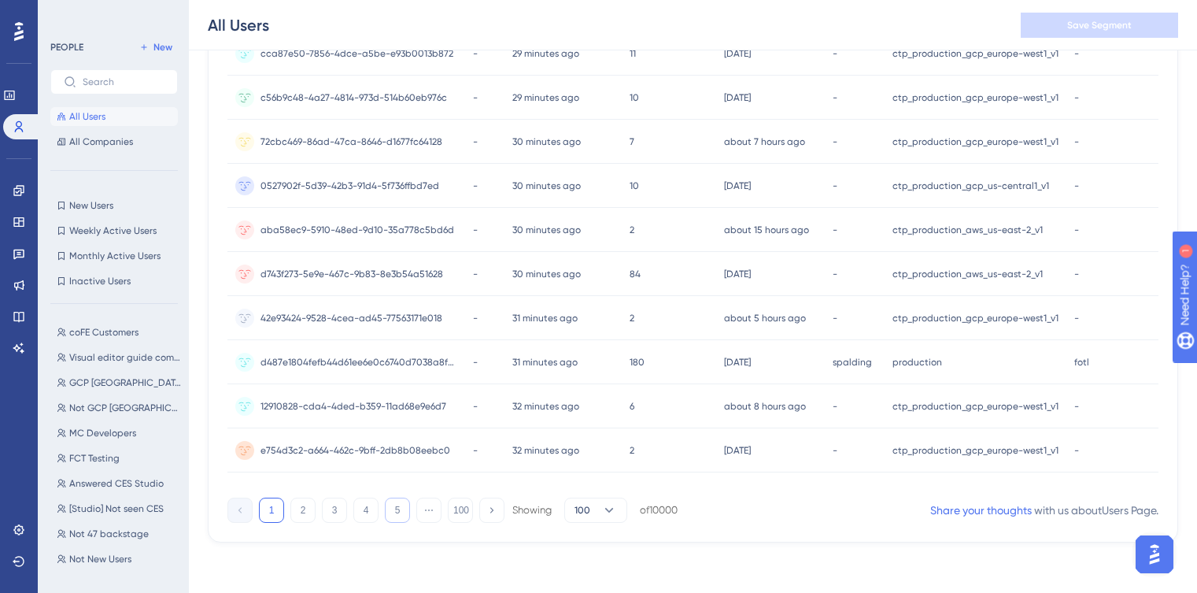
click at [396, 510] on button "5" at bounding box center [397, 509] width 25 height 25
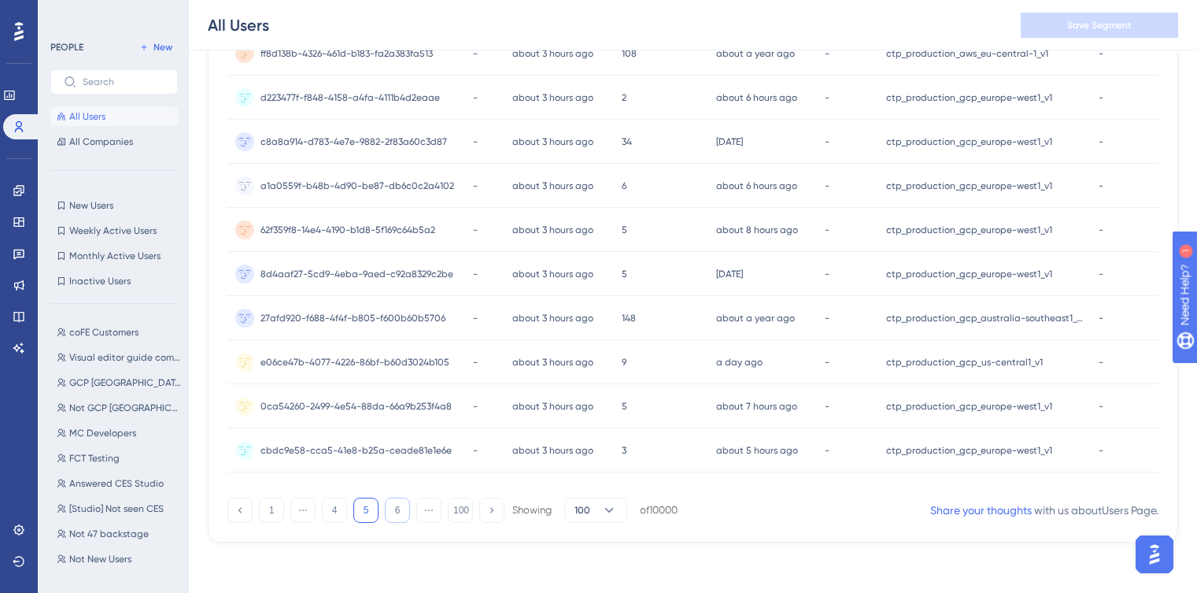
click at [387, 504] on button "6" at bounding box center [397, 509] width 25 height 25
click at [400, 511] on button "7" at bounding box center [397, 509] width 25 height 25
click at [404, 509] on button "8" at bounding box center [397, 509] width 25 height 25
click at [398, 507] on button "9" at bounding box center [397, 509] width 25 height 25
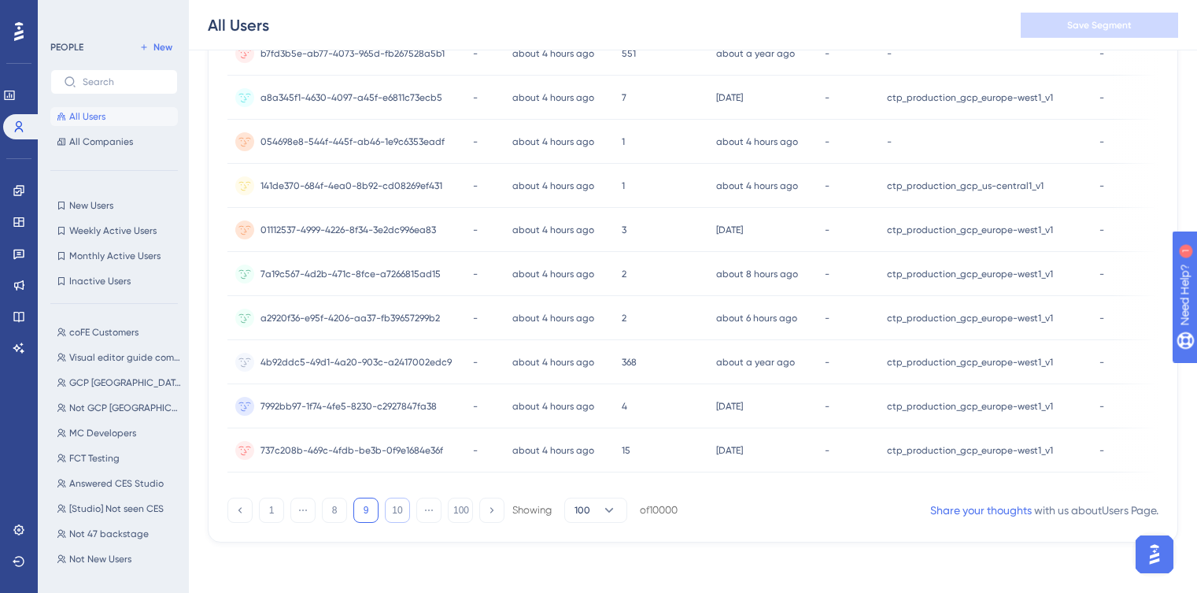
click at [401, 511] on button "10" at bounding box center [397, 509] width 25 height 25
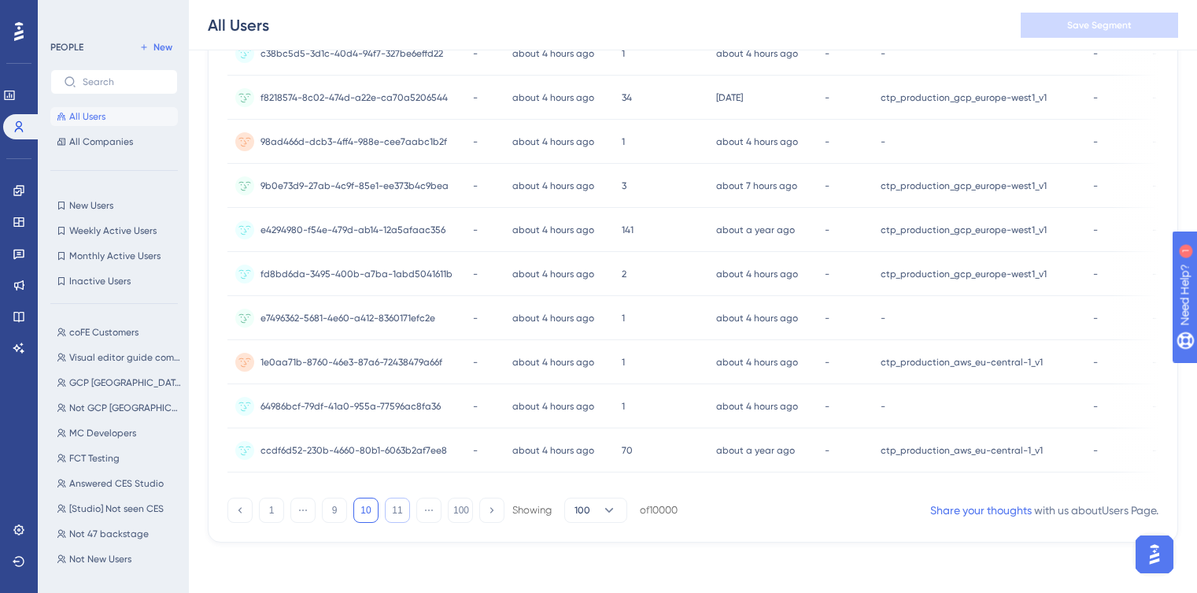
click at [401, 504] on button "11" at bounding box center [397, 509] width 25 height 25
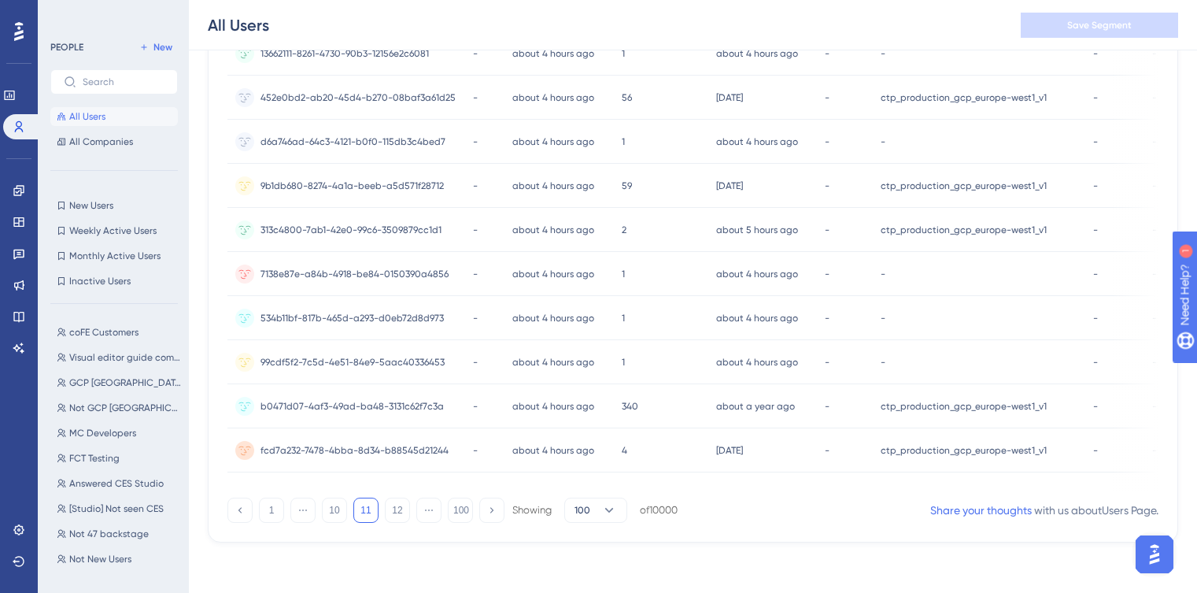
click at [398, 510] on button "12" at bounding box center [397, 509] width 25 height 25
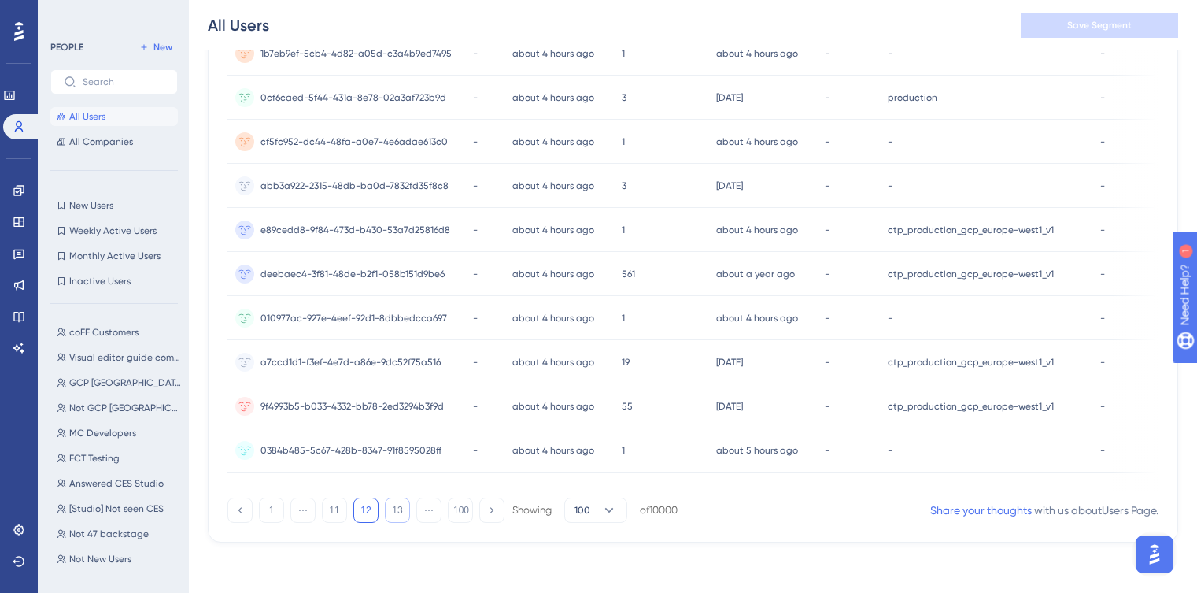
click at [392, 509] on button "13" at bounding box center [397, 509] width 25 height 25
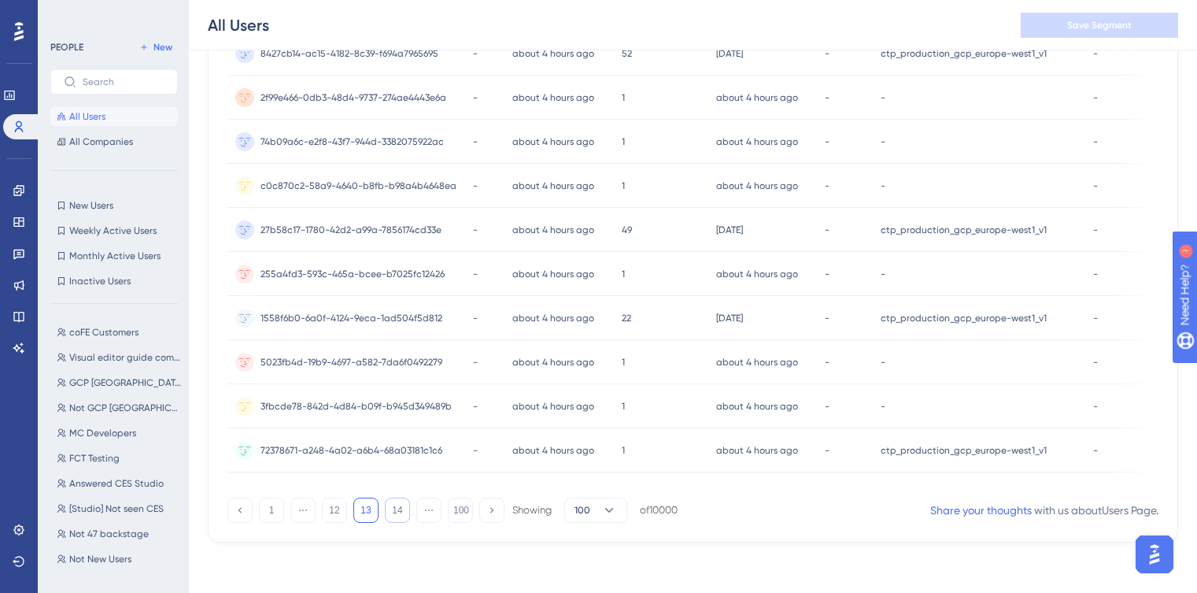
click at [397, 511] on button "14" at bounding box center [397, 509] width 25 height 25
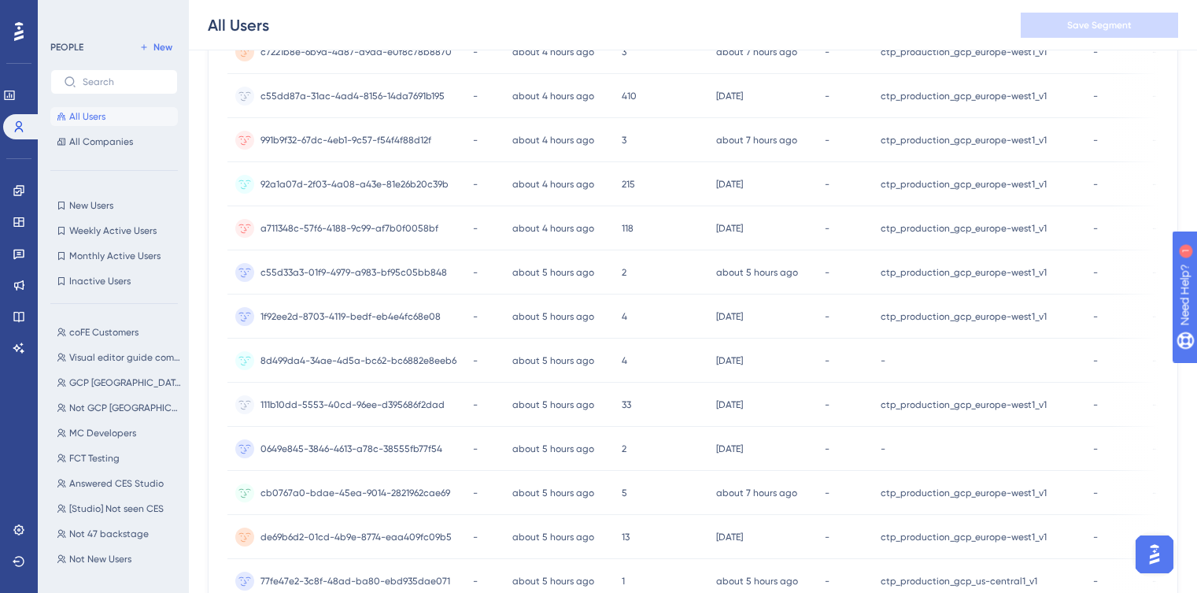
scroll to position [0, 0]
